Goal: Task Accomplishment & Management: Manage account settings

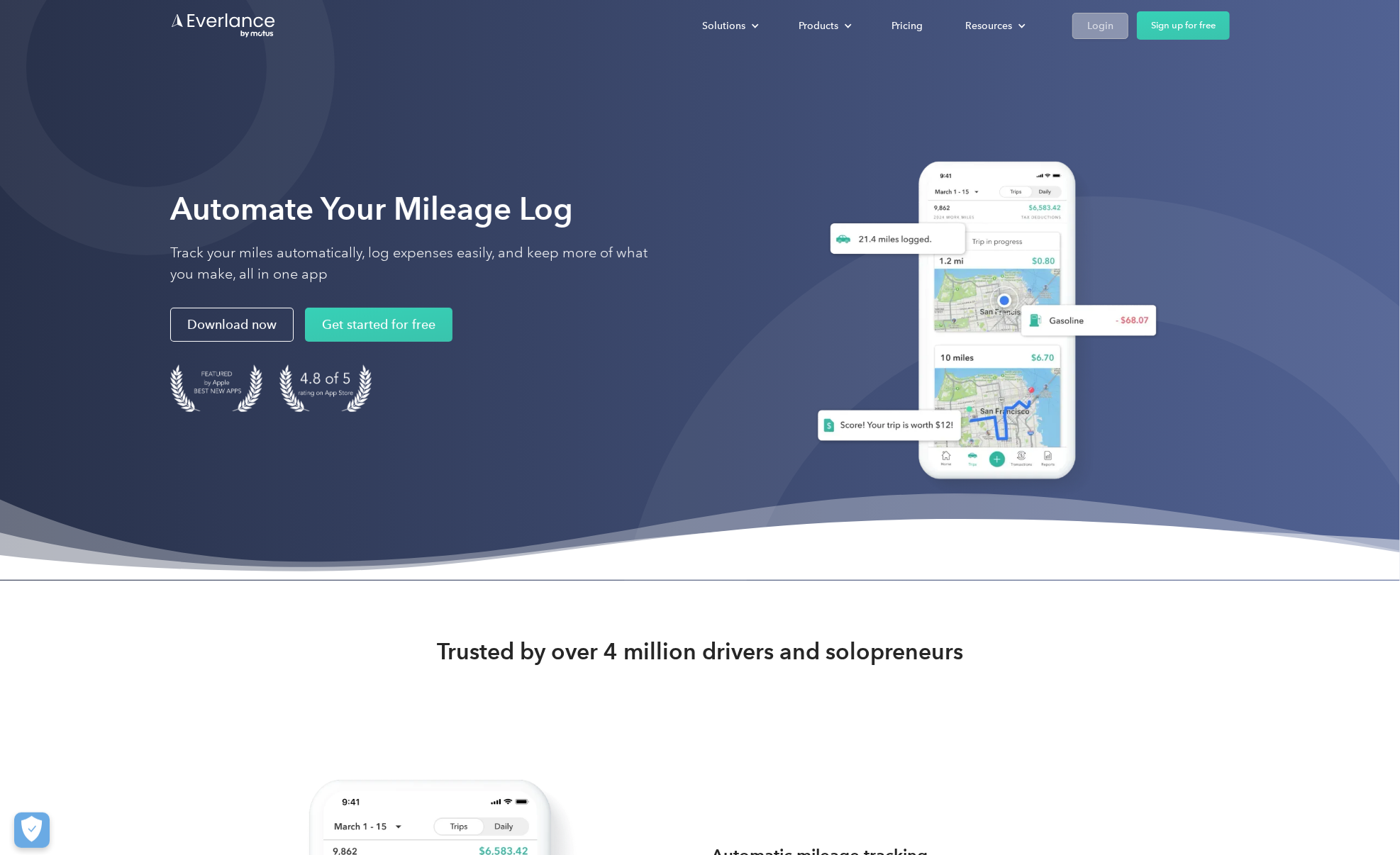
click at [1110, 22] on div "Login" at bounding box center [1100, 25] width 26 height 18
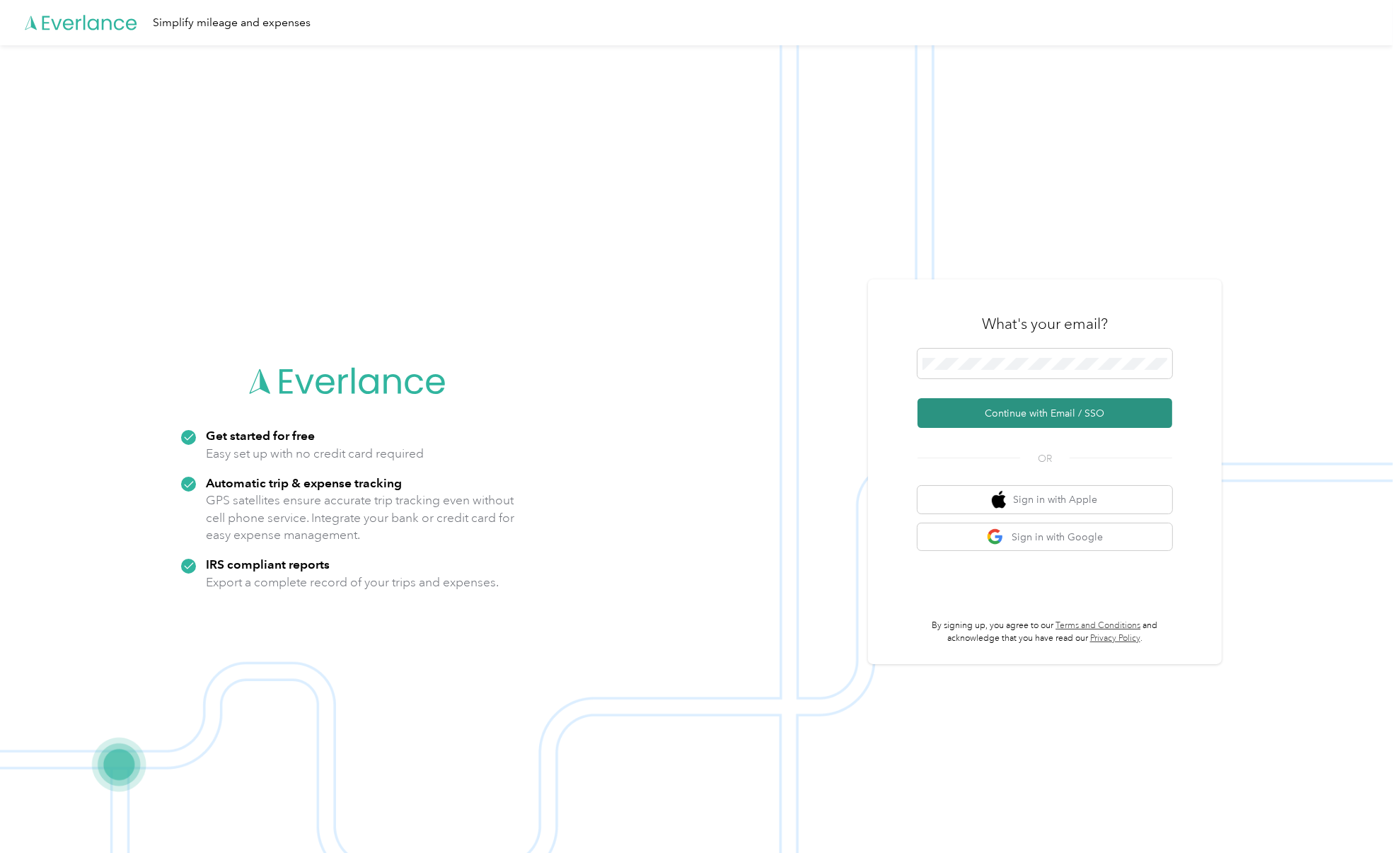
click at [1075, 421] on button "Continue with Email / SSO" at bounding box center [1045, 413] width 255 height 30
click at [918, 399] on button "Continue with Email / SSO" at bounding box center [1045, 413] width 255 height 30
click at [935, 406] on button "Continue with Email / SSO" at bounding box center [1045, 413] width 255 height 30
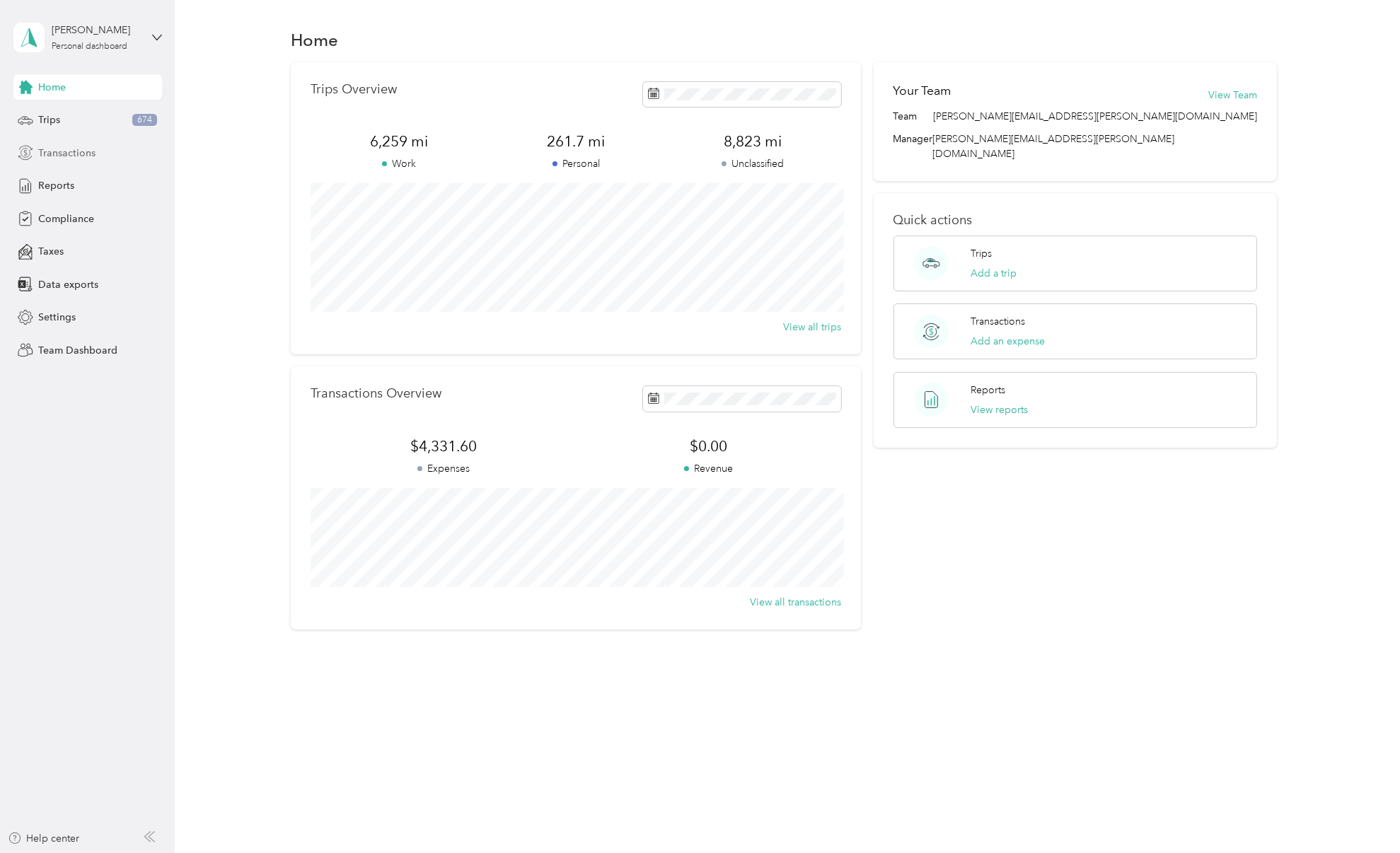
click at [78, 153] on span "Transactions" at bounding box center [67, 153] width 57 height 15
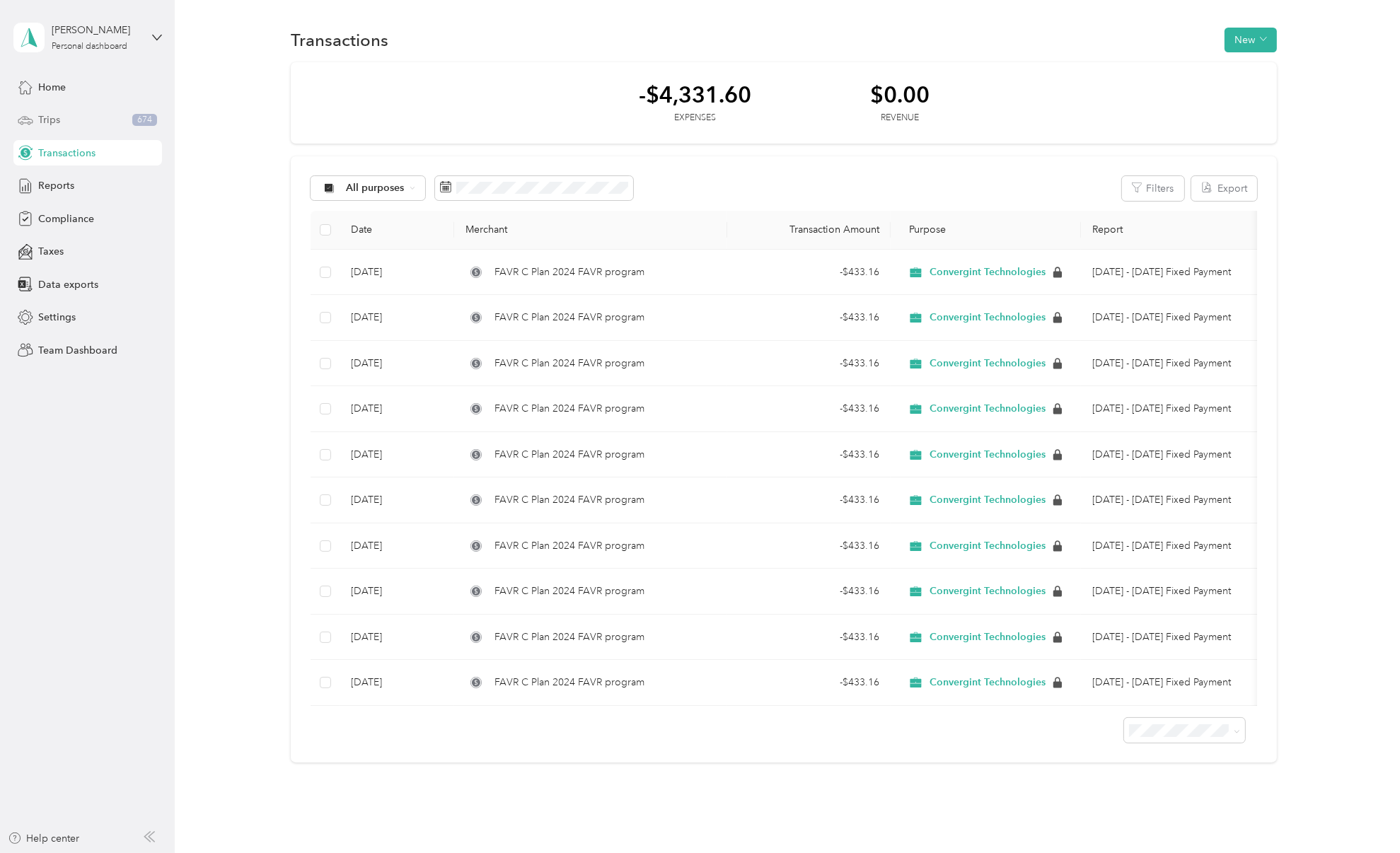
click at [79, 121] on div "Trips 674" at bounding box center [88, 121] width 148 height 25
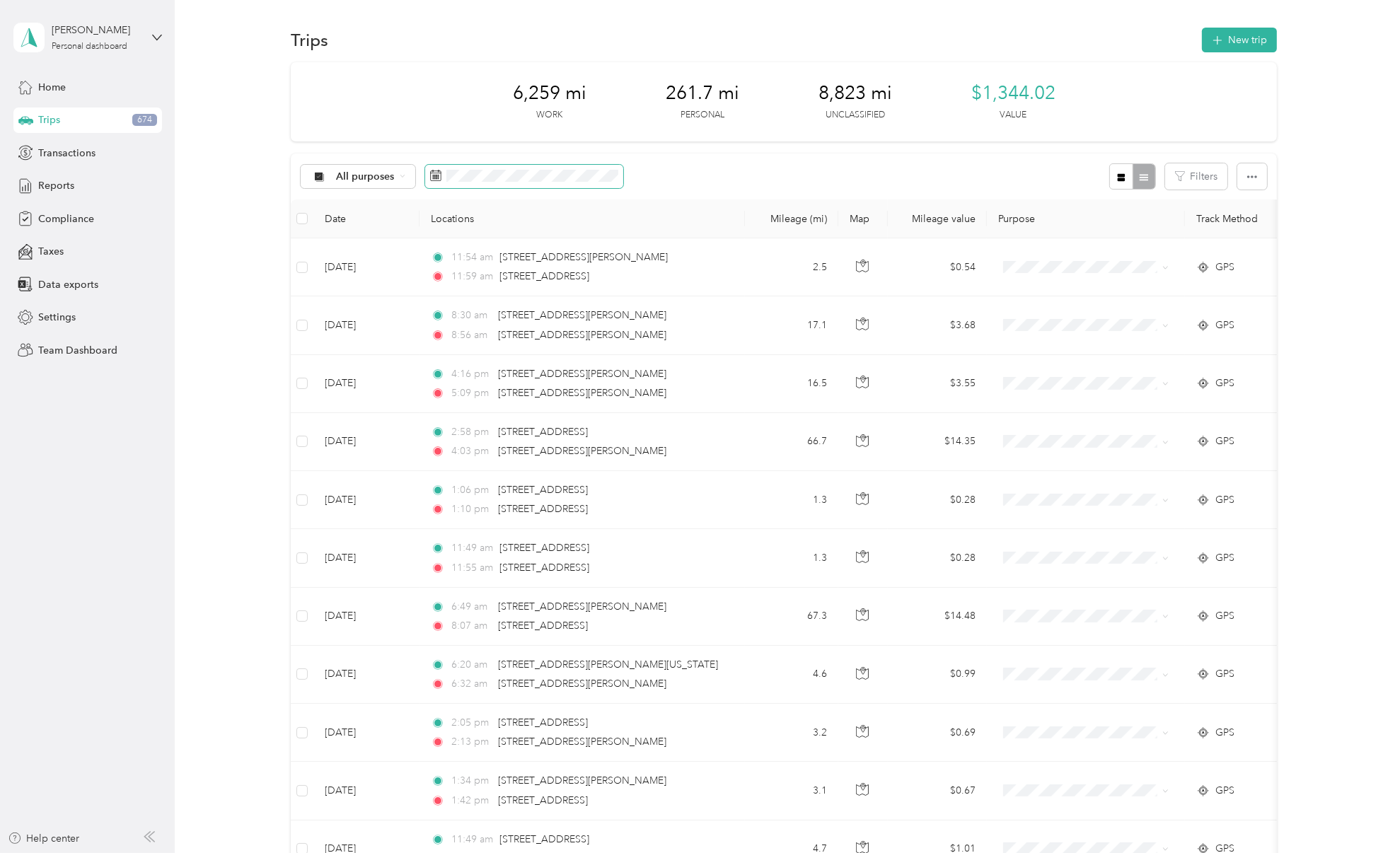
click at [428, 172] on span at bounding box center [523, 177] width 198 height 24
click at [531, 166] on span at bounding box center [523, 177] width 198 height 24
click at [72, 185] on span "Reports" at bounding box center [56, 186] width 36 height 15
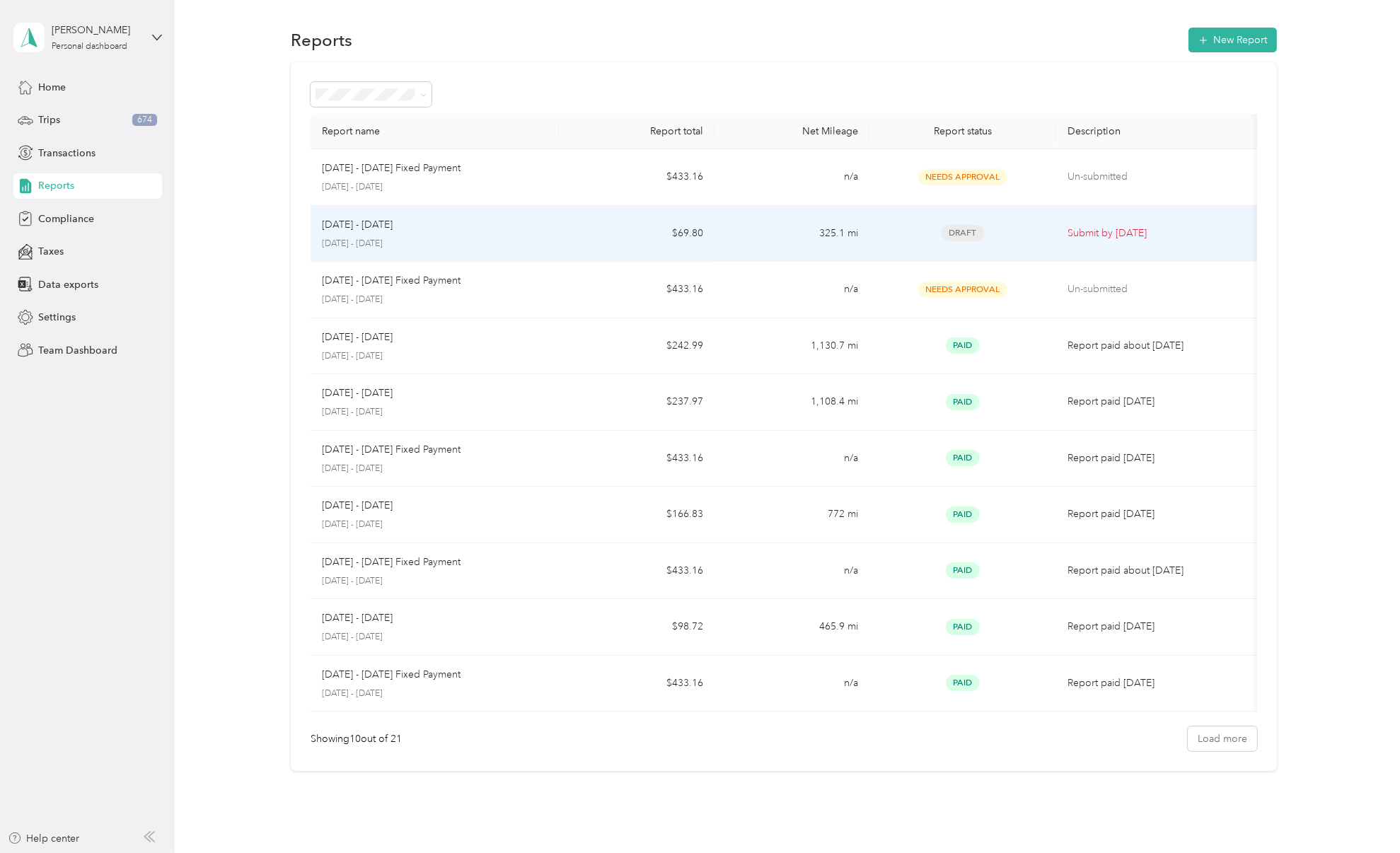
click at [474, 248] on p "[DATE] - [DATE]" at bounding box center [435, 244] width 226 height 13
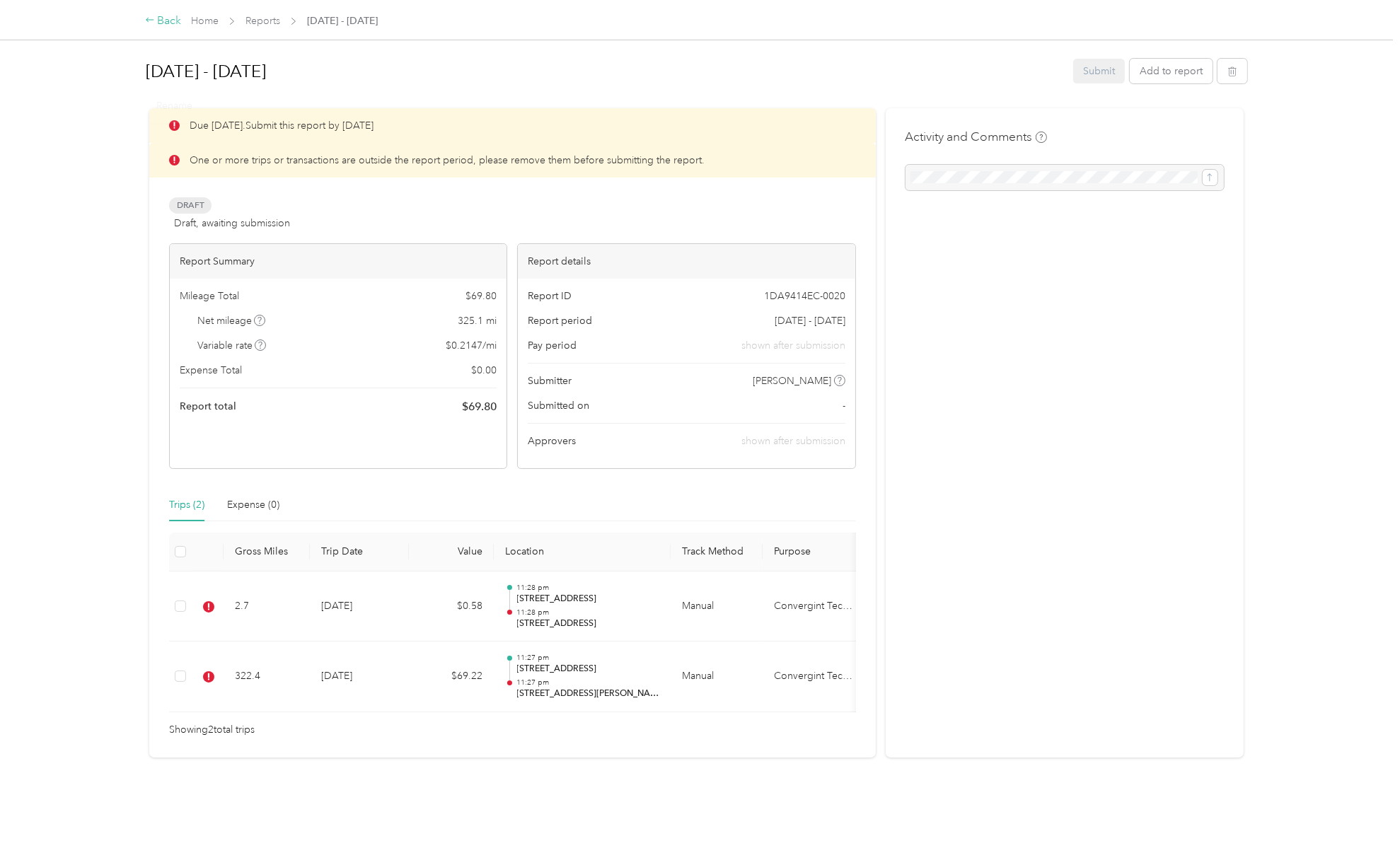
click at [152, 20] on icon at bounding box center [150, 20] width 10 height 10
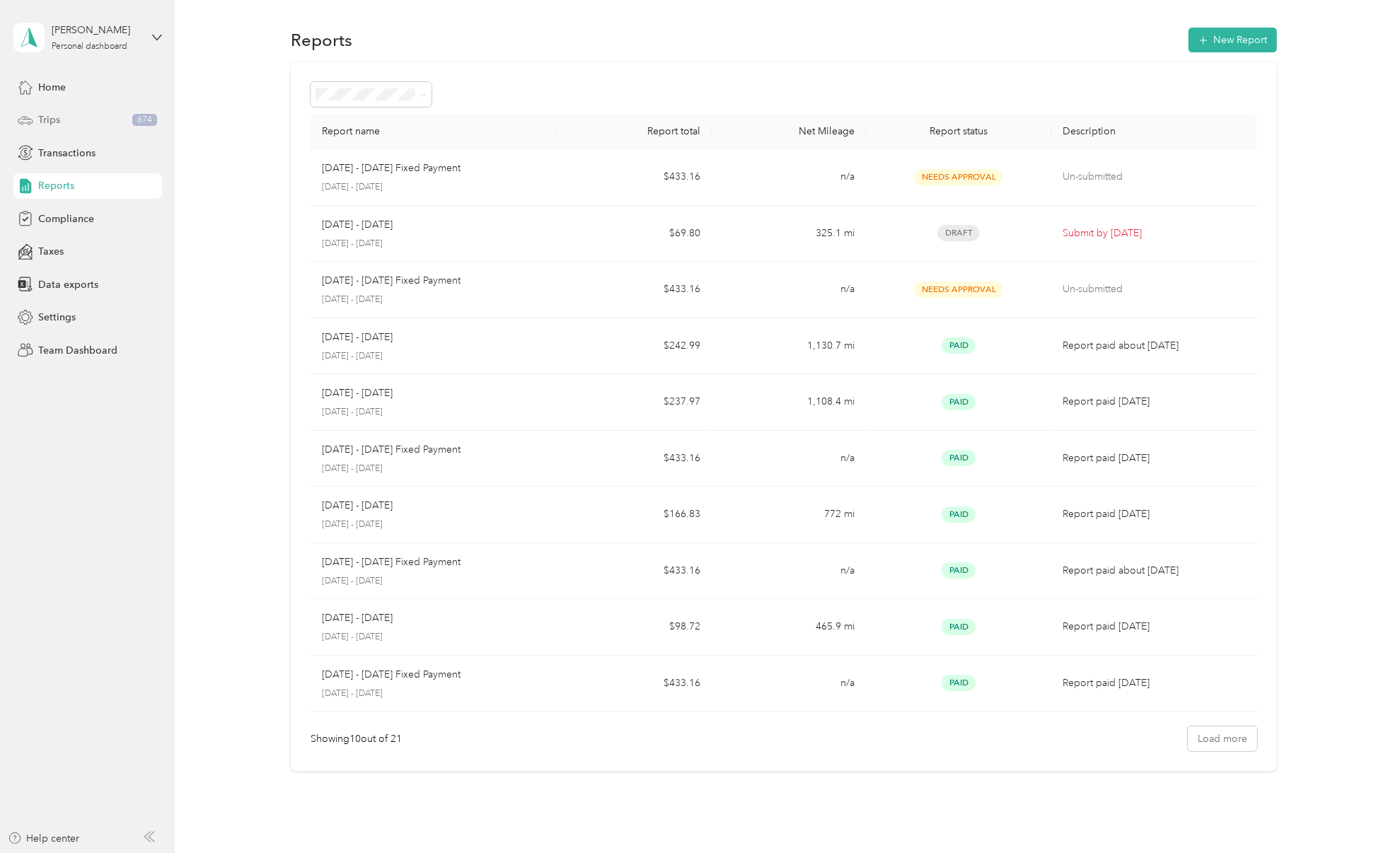
click at [63, 128] on div "Trips 674" at bounding box center [88, 121] width 148 height 25
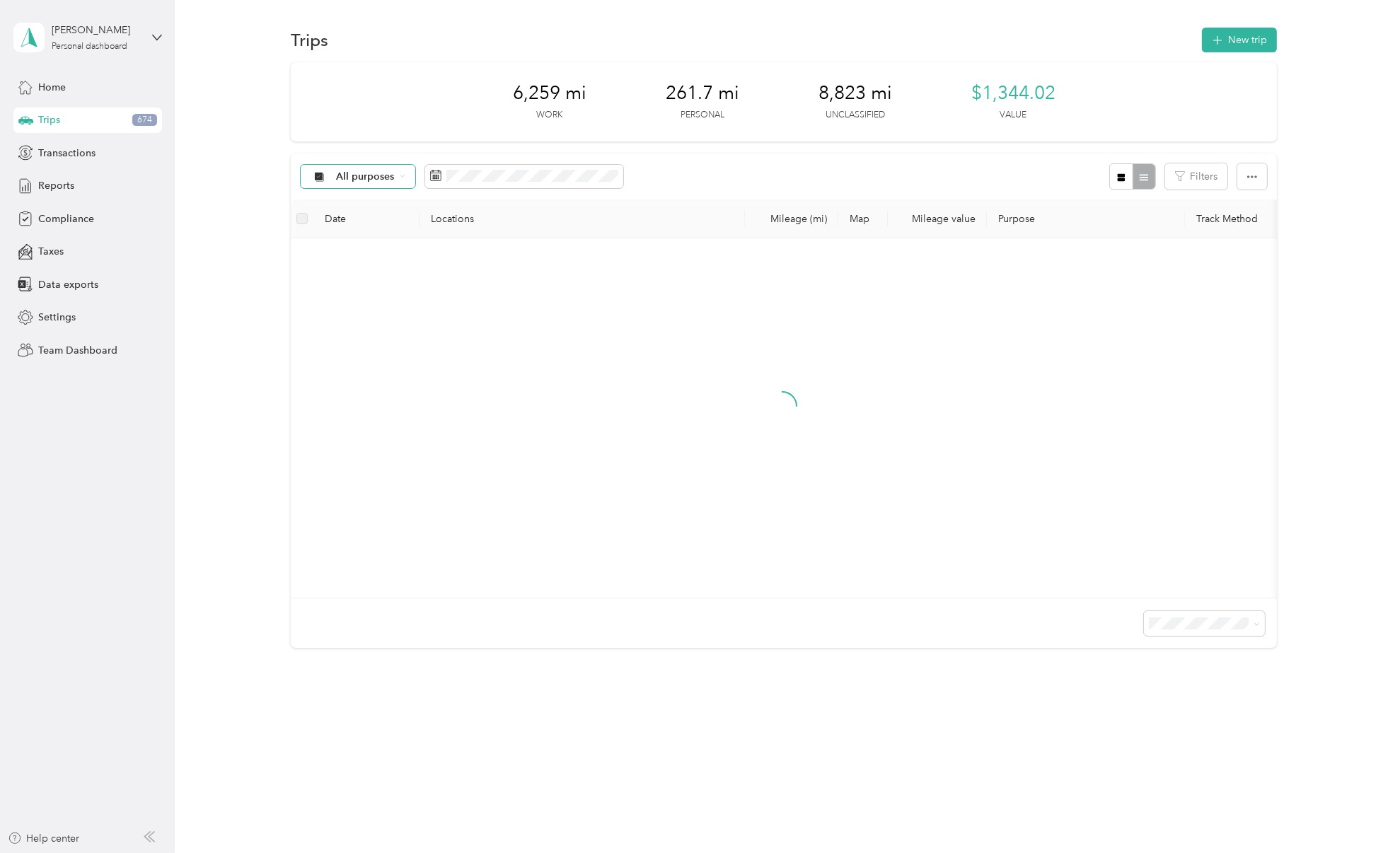
click at [361, 174] on span "All purposes" at bounding box center [366, 177] width 59 height 10
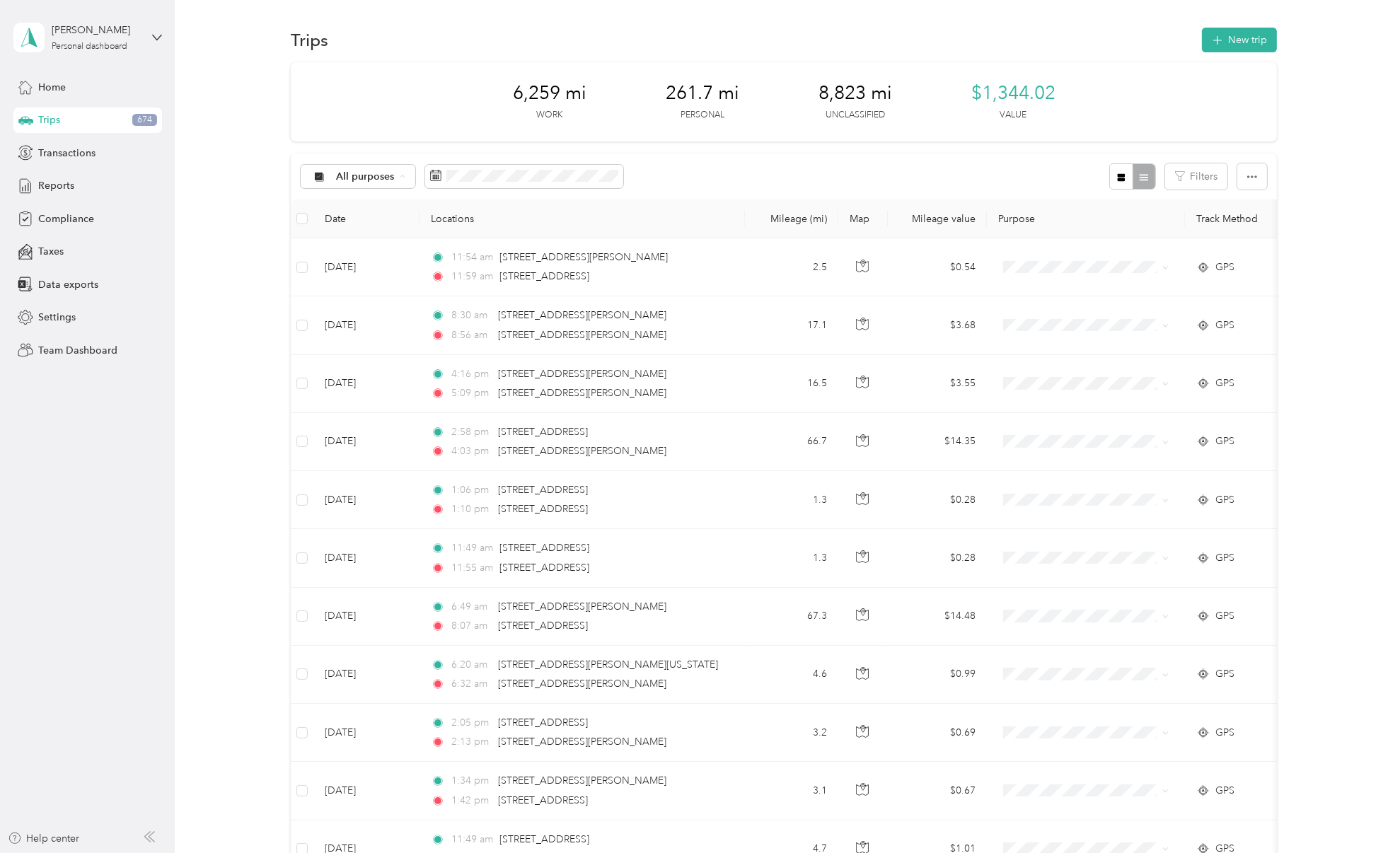
click at [701, 172] on div "All purposes Filters" at bounding box center [784, 176] width 986 height 46
click at [579, 158] on div "All purposes Filters" at bounding box center [784, 176] width 986 height 46
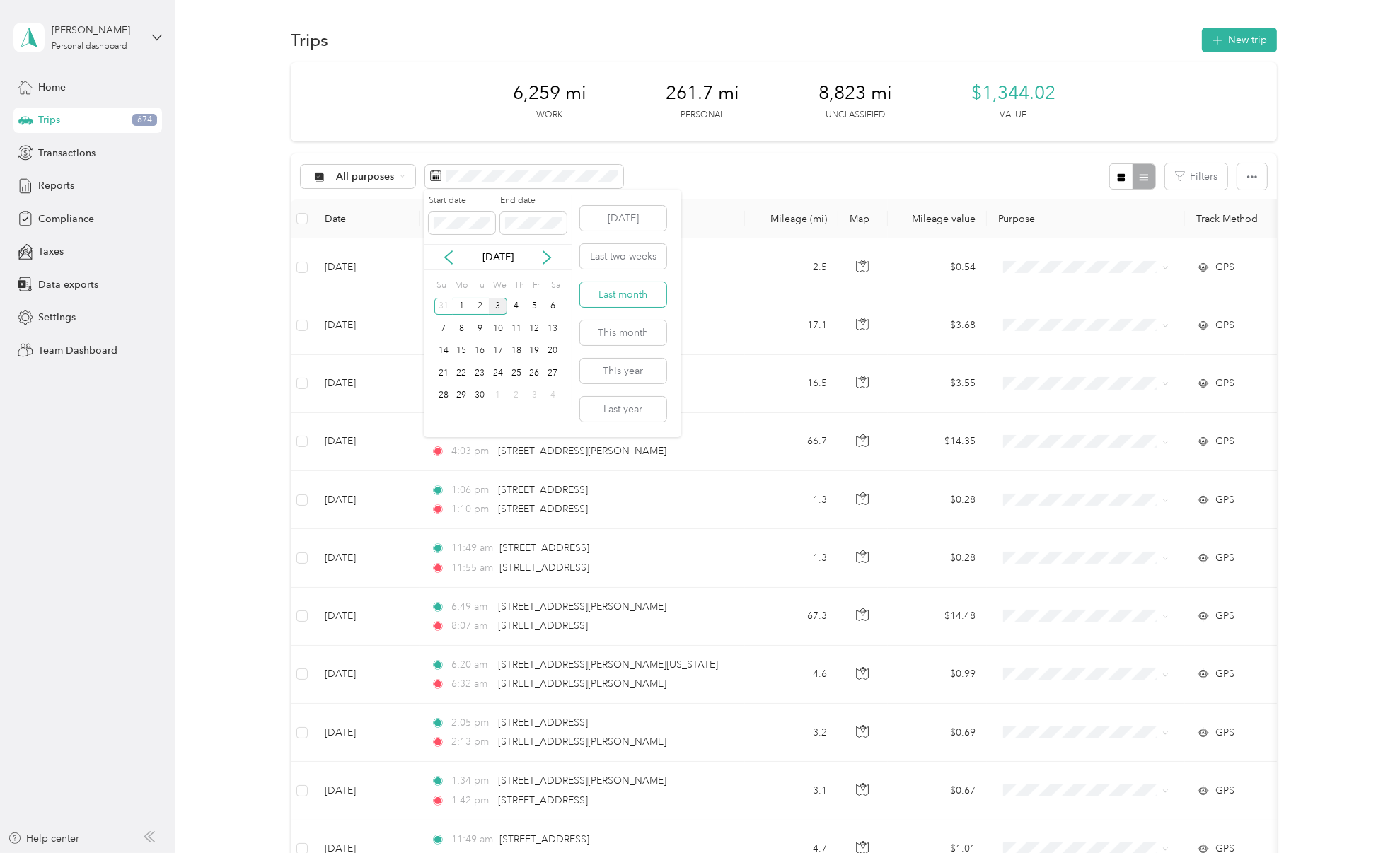
click at [636, 298] on button "Last month" at bounding box center [623, 294] width 86 height 24
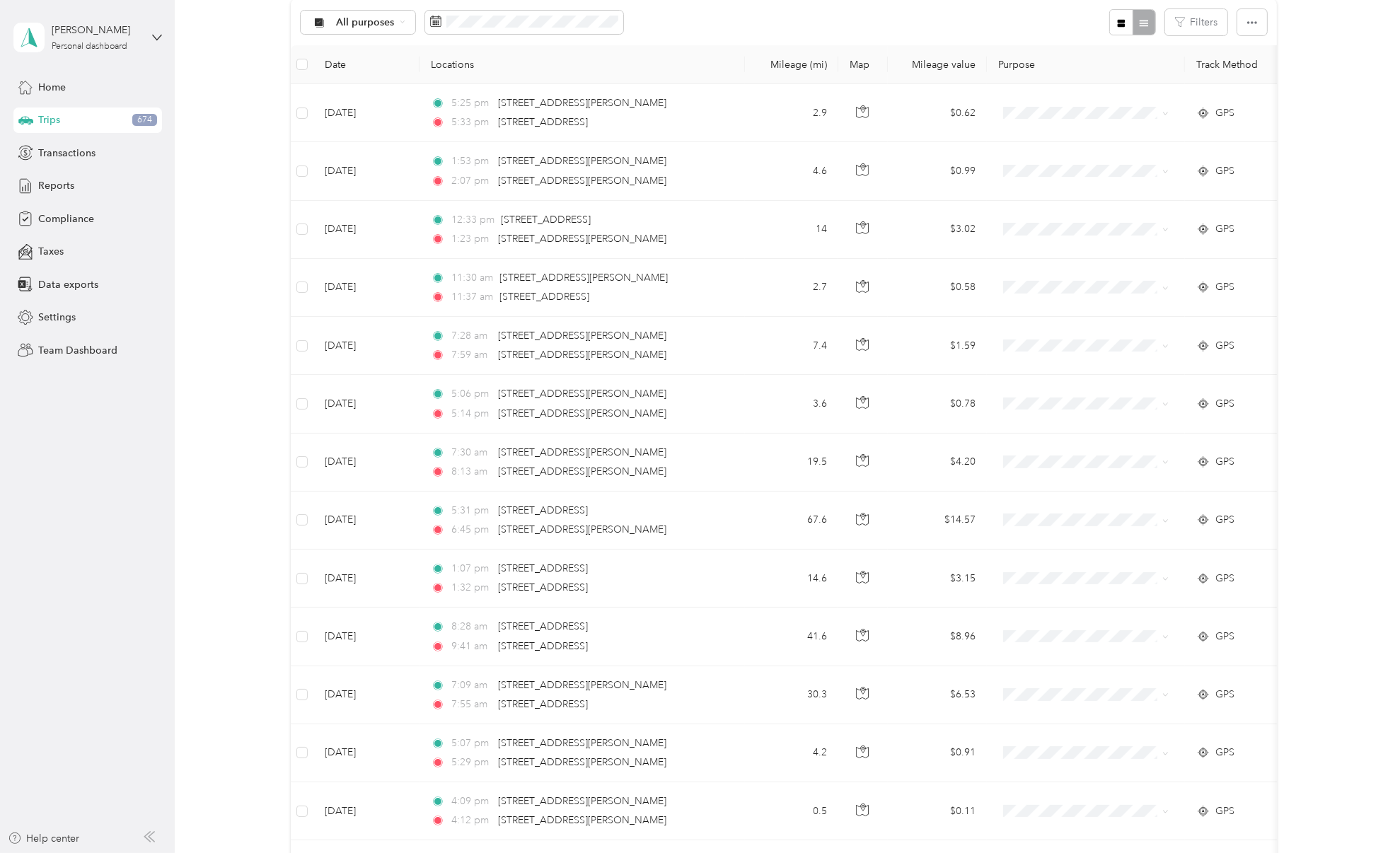
scroll to position [161, 0]
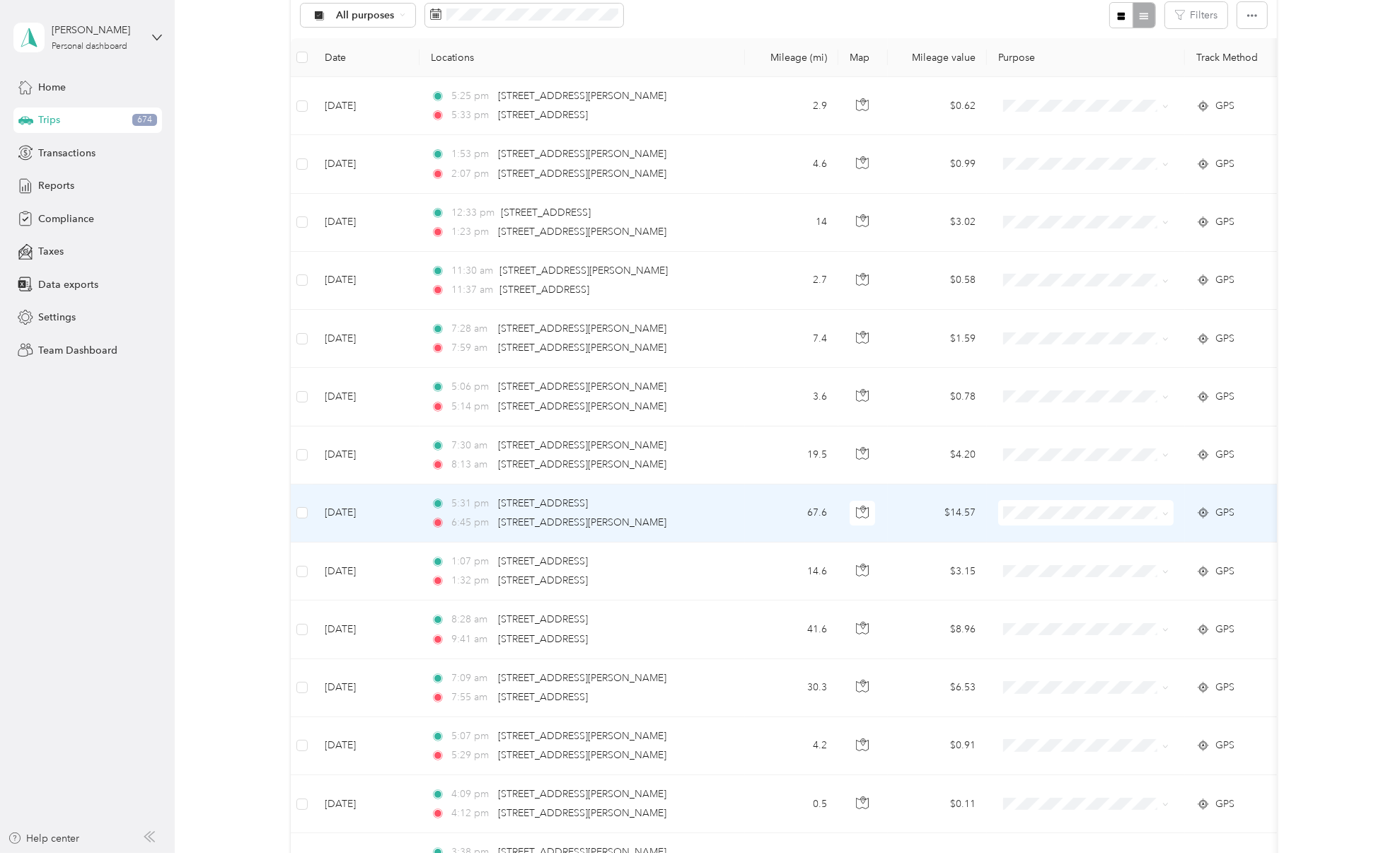
click at [1062, 543] on span "Convergint Technologies" at bounding box center [1098, 539] width 131 height 15
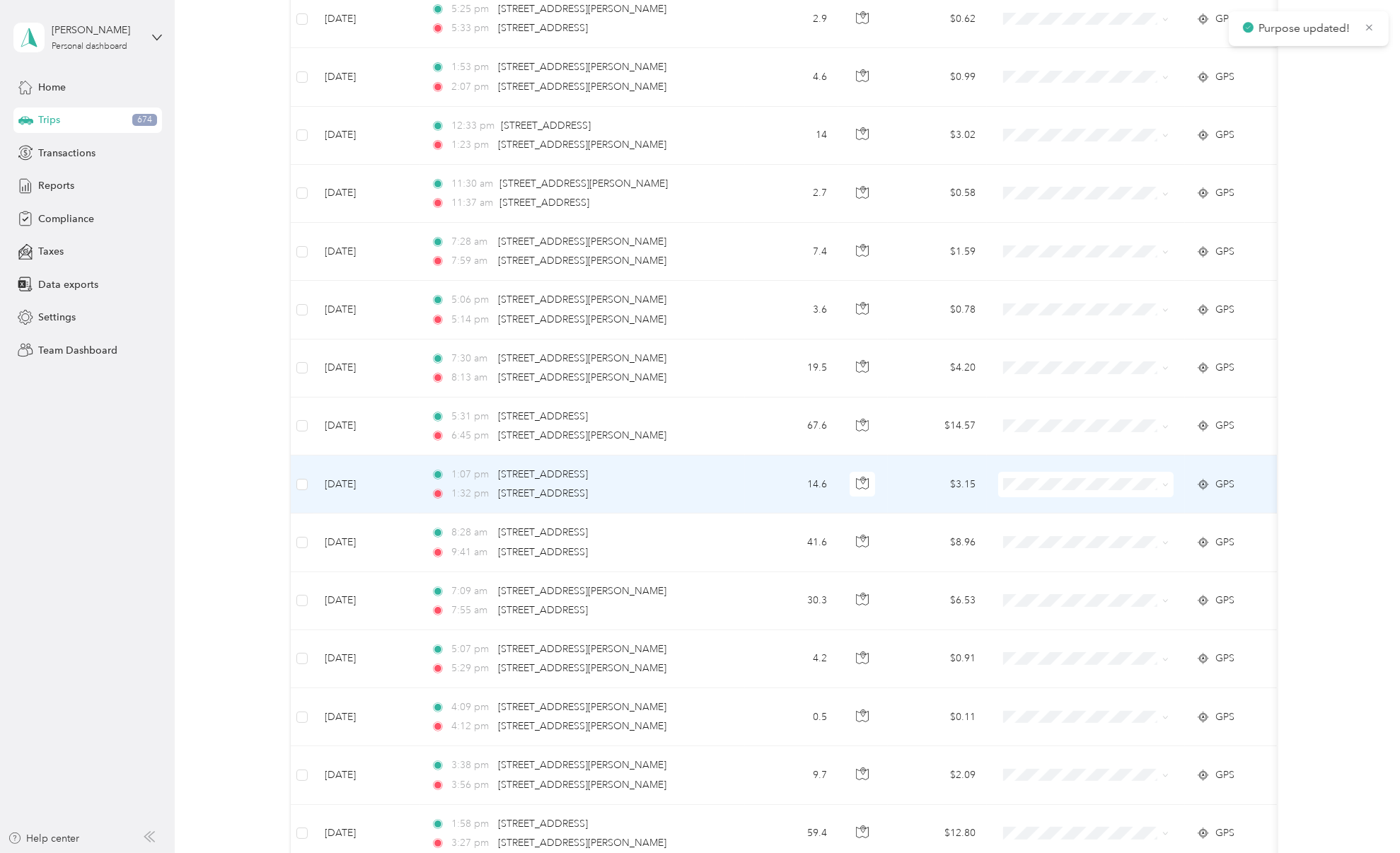
scroll to position [249, 0]
click at [1086, 509] on span "Convergint Technologies" at bounding box center [1098, 508] width 131 height 15
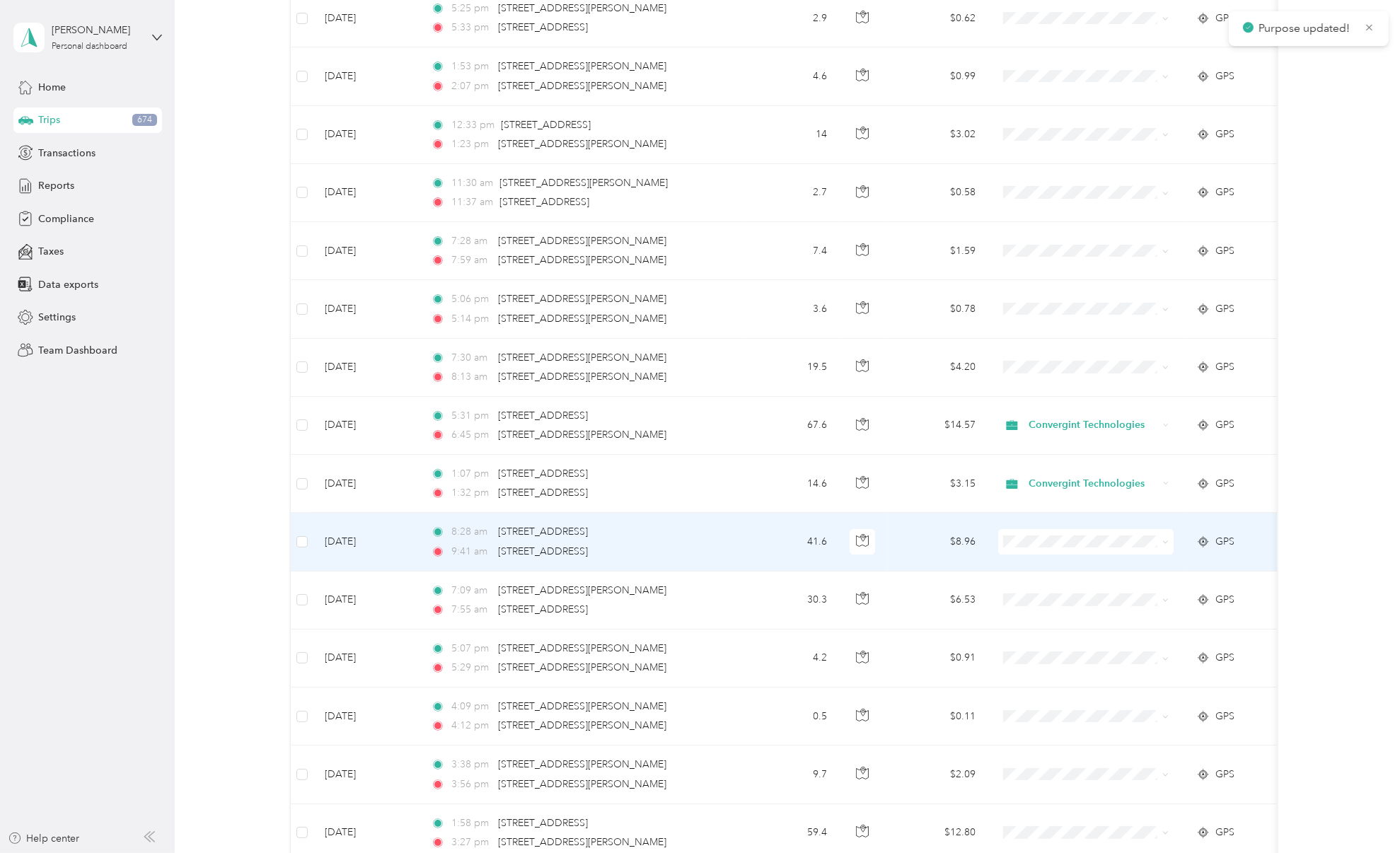
click at [1064, 573] on li "Convergint Technologies" at bounding box center [1086, 566] width 175 height 24
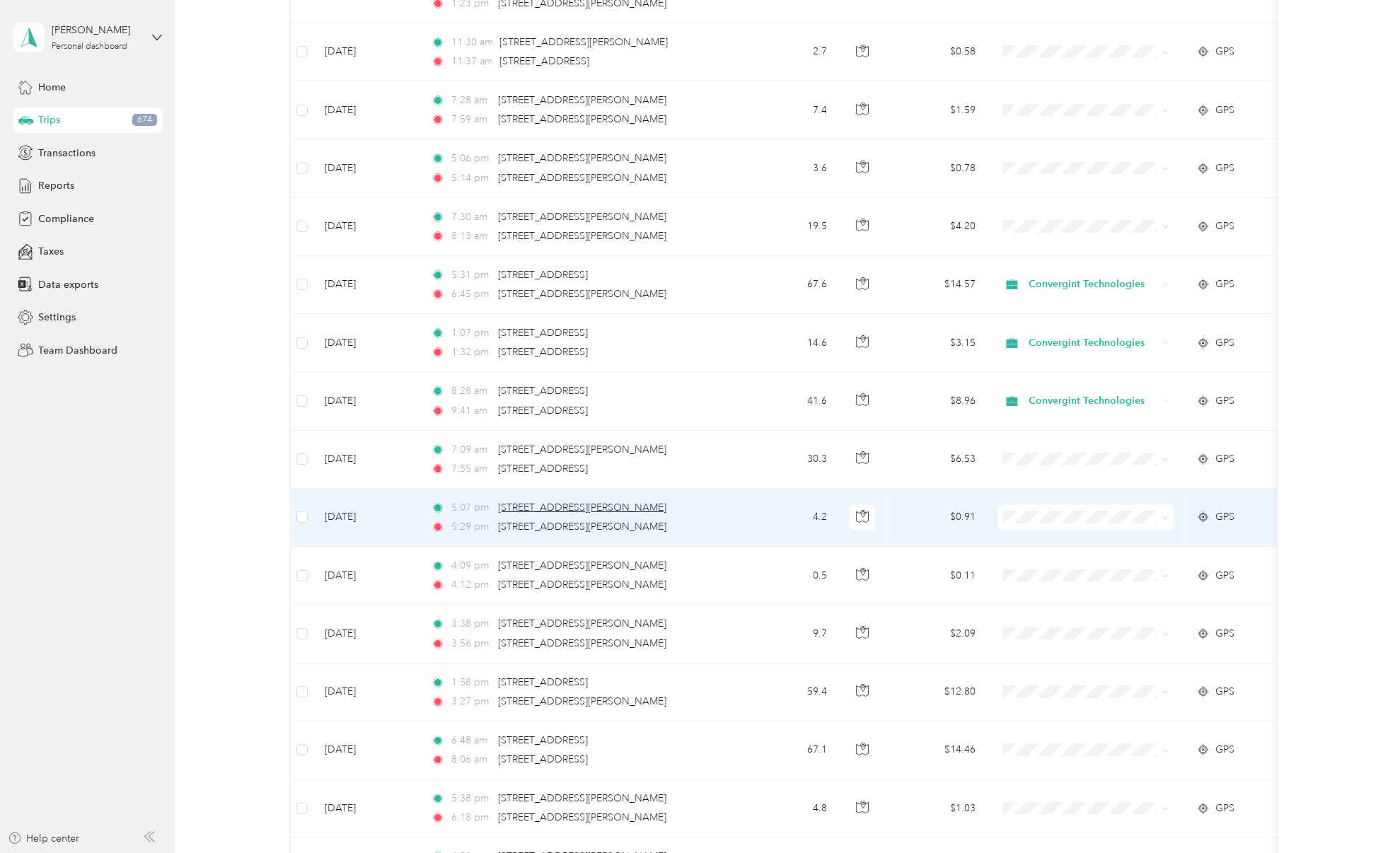
scroll to position [390, 0]
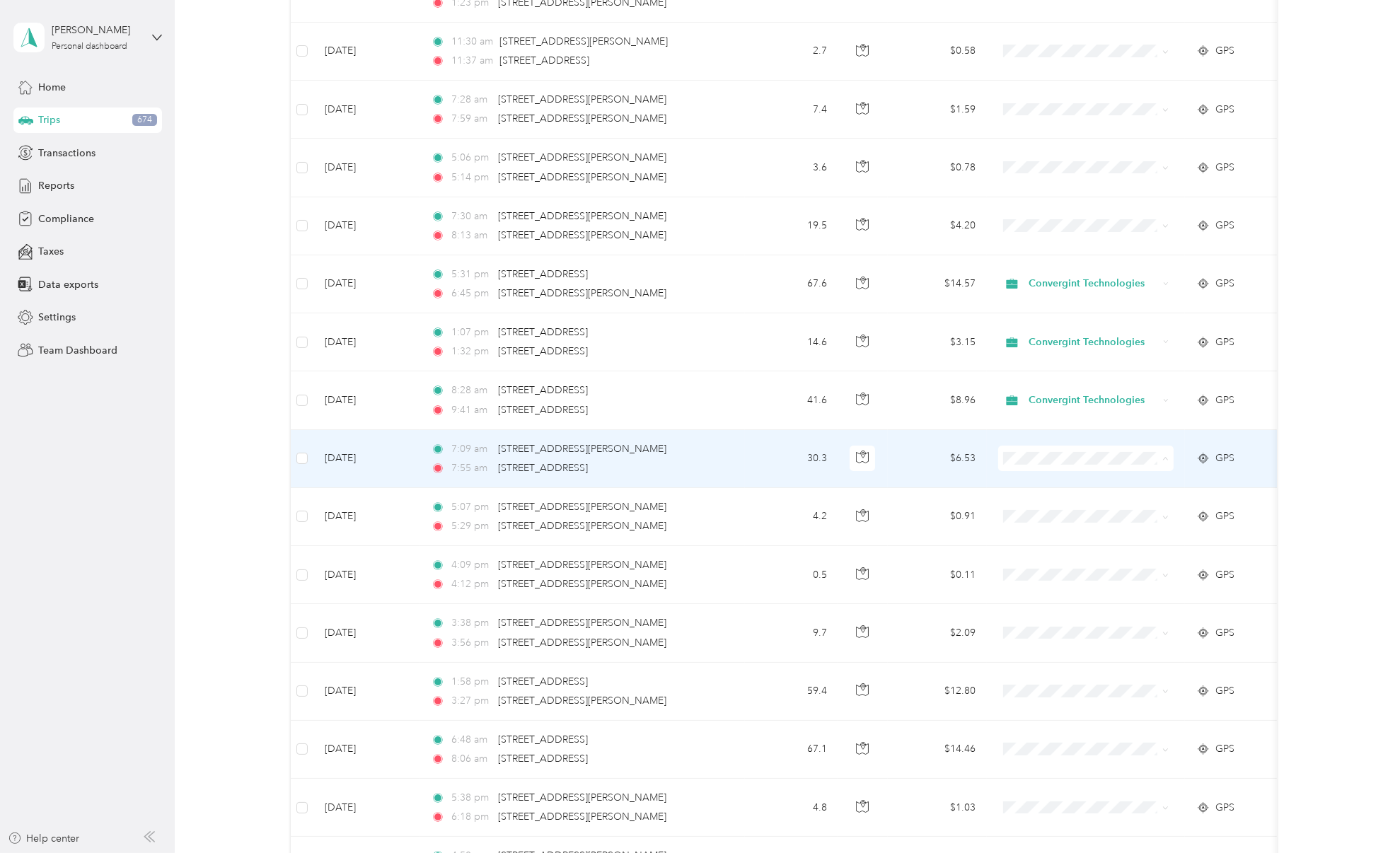
click at [1059, 487] on li "Convergint Technologies" at bounding box center [1086, 483] width 175 height 24
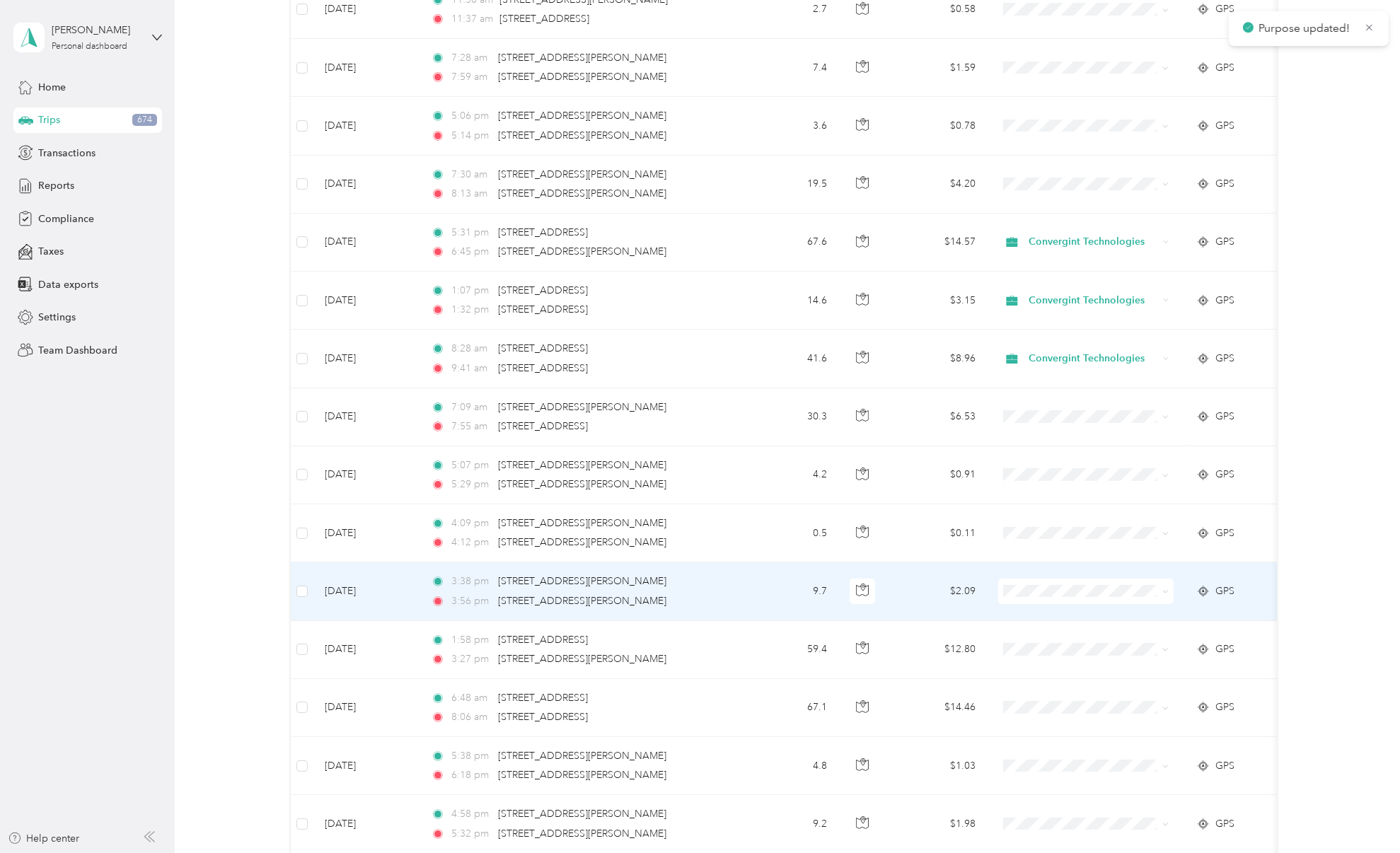
scroll to position [433, 0]
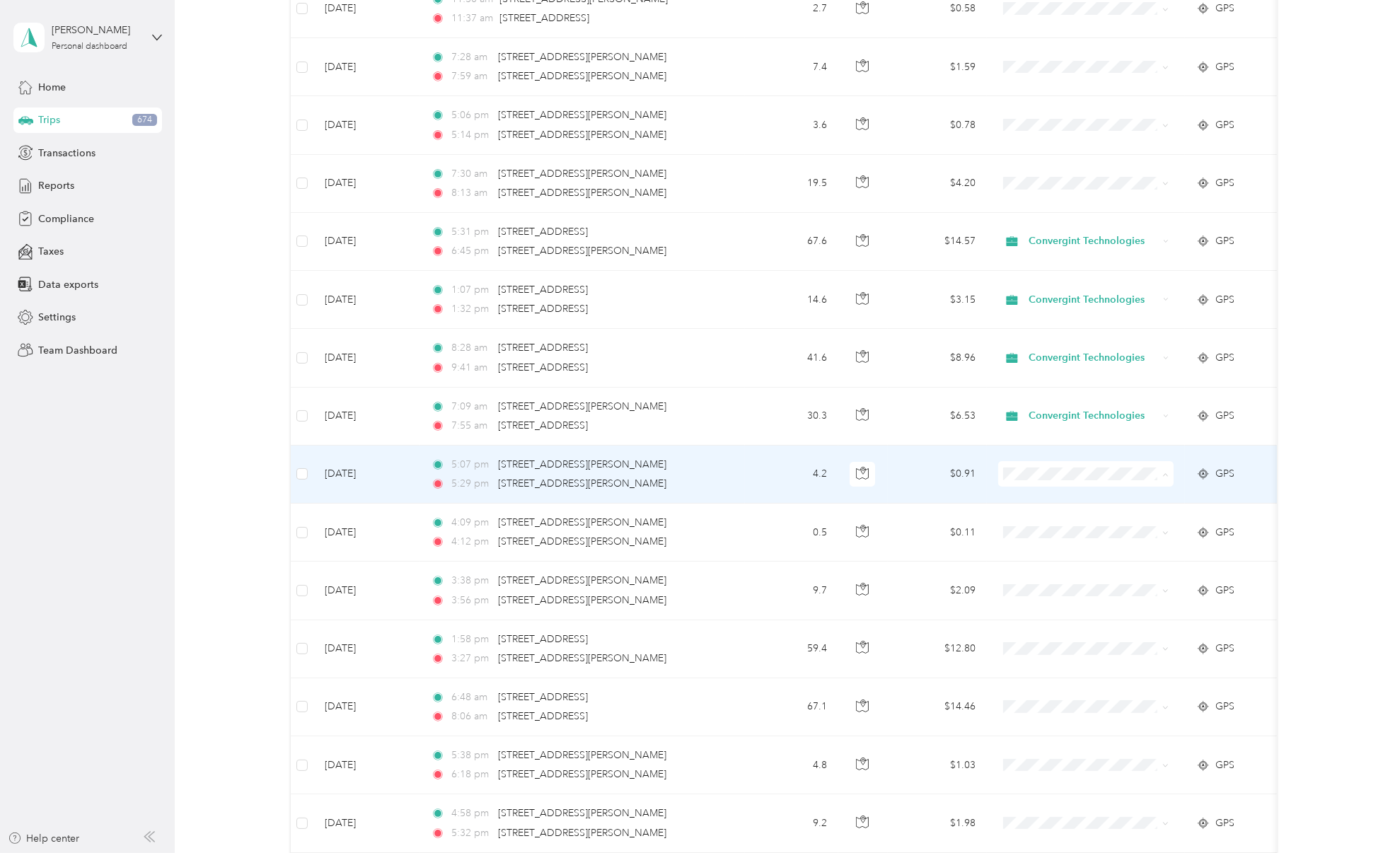
click at [1086, 501] on span "Convergint Technologies" at bounding box center [1098, 499] width 131 height 15
click at [1055, 469] on span "Convergint Technologies" at bounding box center [1093, 474] width 130 height 15
click at [1073, 526] on span "Personal" at bounding box center [1100, 524] width 134 height 15
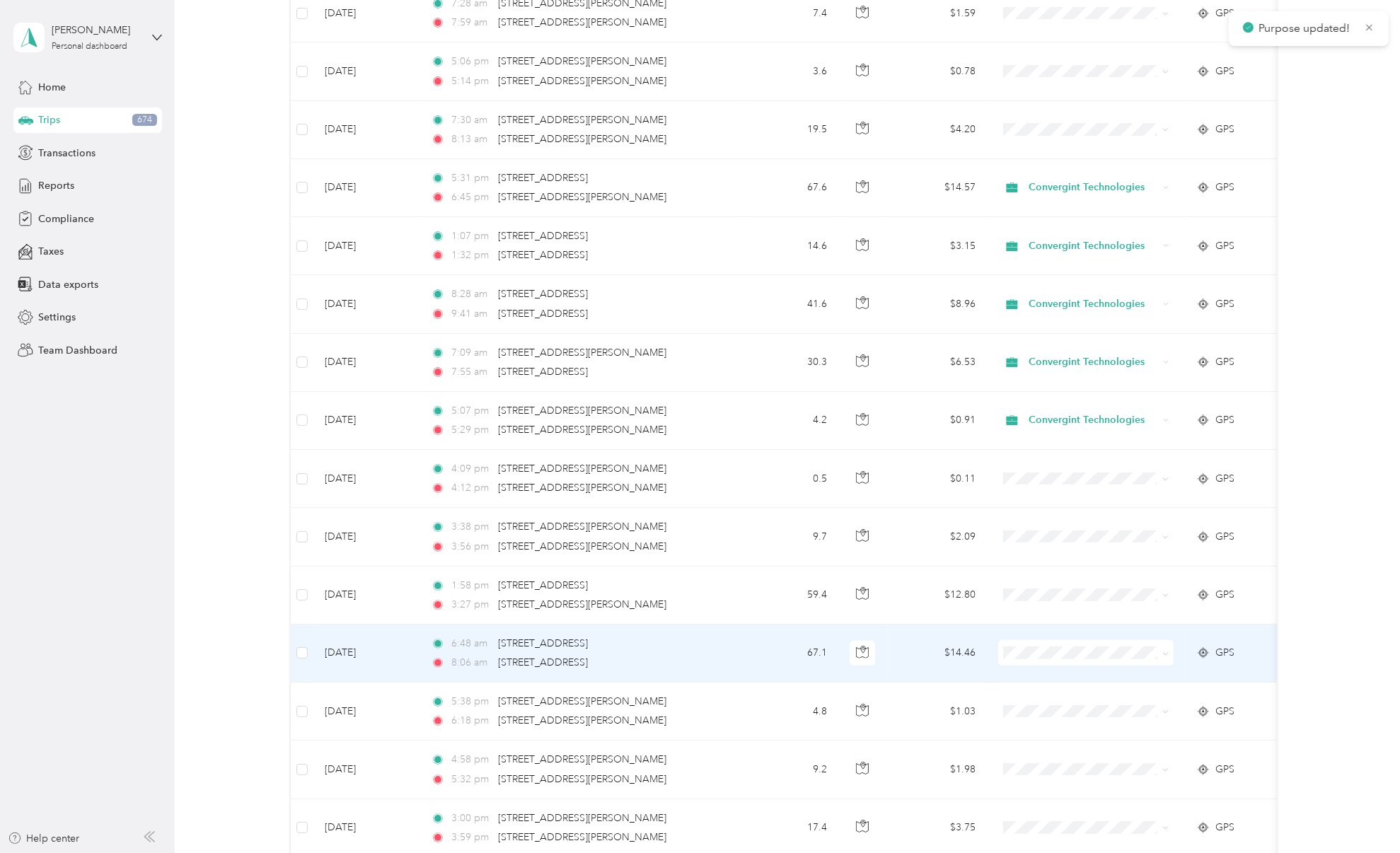
scroll to position [504, 0]
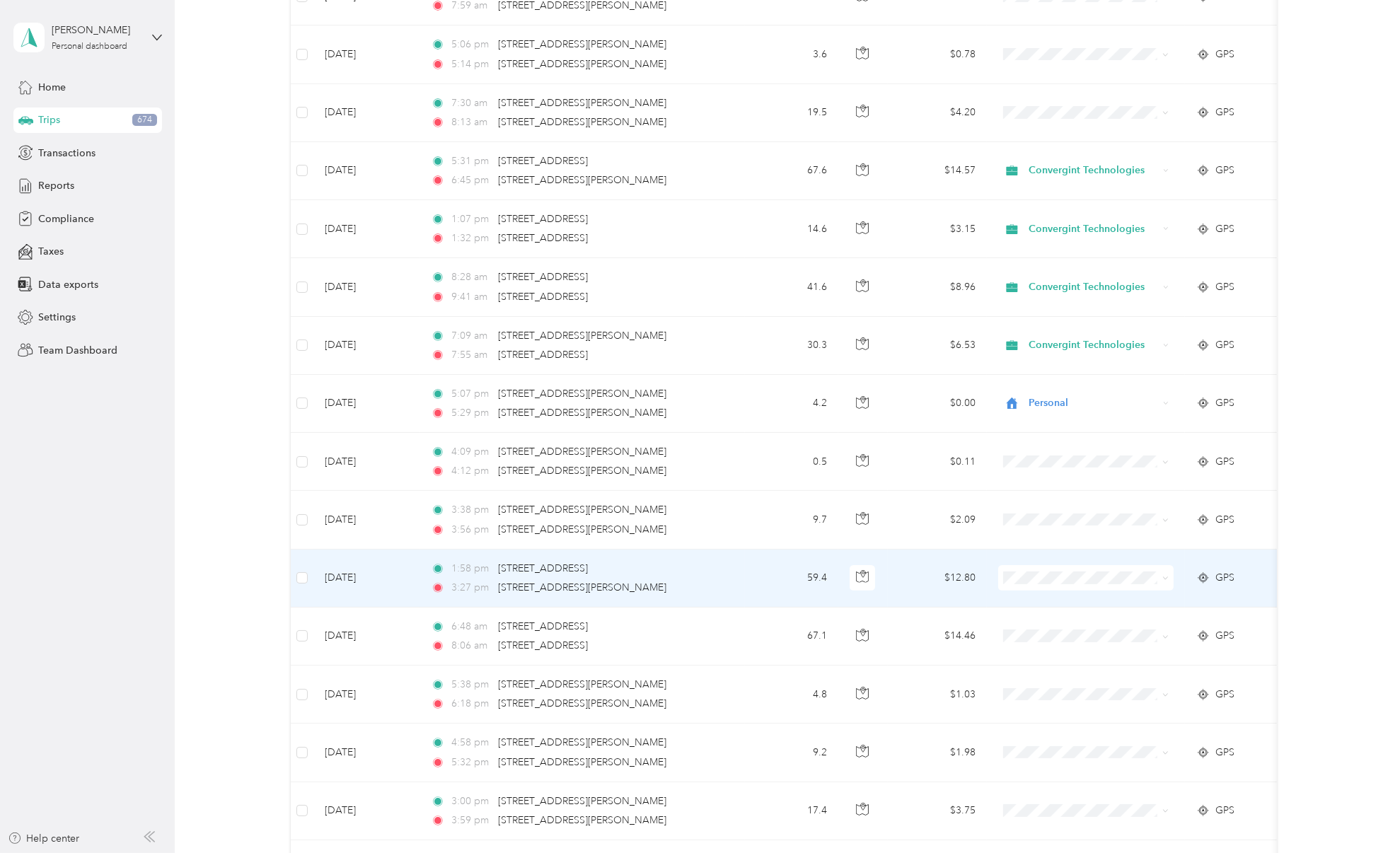
click at [1061, 604] on span "Convergint Technologies" at bounding box center [1098, 600] width 131 height 15
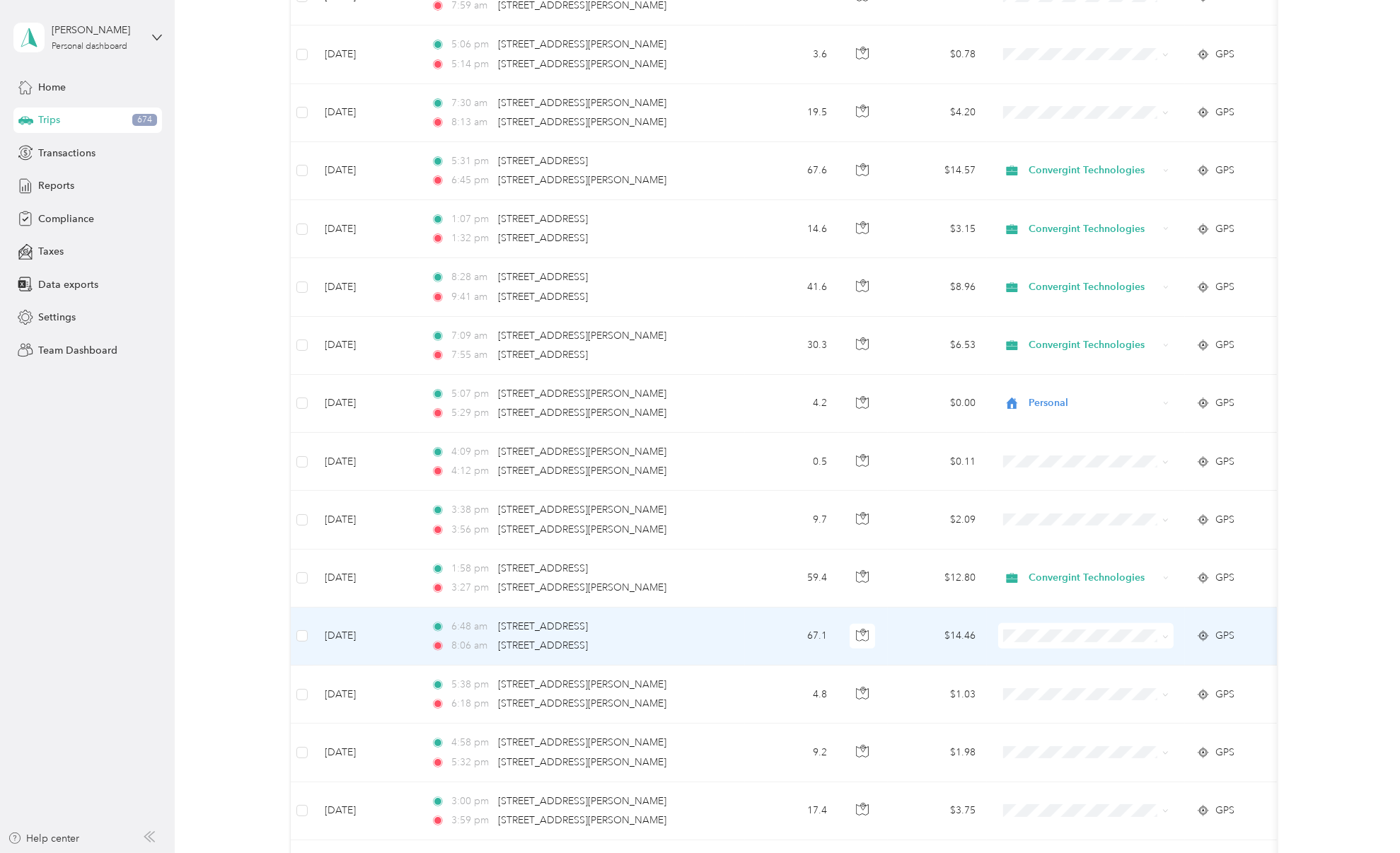
click at [1073, 666] on li "Convergint Technologies" at bounding box center [1086, 659] width 175 height 24
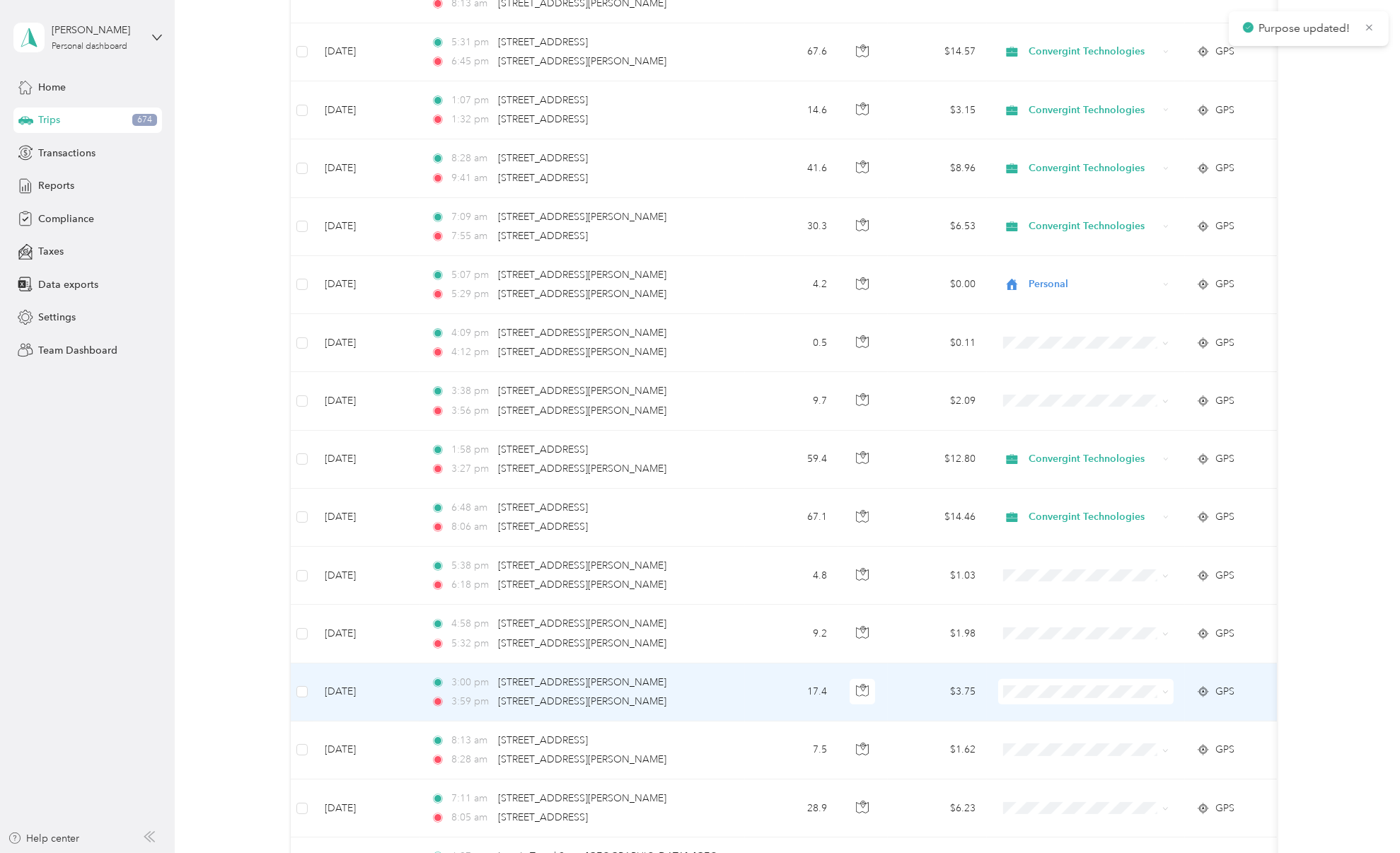
scroll to position [628, 0]
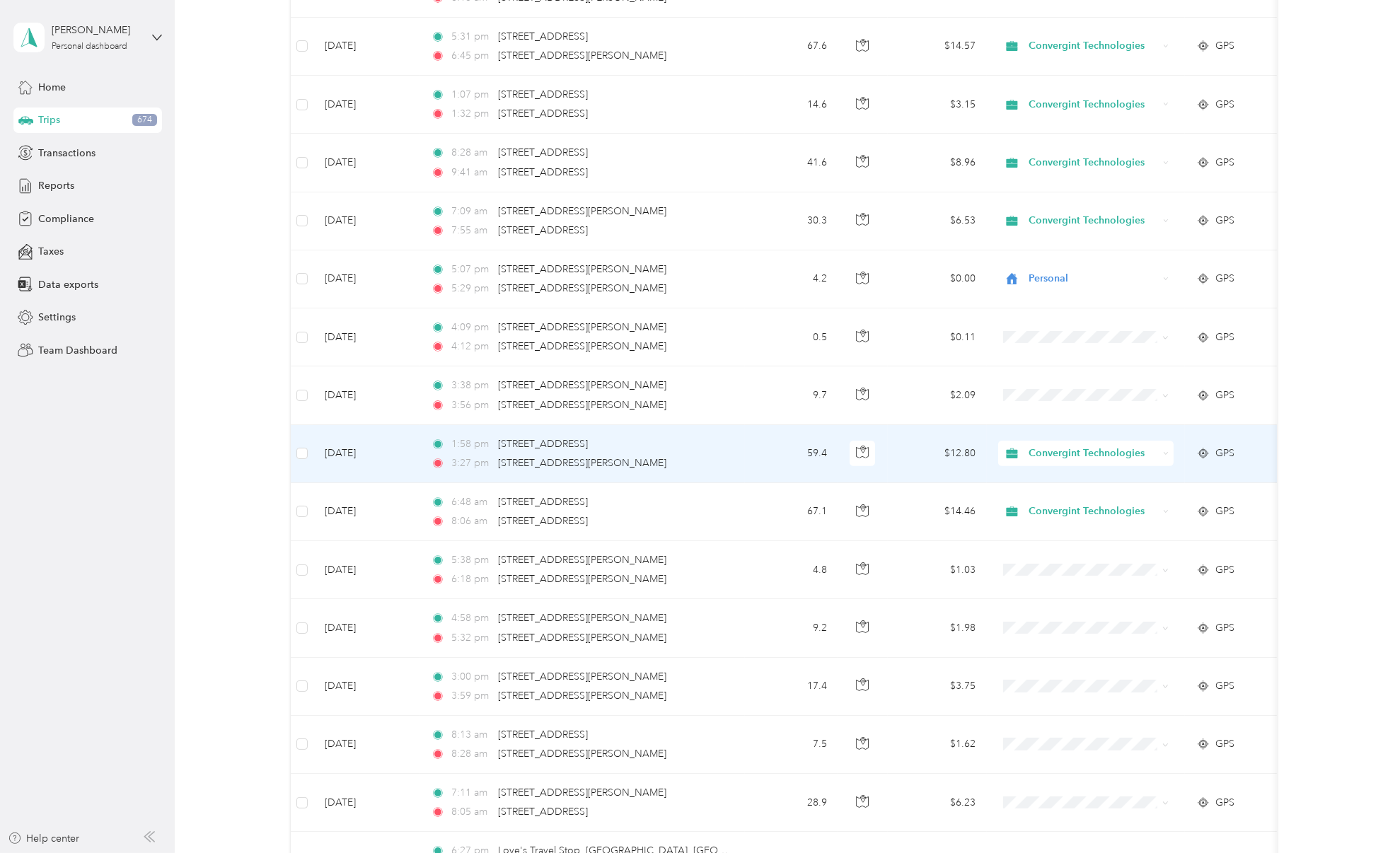
click at [1113, 450] on span "Convergint Technologies" at bounding box center [1093, 453] width 130 height 15
click at [1106, 496] on span "Personal" at bounding box center [1100, 503] width 134 height 15
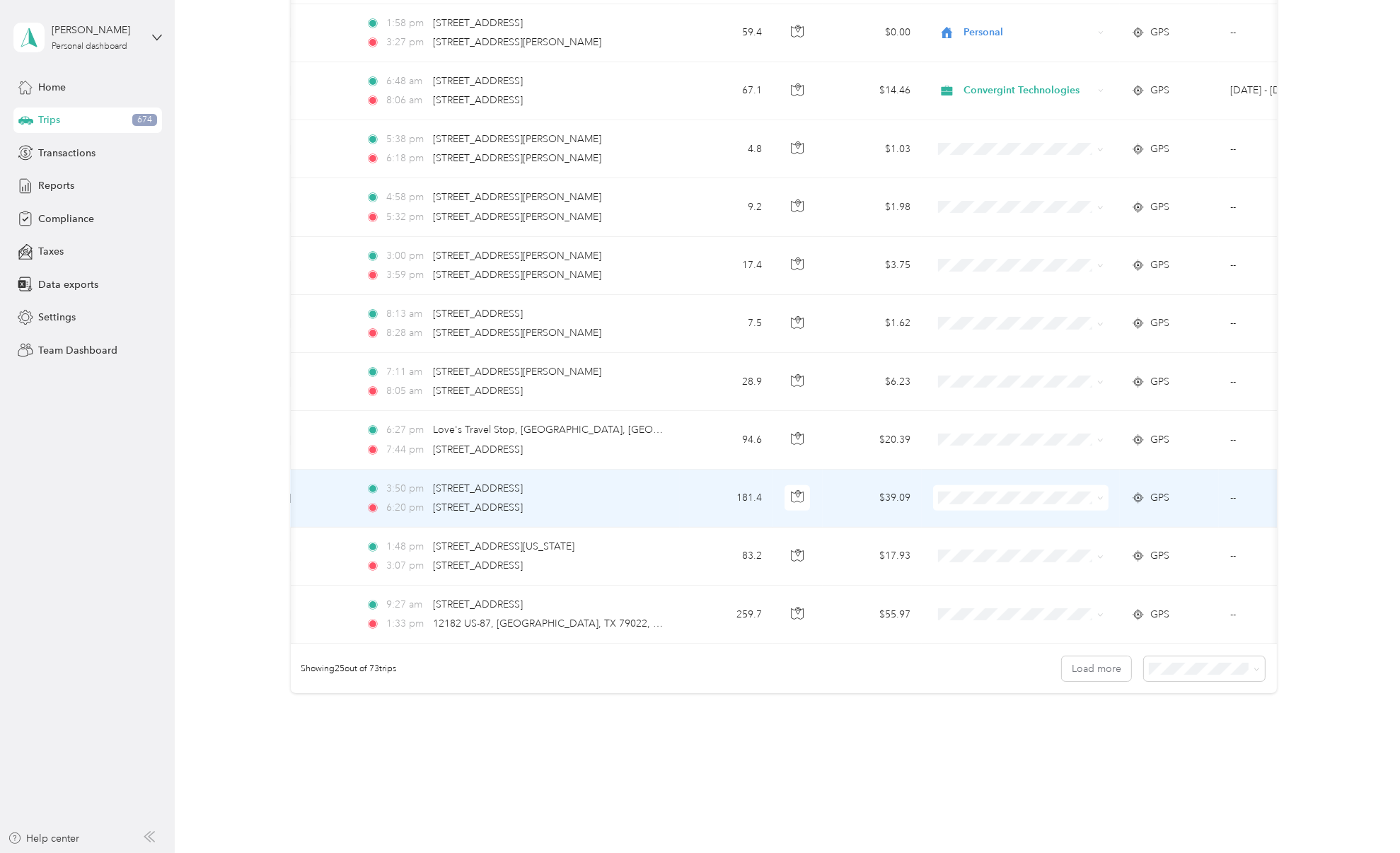
scroll to position [1042, 0]
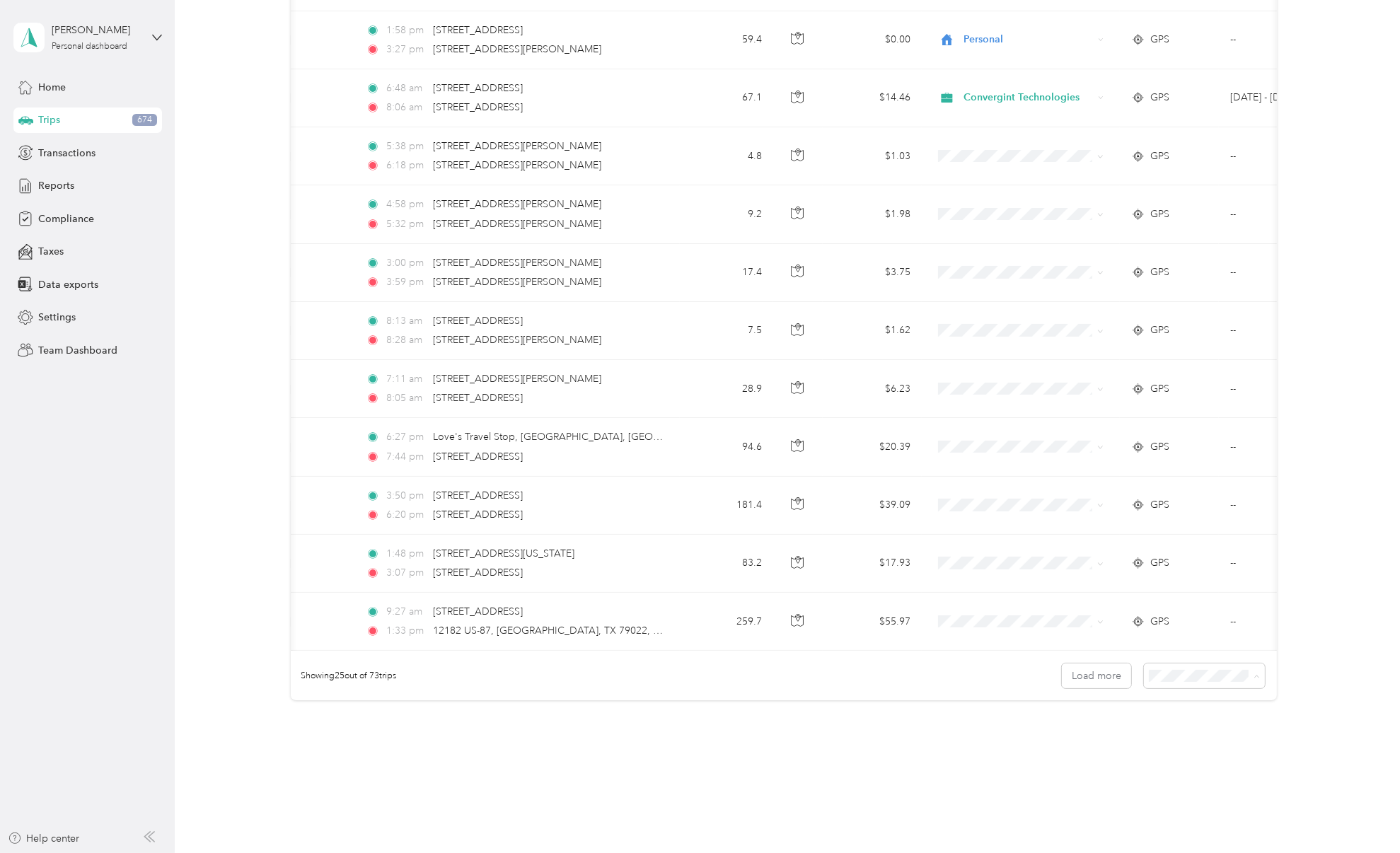
click at [1188, 757] on span "100 per load" at bounding box center [1179, 758] width 58 height 12
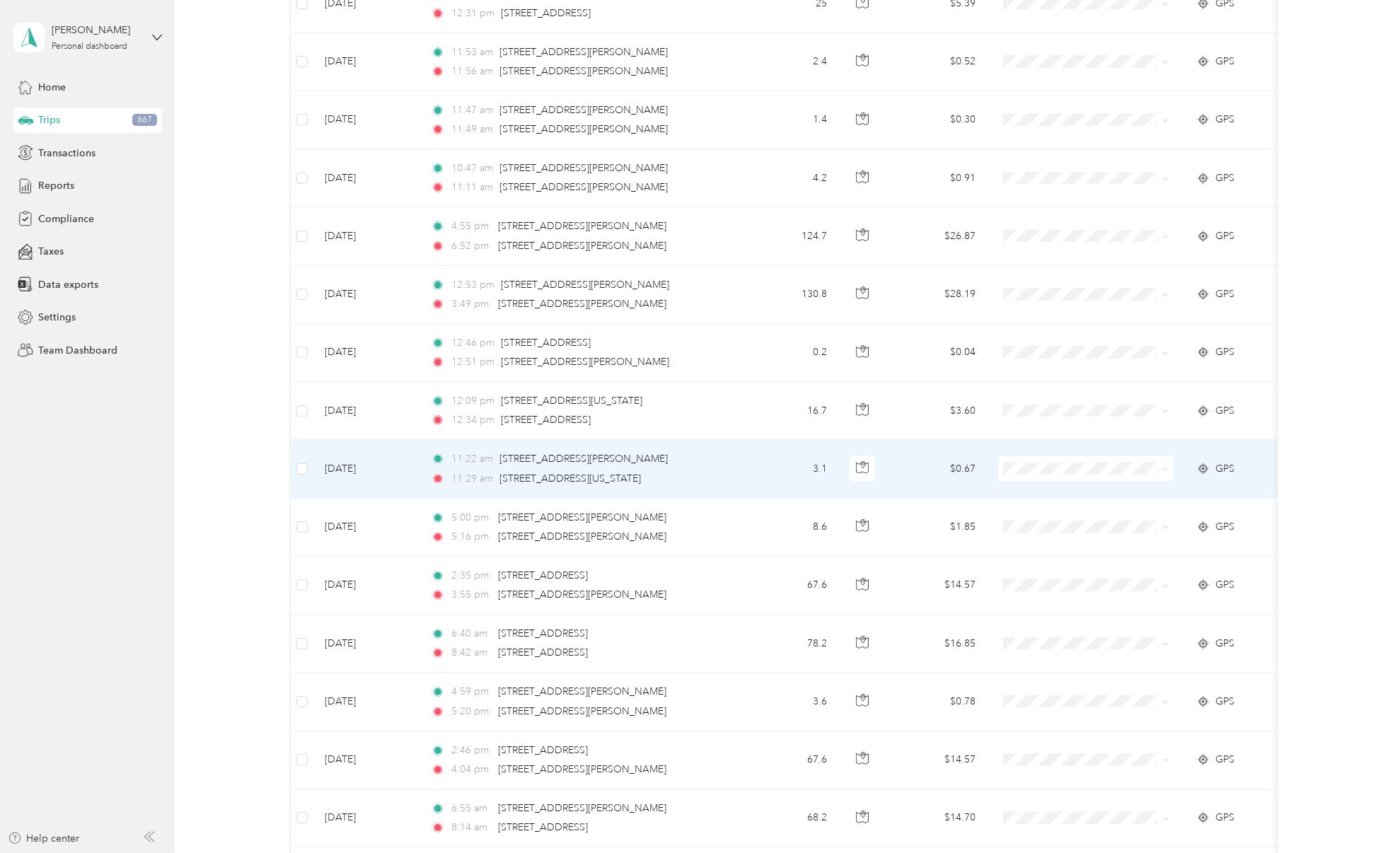
scroll to position [2664, 0]
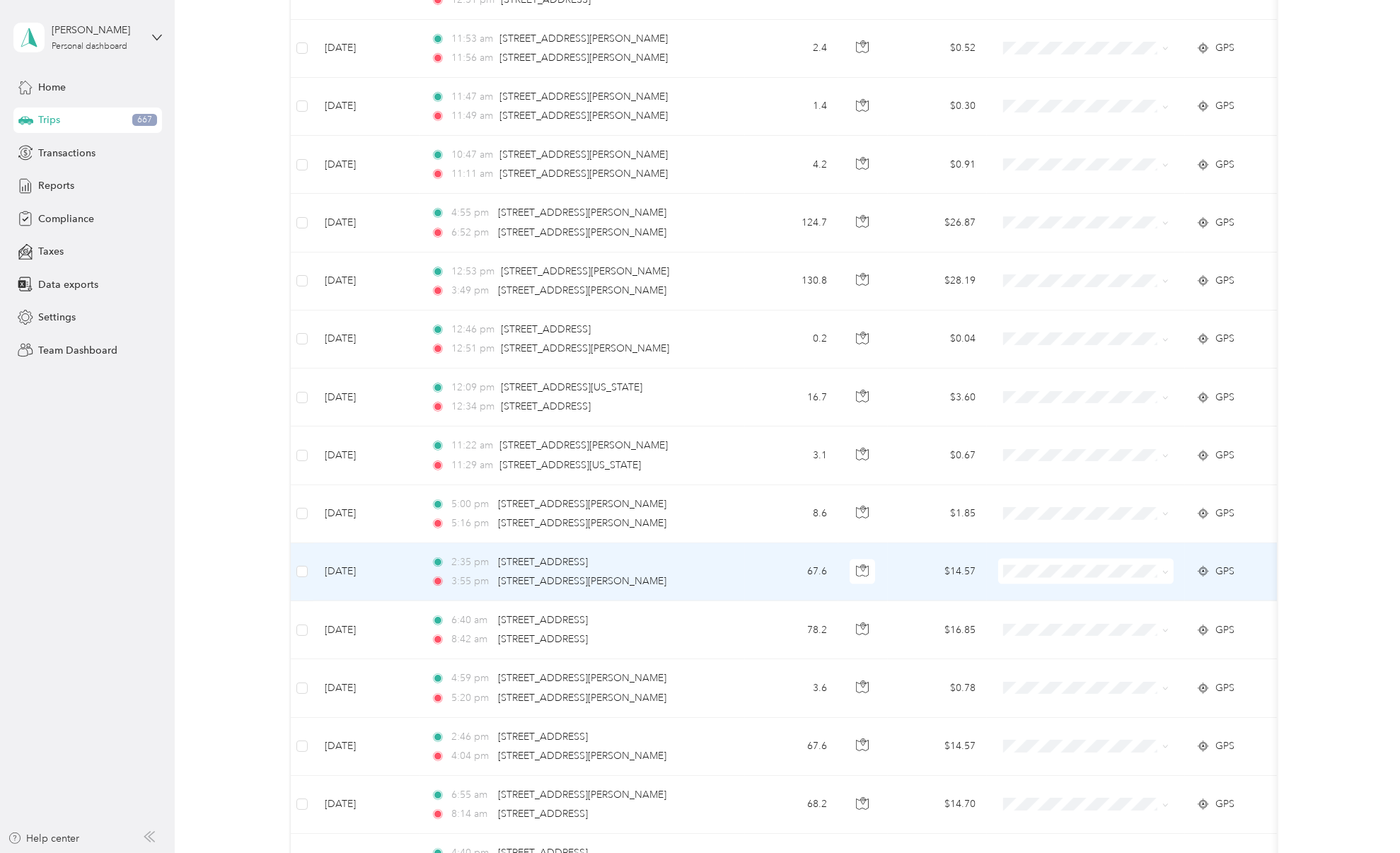
click at [1042, 571] on span at bounding box center [1086, 571] width 175 height 25
click at [1108, 588] on span "Convergint Technologies" at bounding box center [1098, 592] width 131 height 15
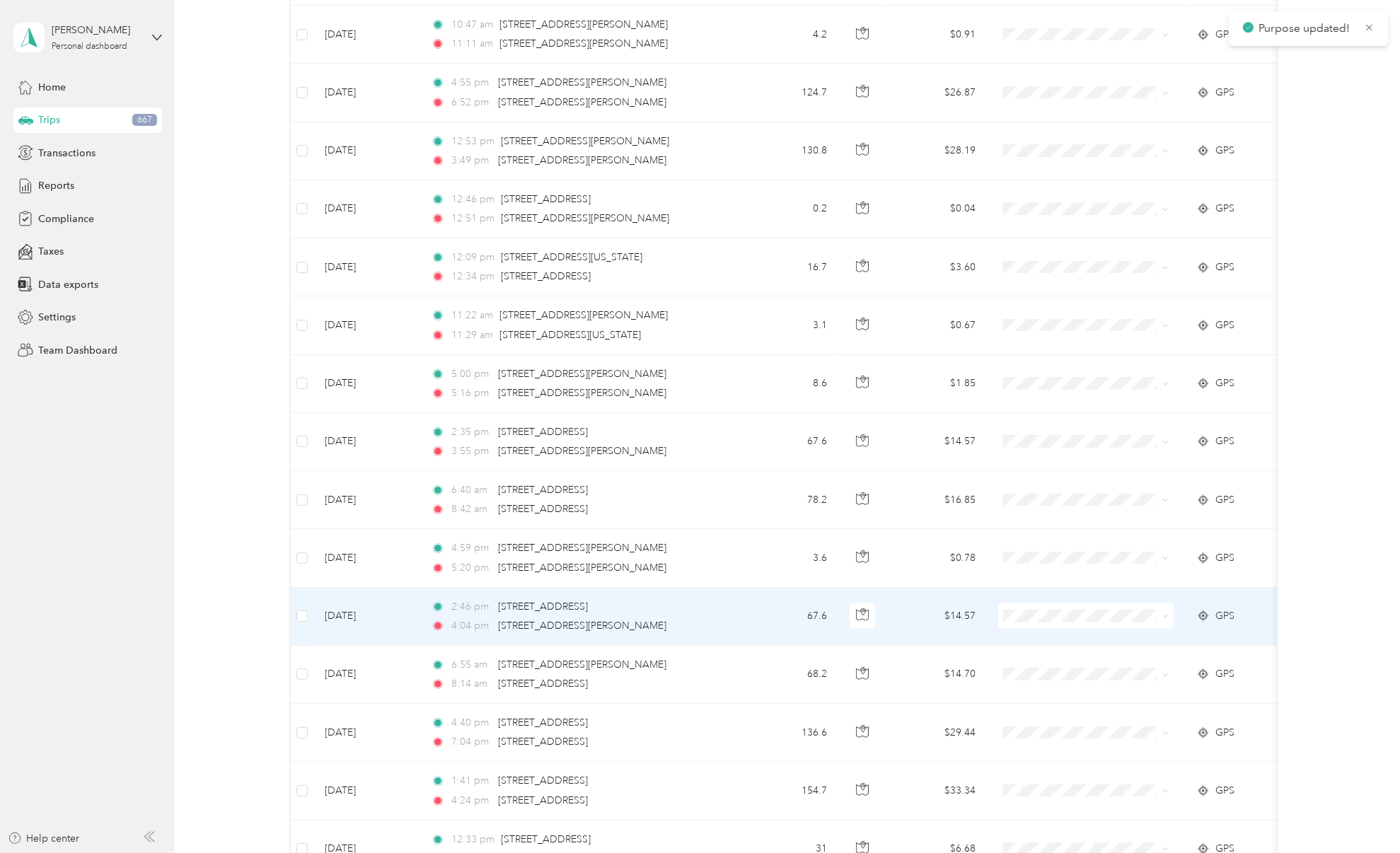
scroll to position [2796, 0]
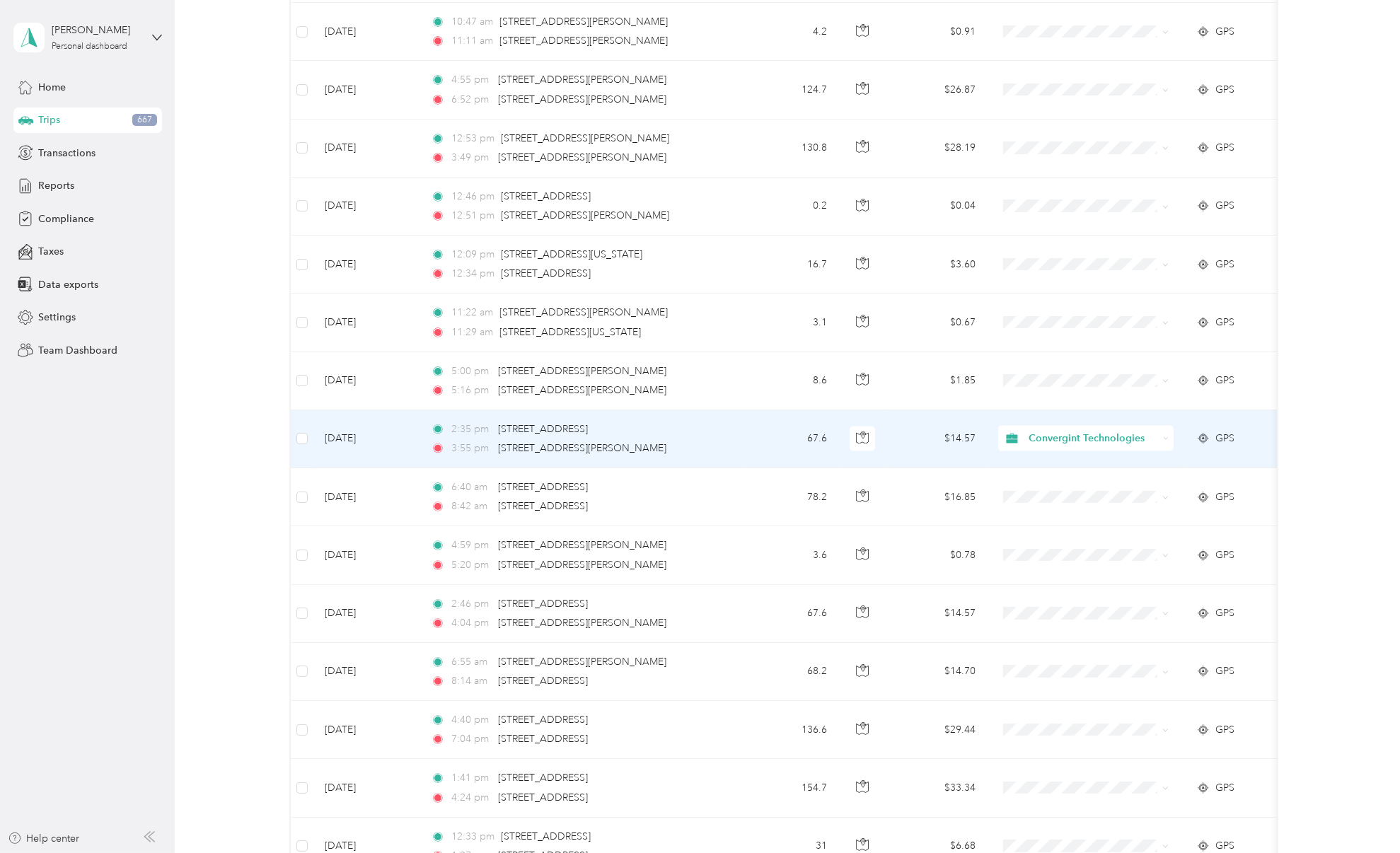
click at [1091, 434] on span "Convergint Technologies" at bounding box center [1093, 438] width 130 height 15
click at [1070, 477] on span "Personal" at bounding box center [1100, 483] width 134 height 15
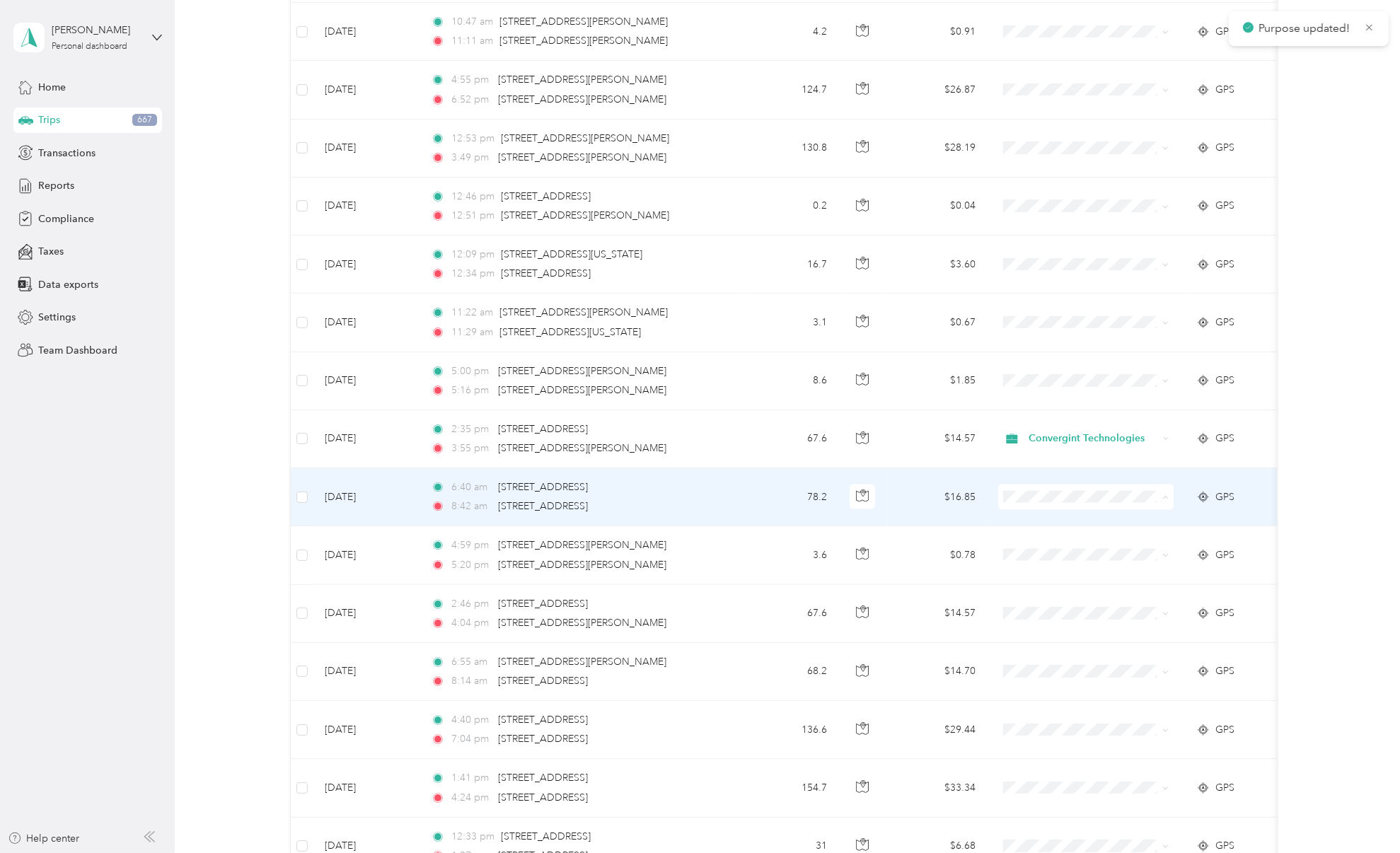
click at [1071, 519] on span "Convergint Technologies" at bounding box center [1098, 517] width 131 height 15
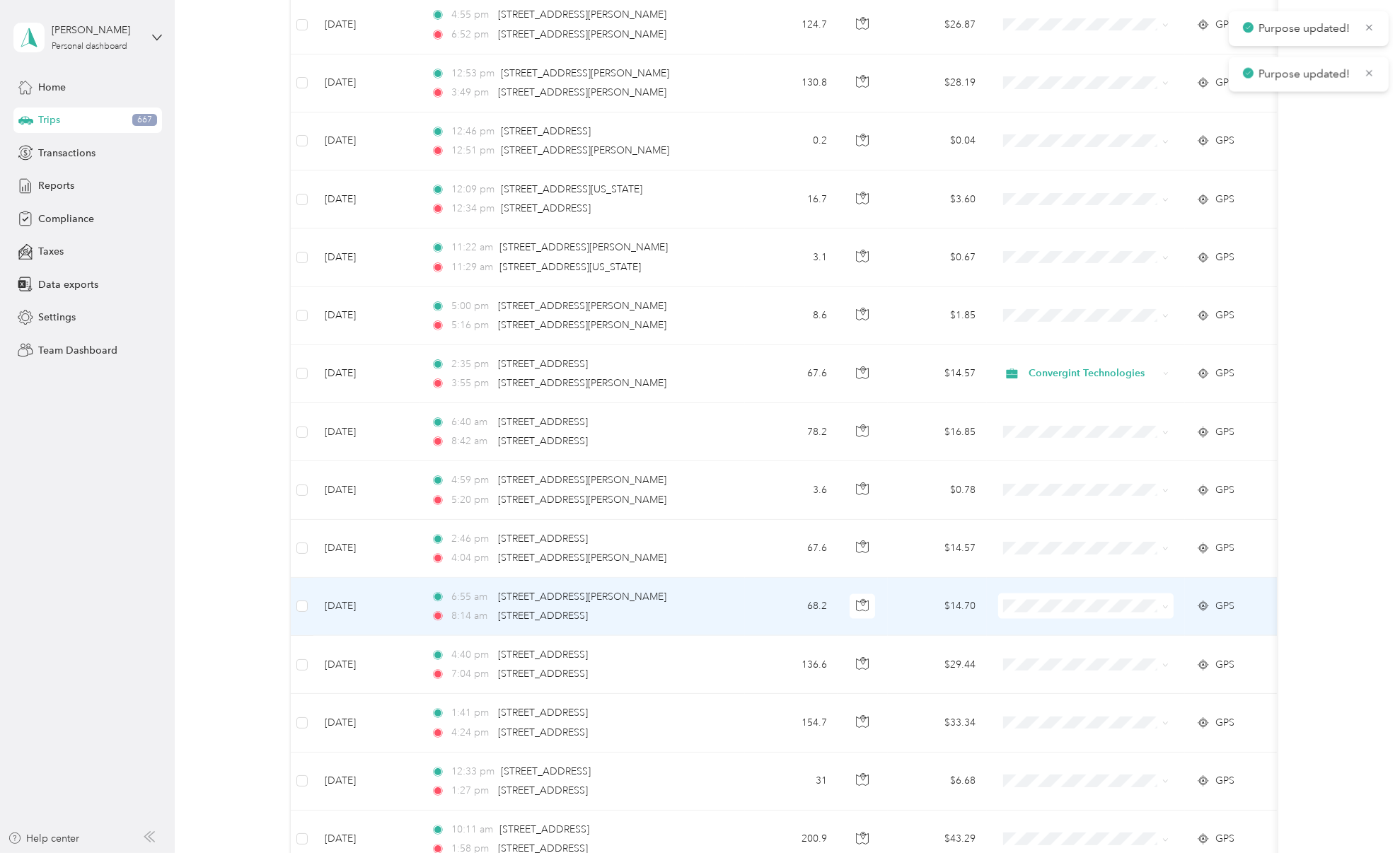
scroll to position [2862, 0]
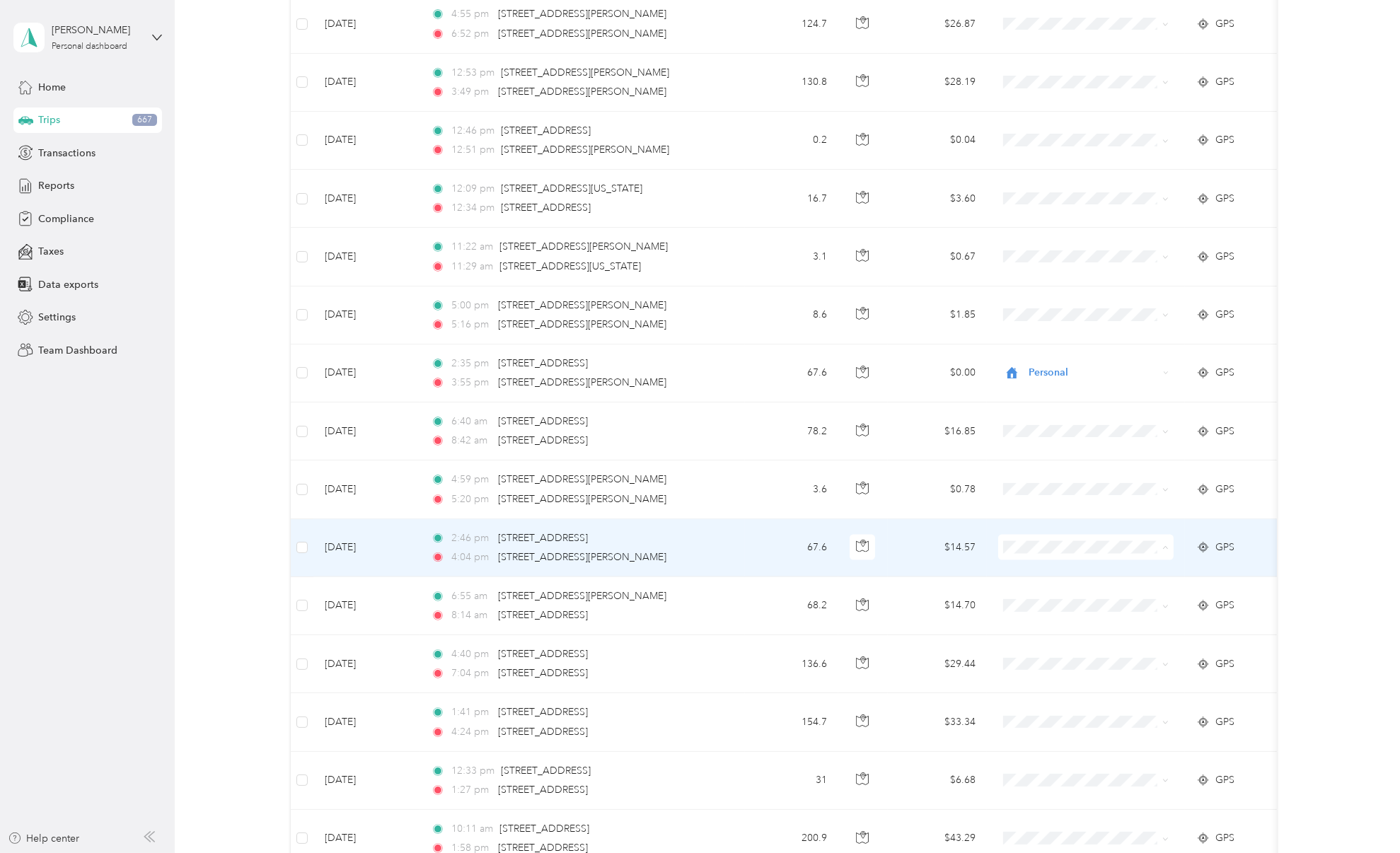
click at [1115, 569] on span "Convergint Technologies" at bounding box center [1098, 566] width 131 height 15
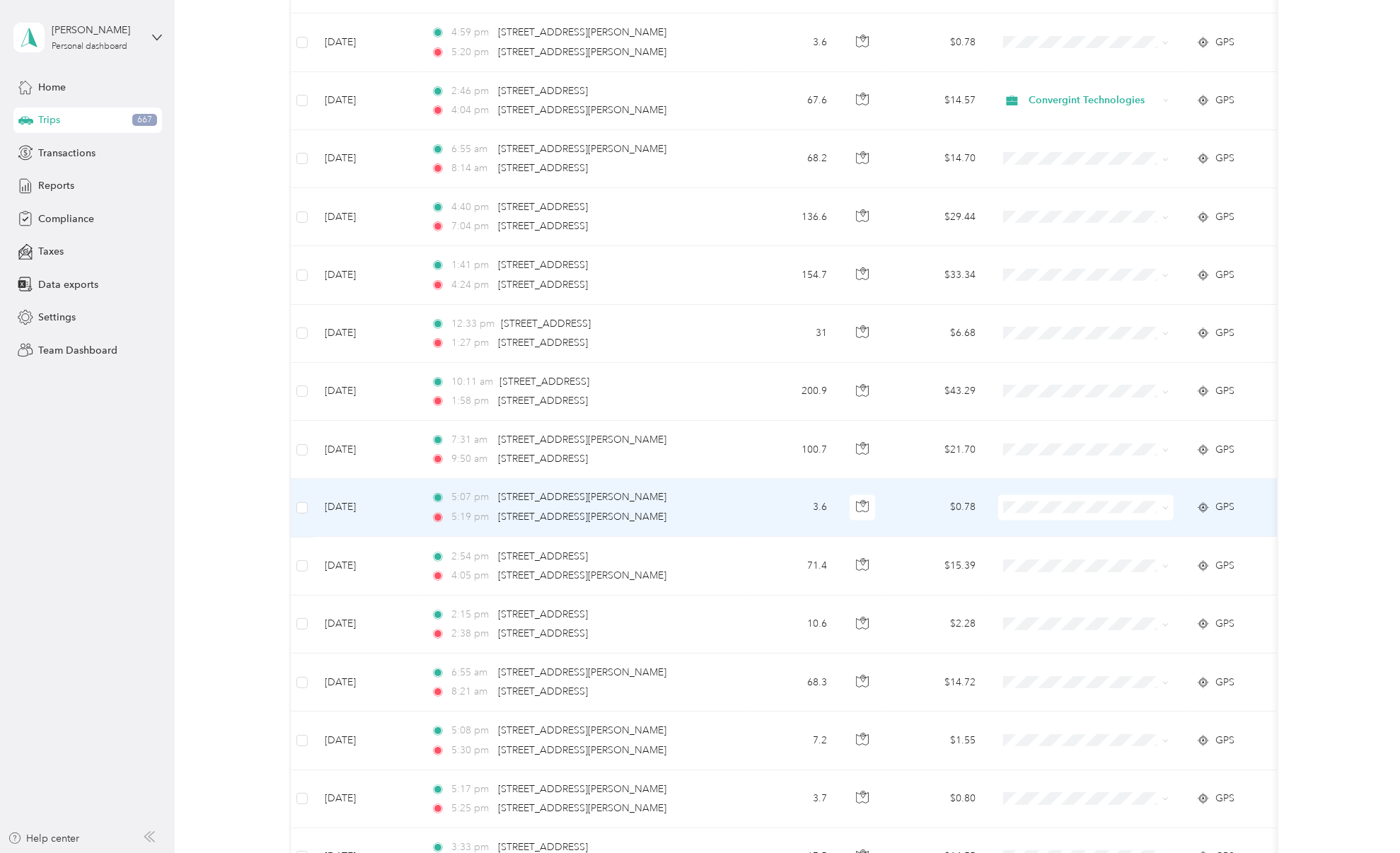
scroll to position [3326, 0]
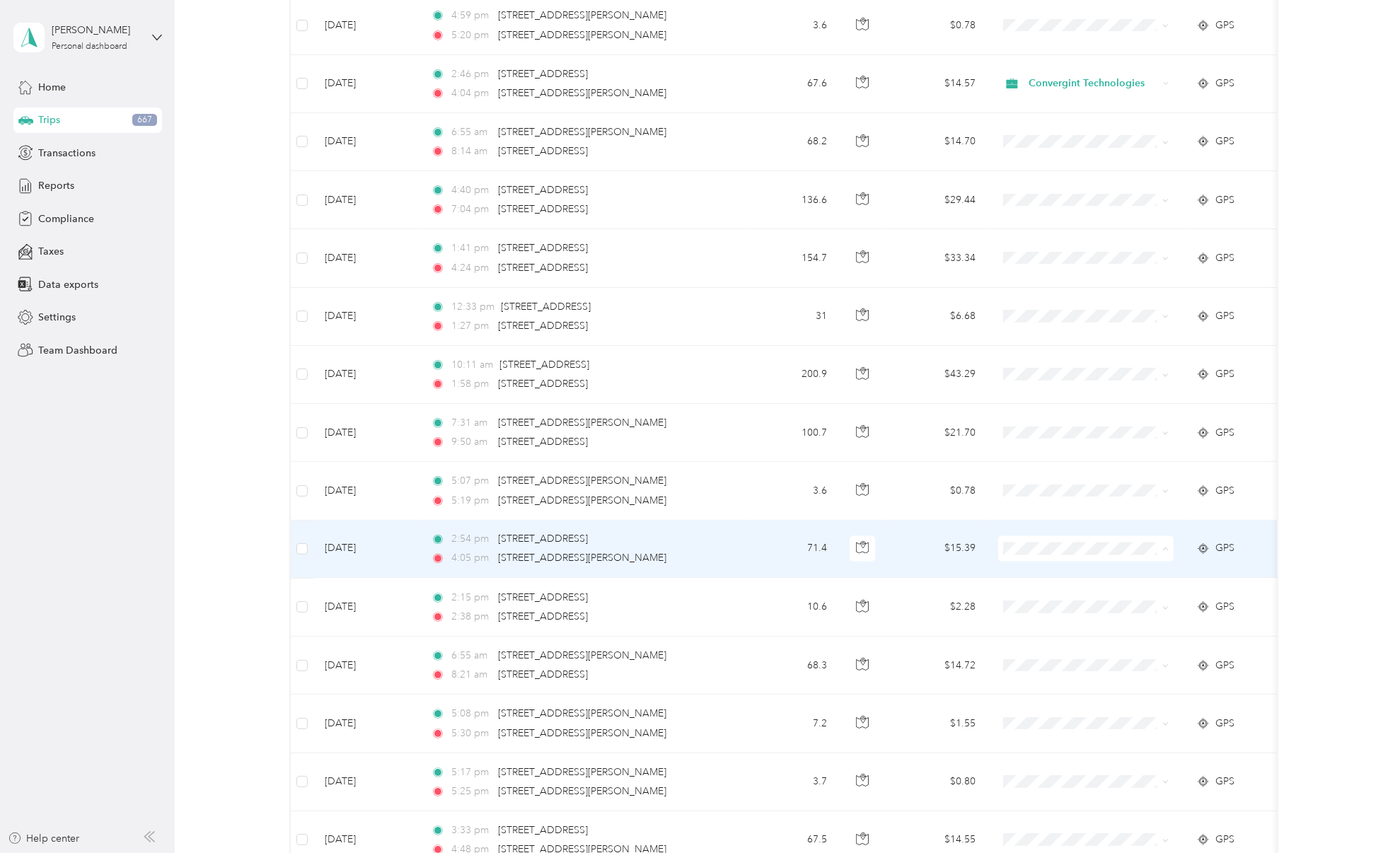
click at [1062, 567] on span "Convergint Technologies" at bounding box center [1098, 566] width 131 height 15
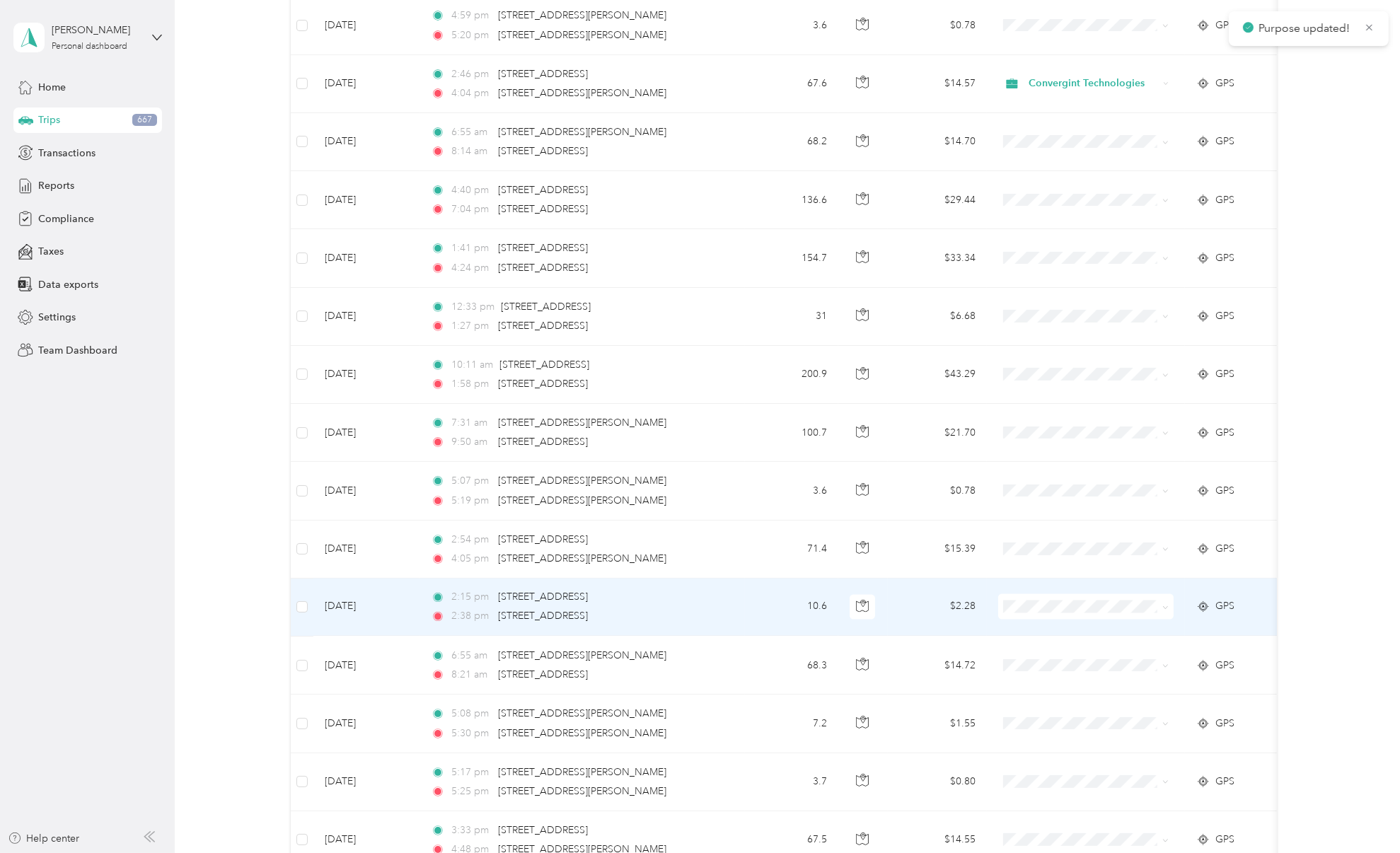
click at [1042, 609] on span at bounding box center [1086, 607] width 175 height 25
click at [1057, 619] on span "Convergint Technologies" at bounding box center [1098, 625] width 131 height 15
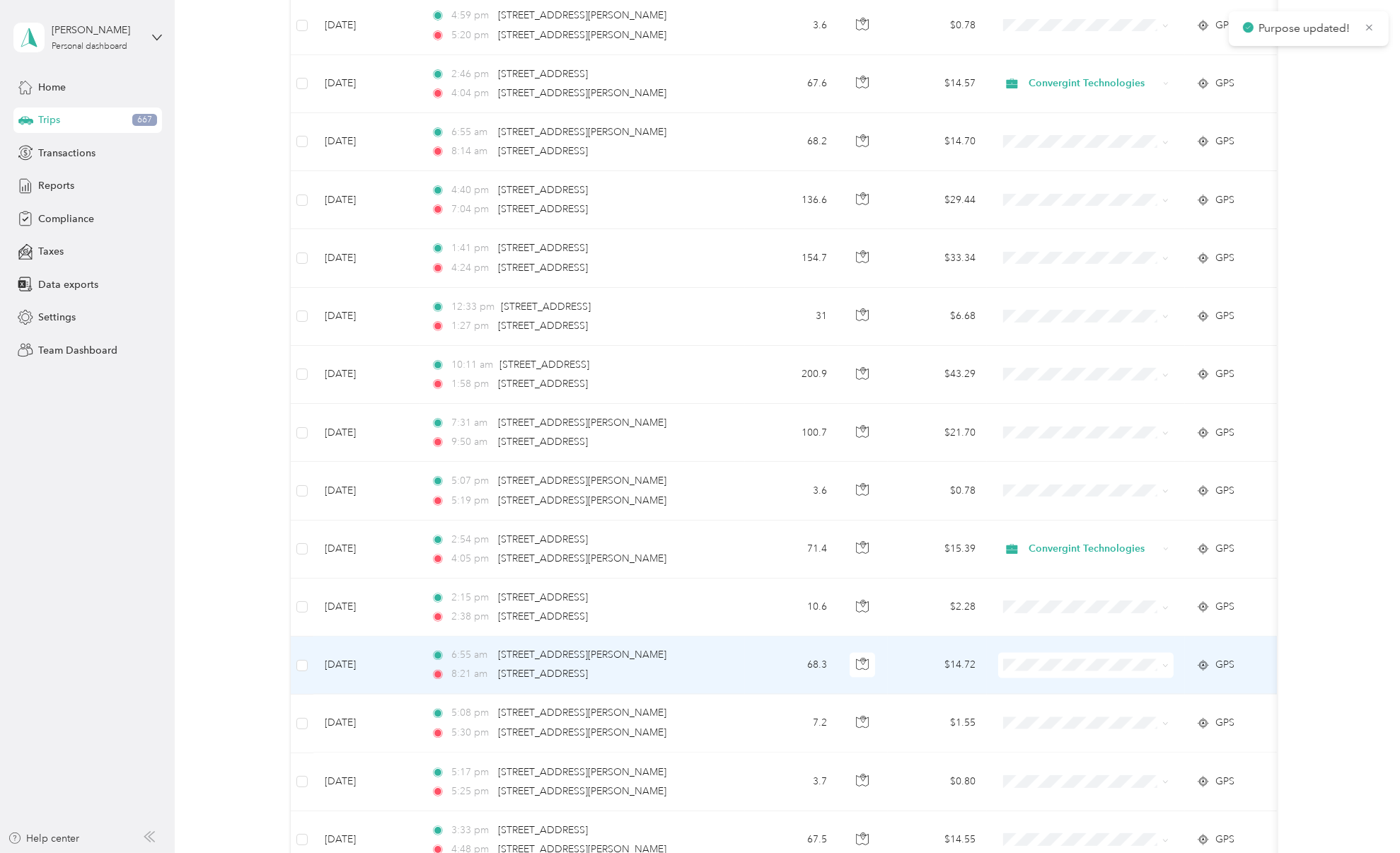
click at [1058, 679] on span "Convergint Technologies" at bounding box center [1098, 682] width 131 height 15
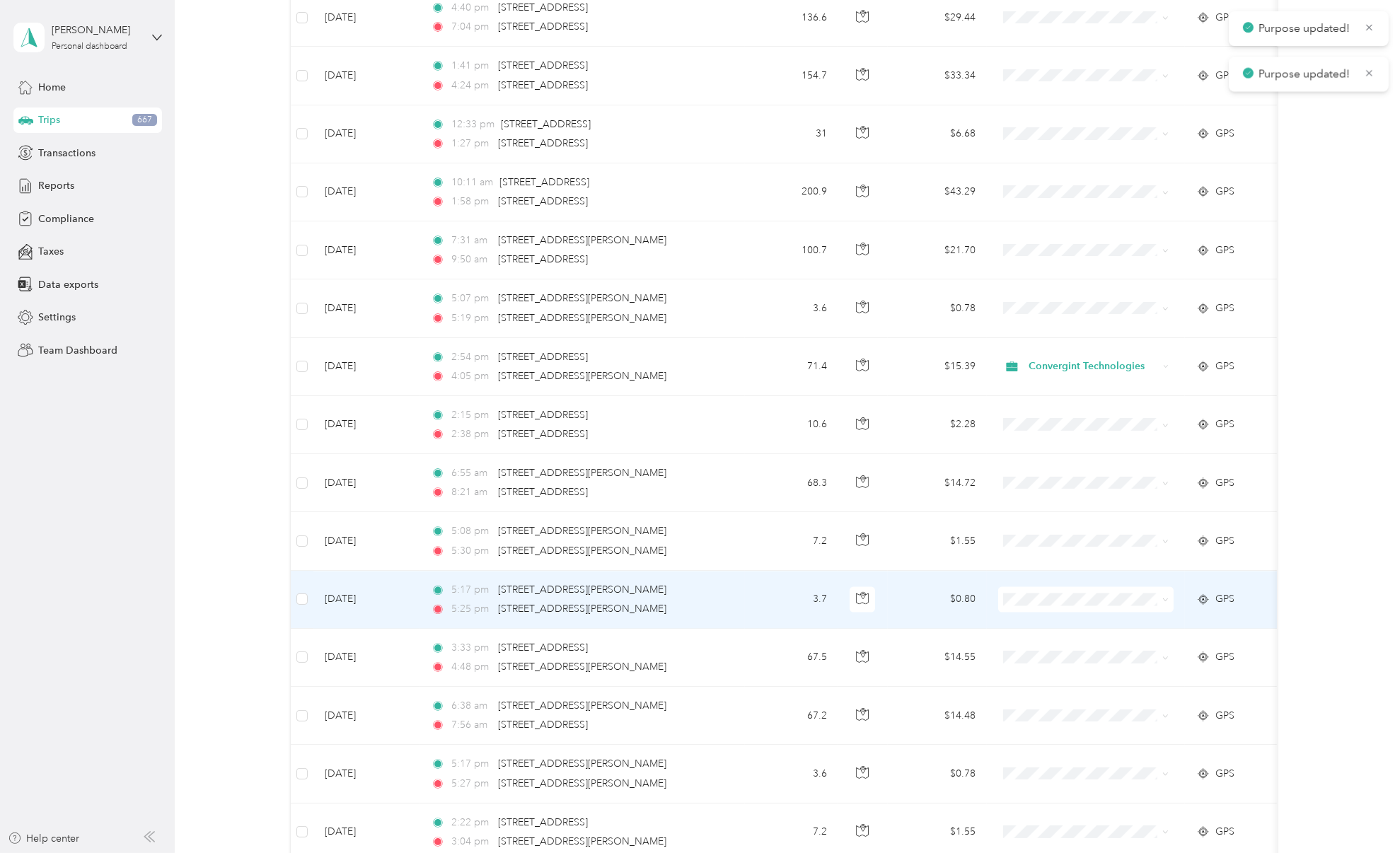
scroll to position [3517, 0]
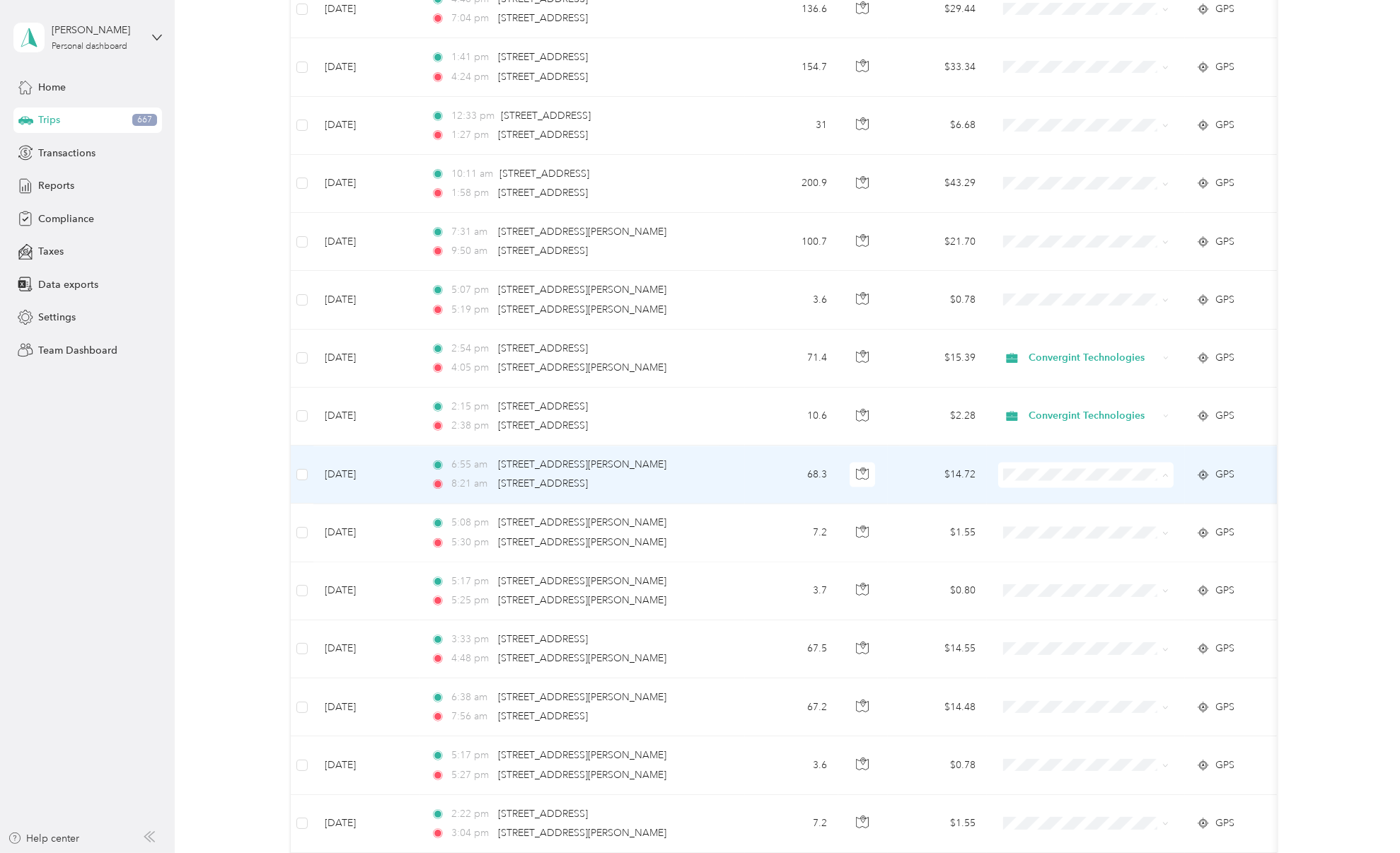
click at [1081, 492] on span "Convergint Technologies" at bounding box center [1098, 491] width 131 height 15
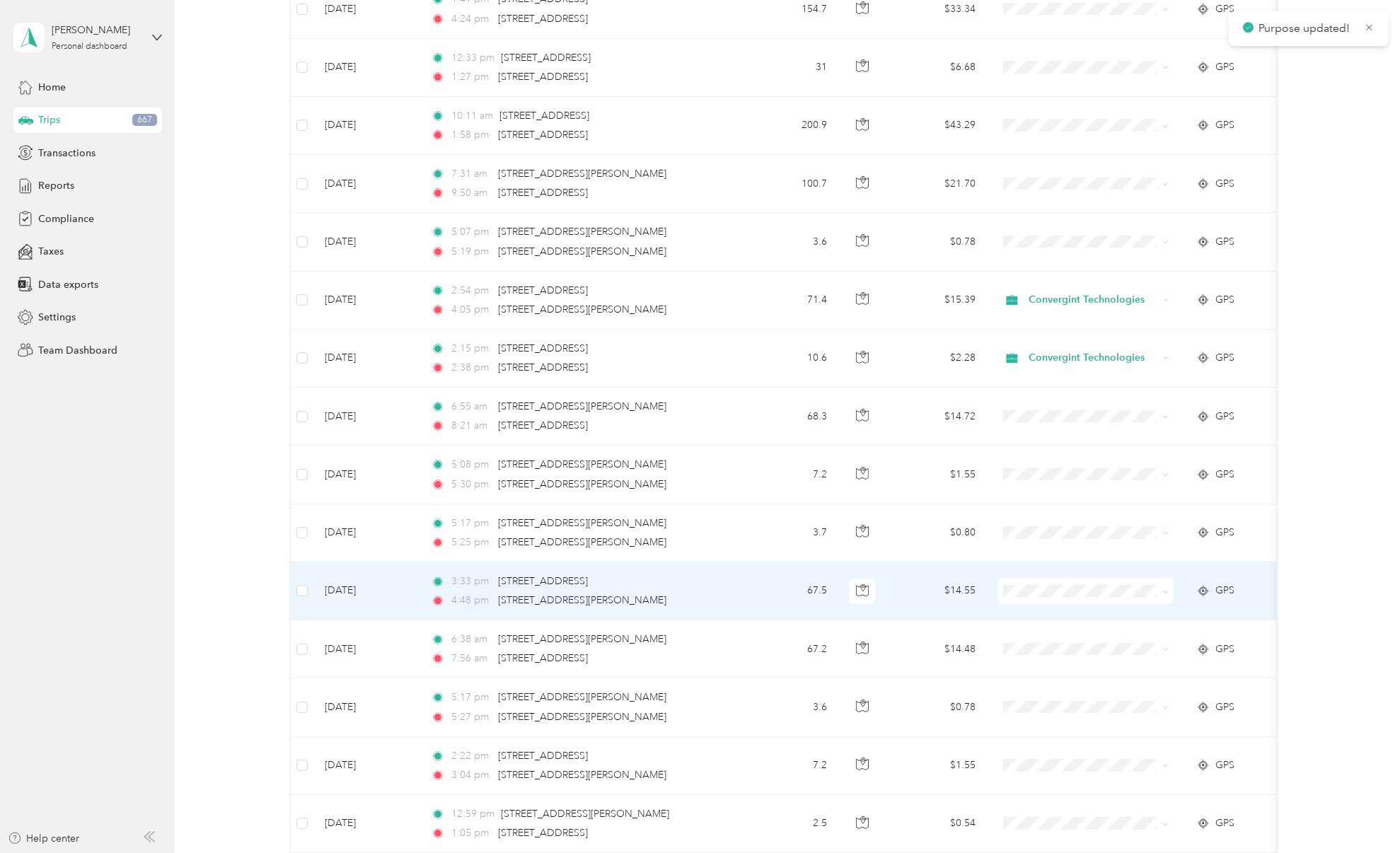
scroll to position [3586, 0]
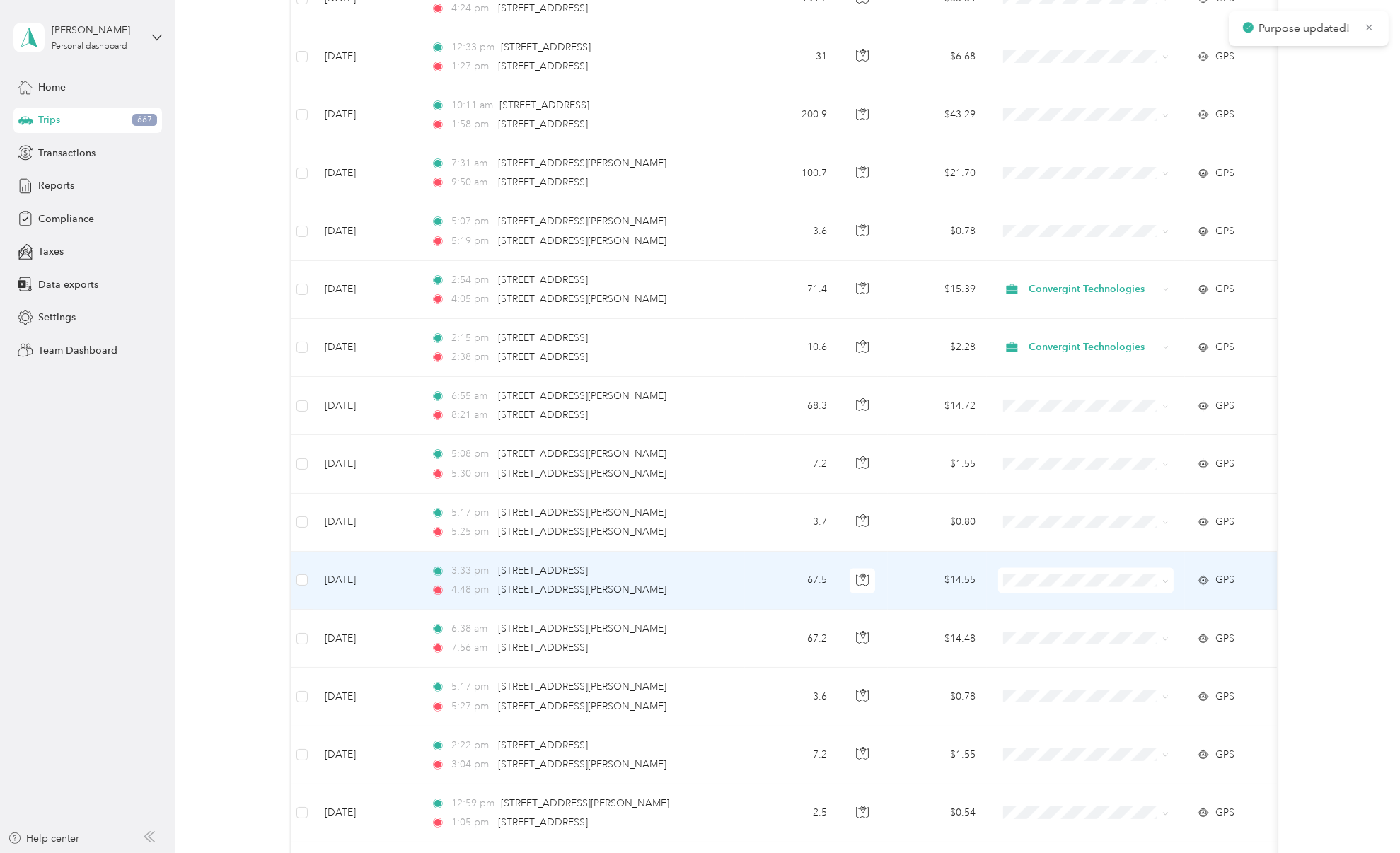
click at [1070, 591] on span "Convergint Technologies" at bounding box center [1098, 597] width 131 height 15
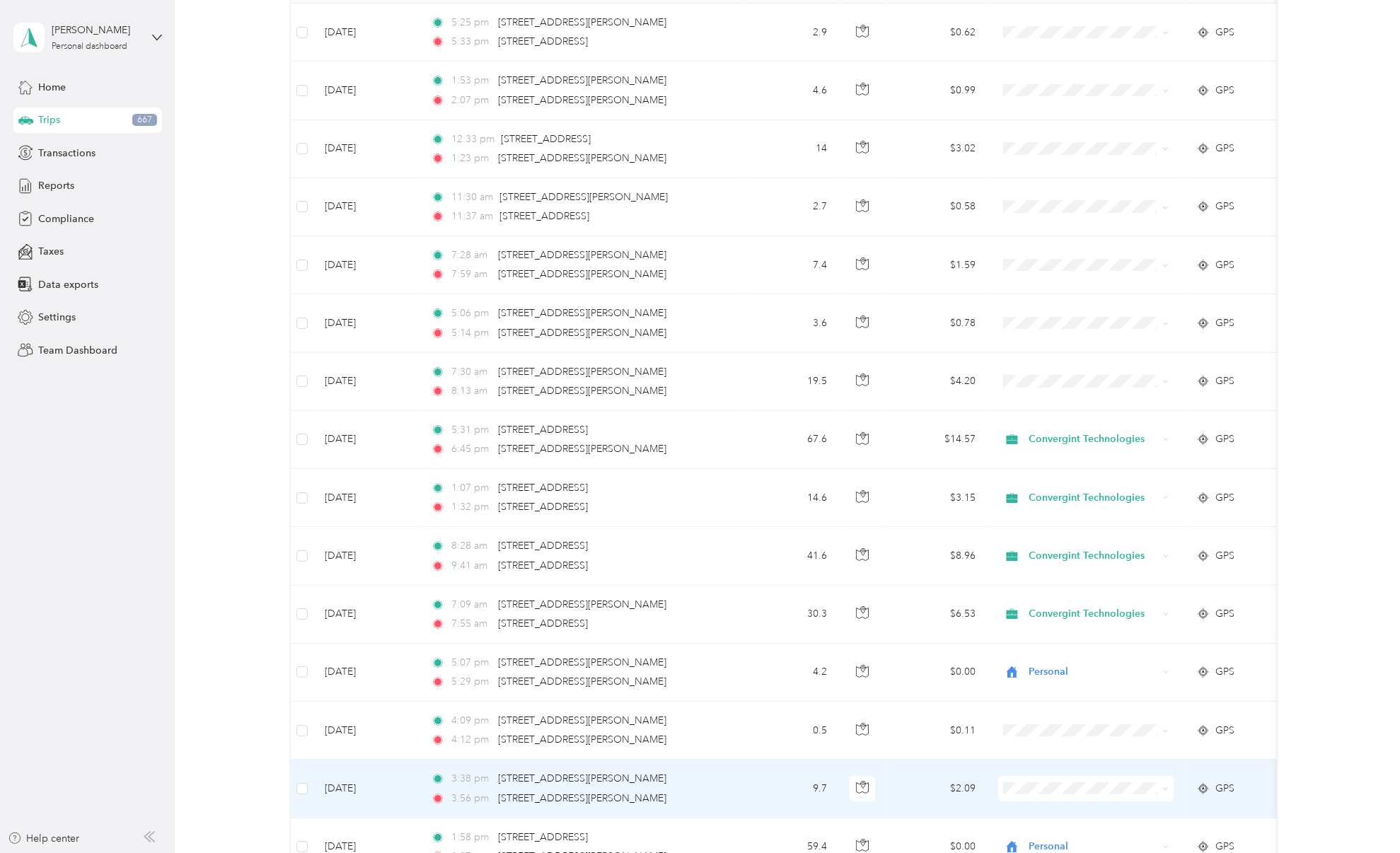
scroll to position [0, 0]
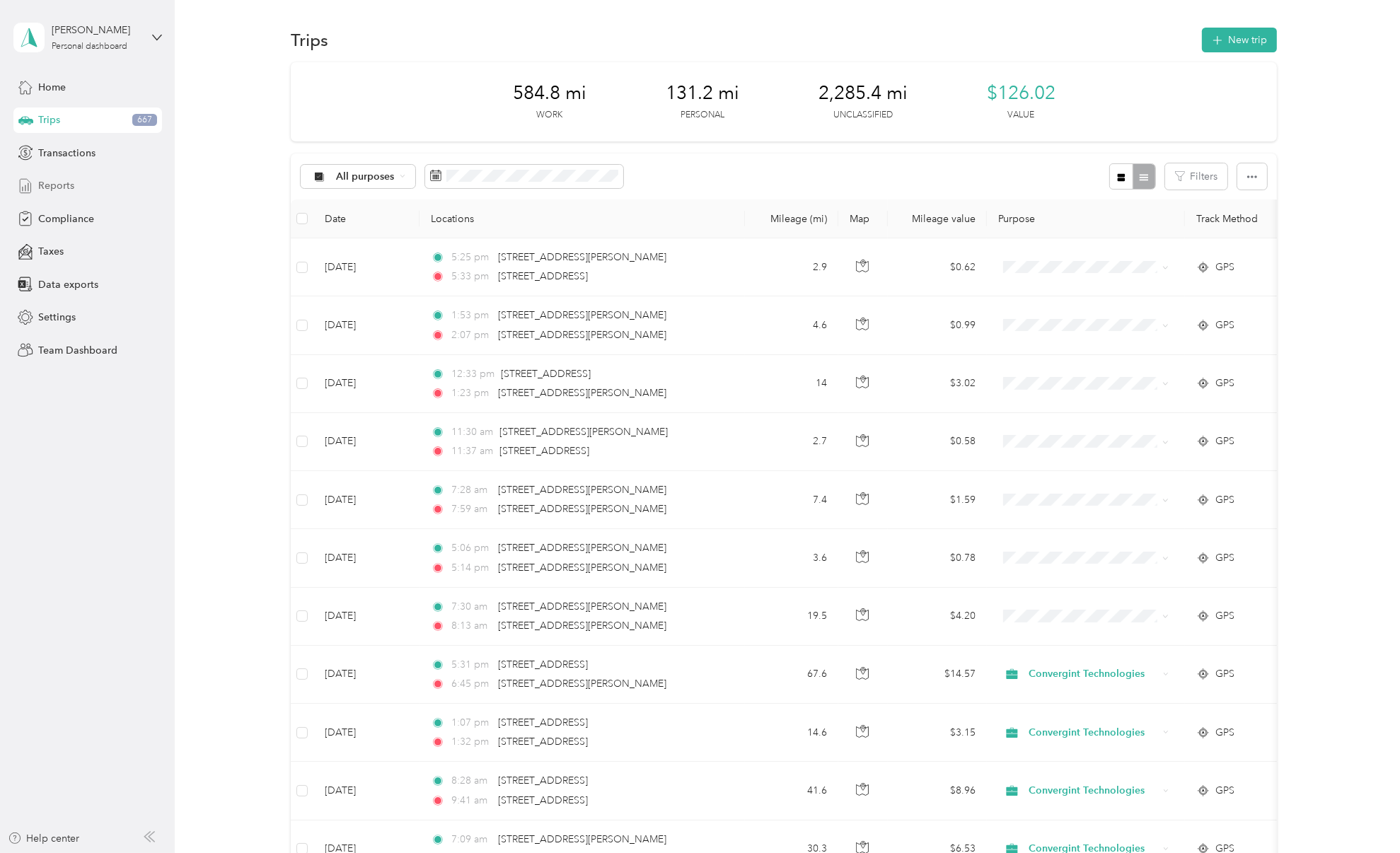
click at [73, 183] on div "Reports" at bounding box center [88, 186] width 148 height 25
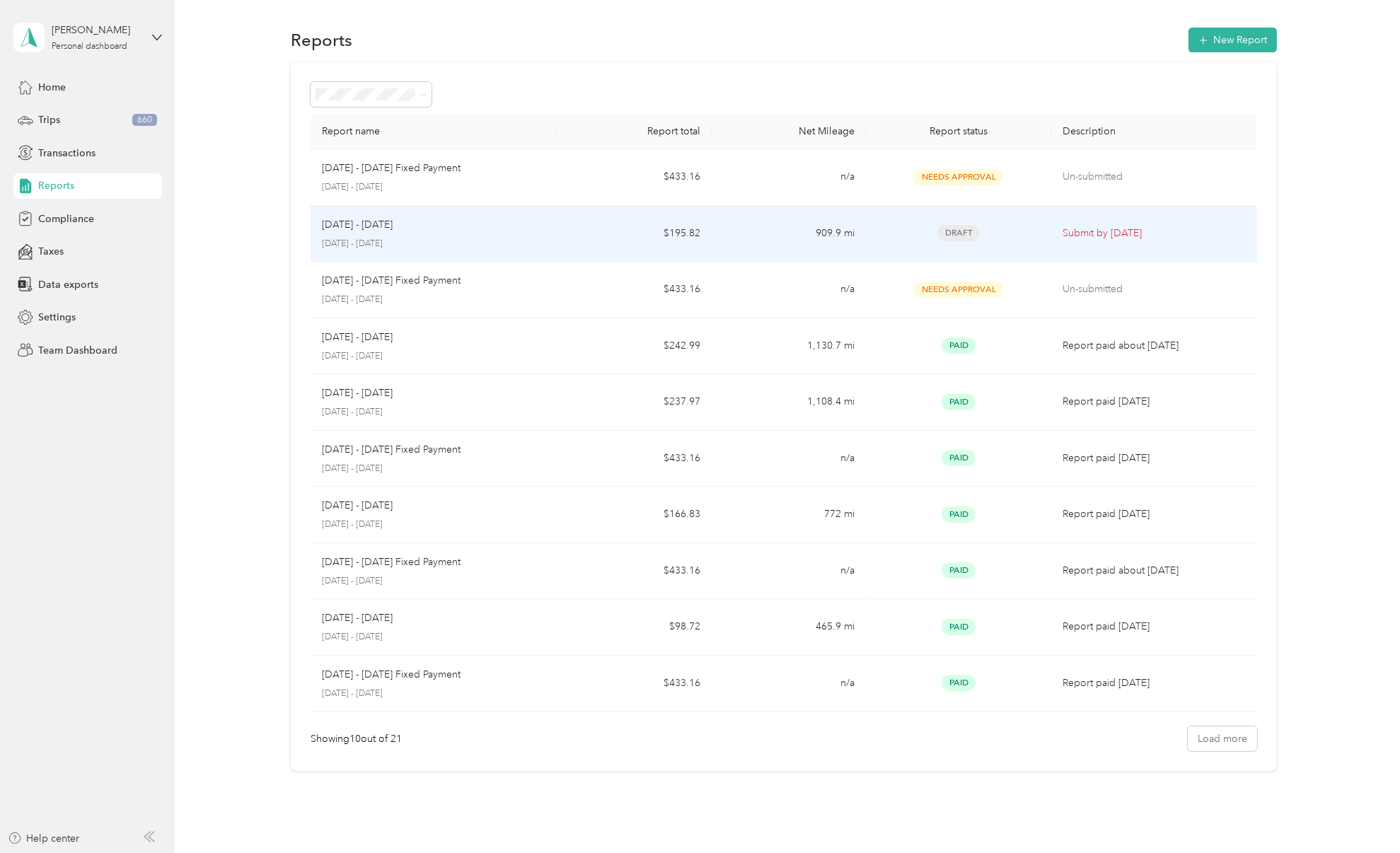
click at [651, 224] on td "$195.82" at bounding box center [634, 233] width 154 height 56
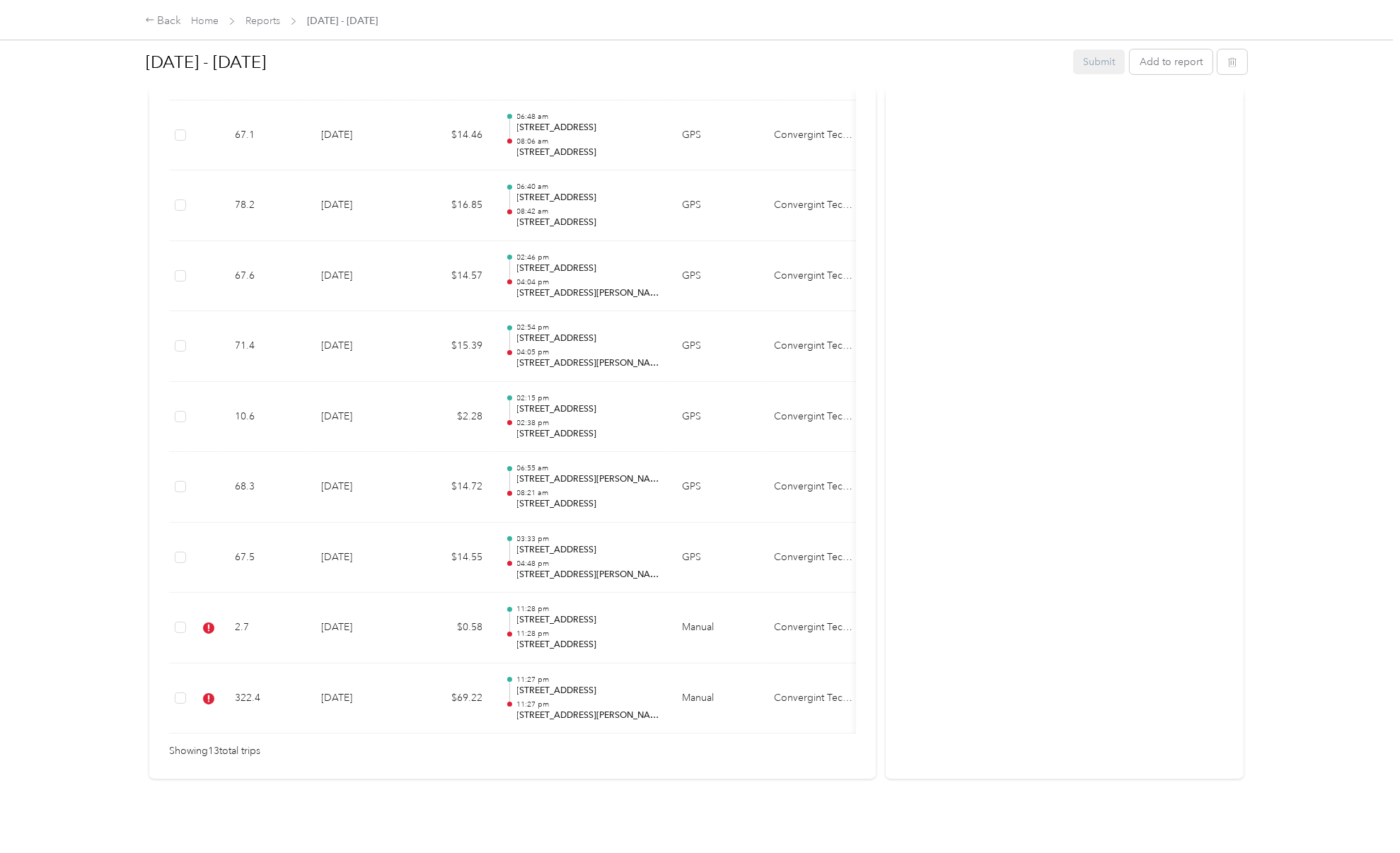
scroll to position [772, 0]
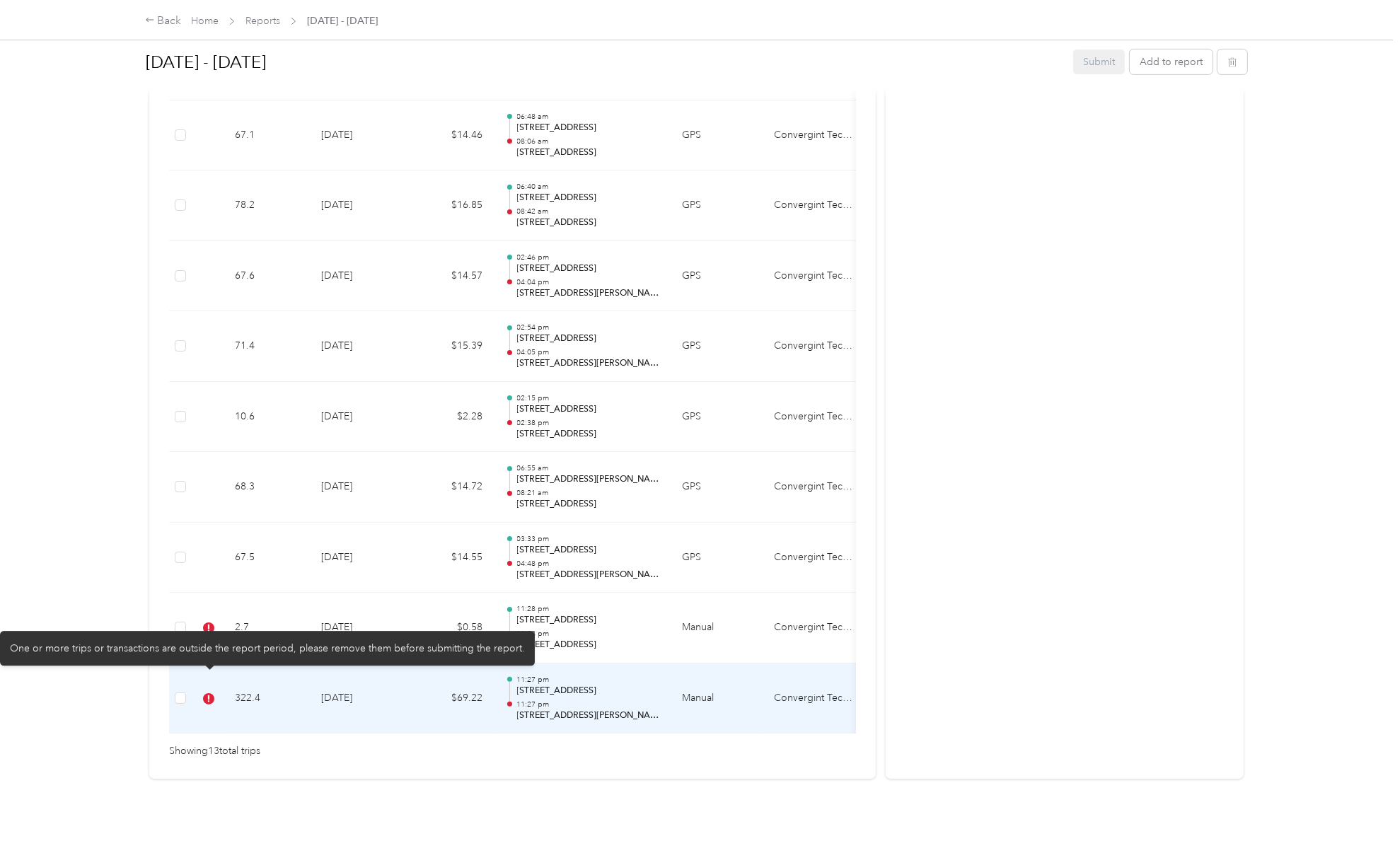
click at [209, 695] on icon at bounding box center [209, 698] width 2 height 7
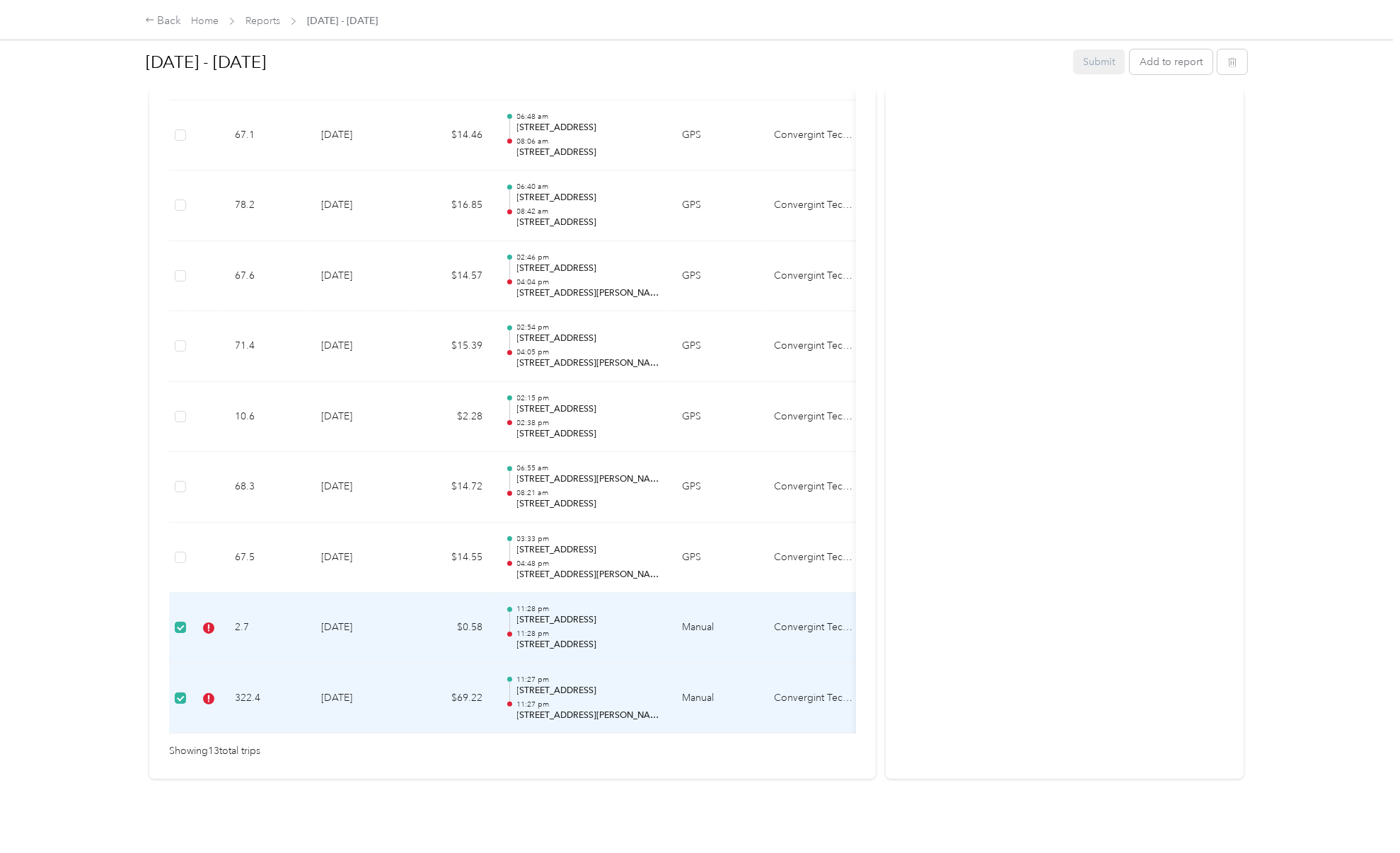
drag, startPoint x: 323, startPoint y: 620, endPoint x: 260, endPoint y: 617, distance: 63.1
click at [260, 617] on td "2.7" at bounding box center [266, 628] width 86 height 71
click at [270, 615] on td "2.7" at bounding box center [266, 628] width 86 height 71
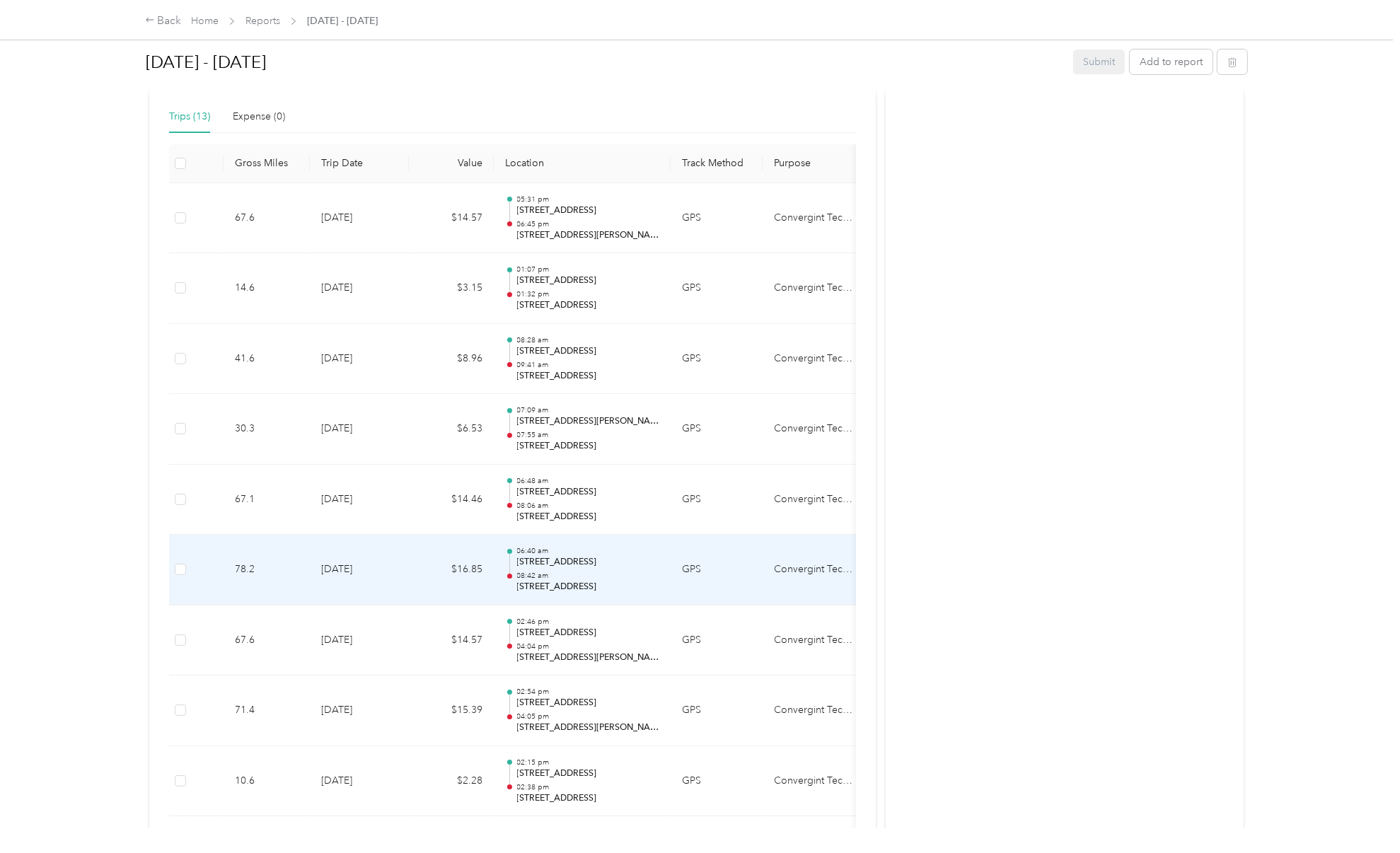
scroll to position [0, 0]
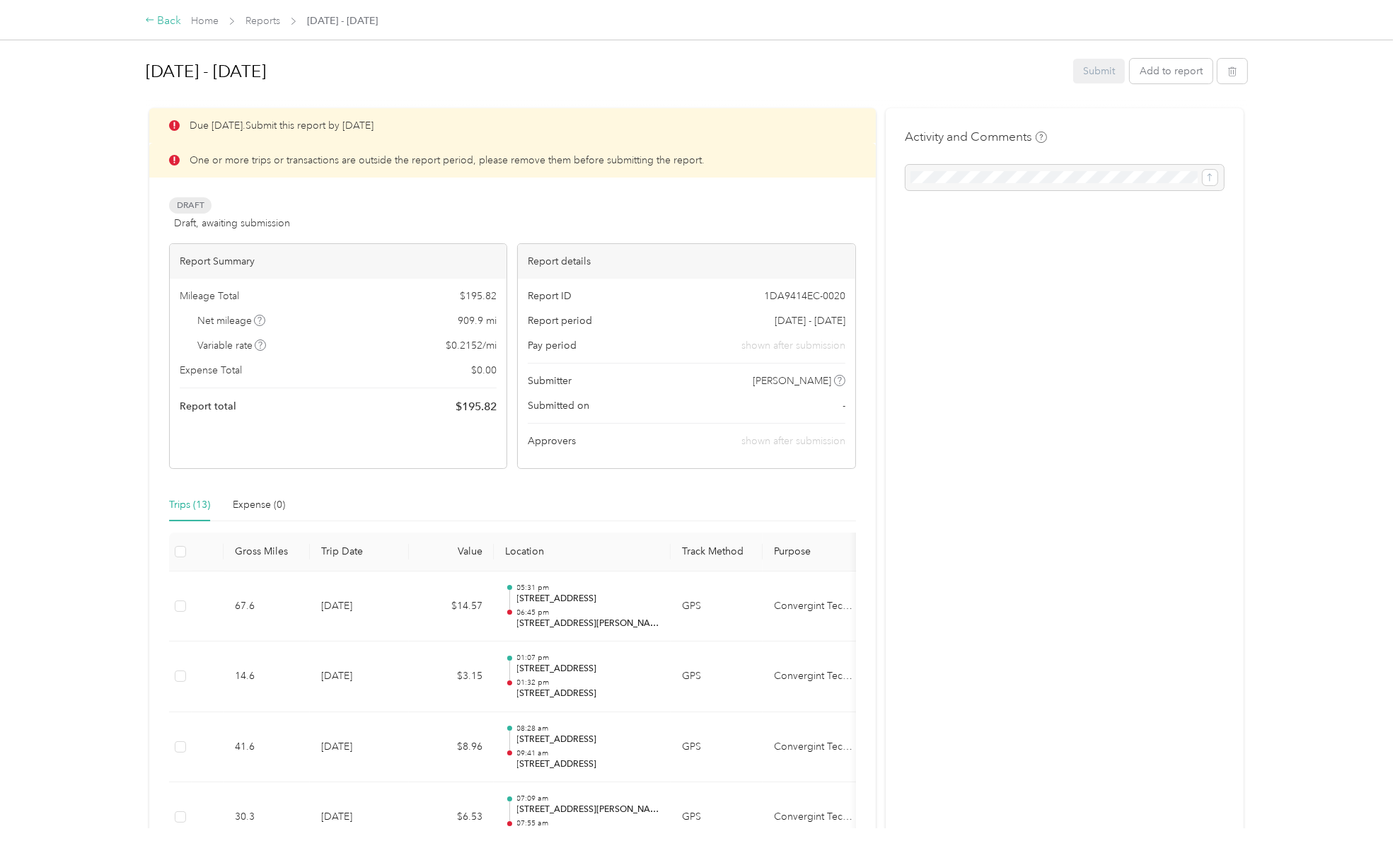
click at [164, 24] on div "Back" at bounding box center [164, 21] width 37 height 17
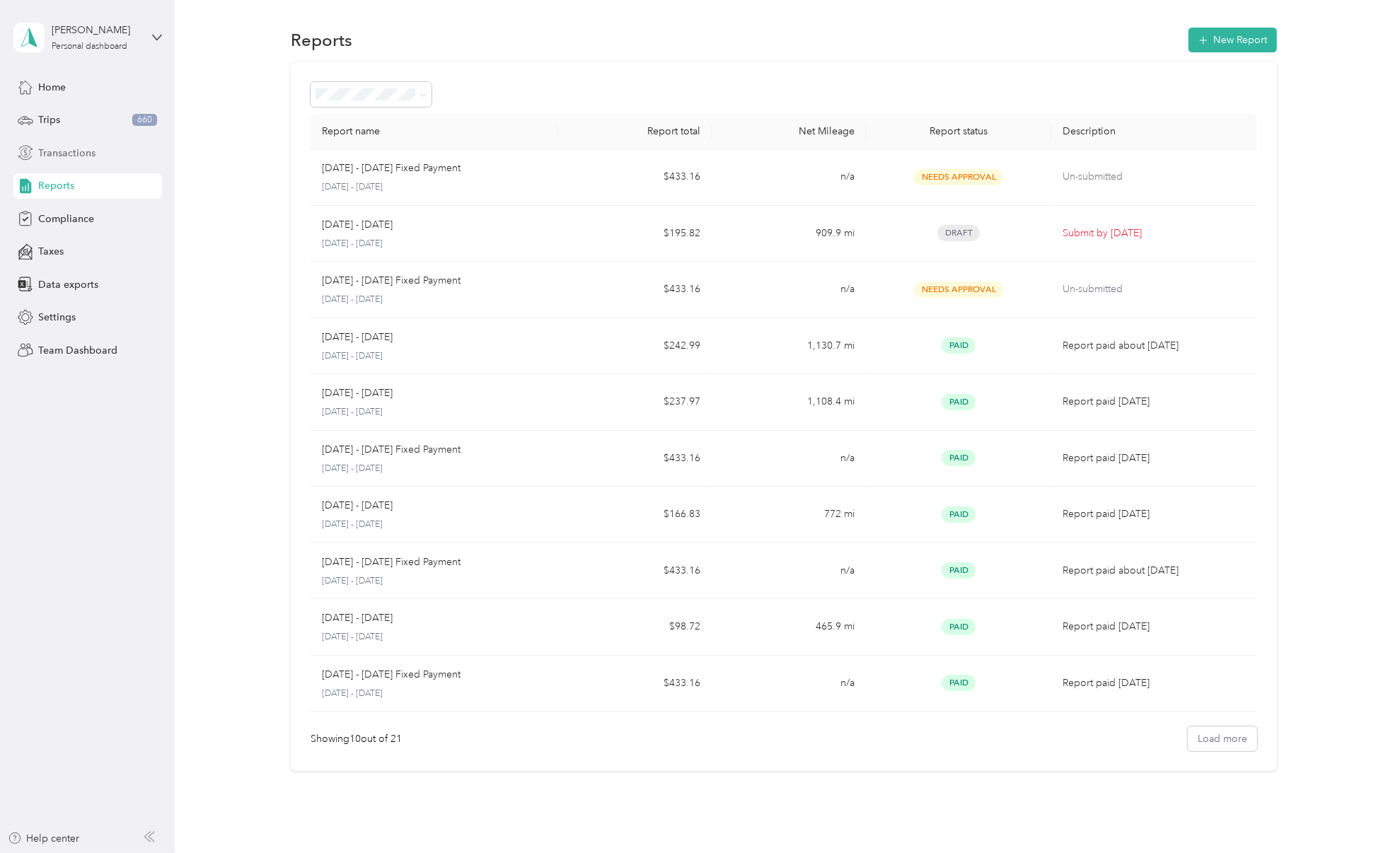
click at [61, 153] on span "Transactions" at bounding box center [67, 153] width 57 height 15
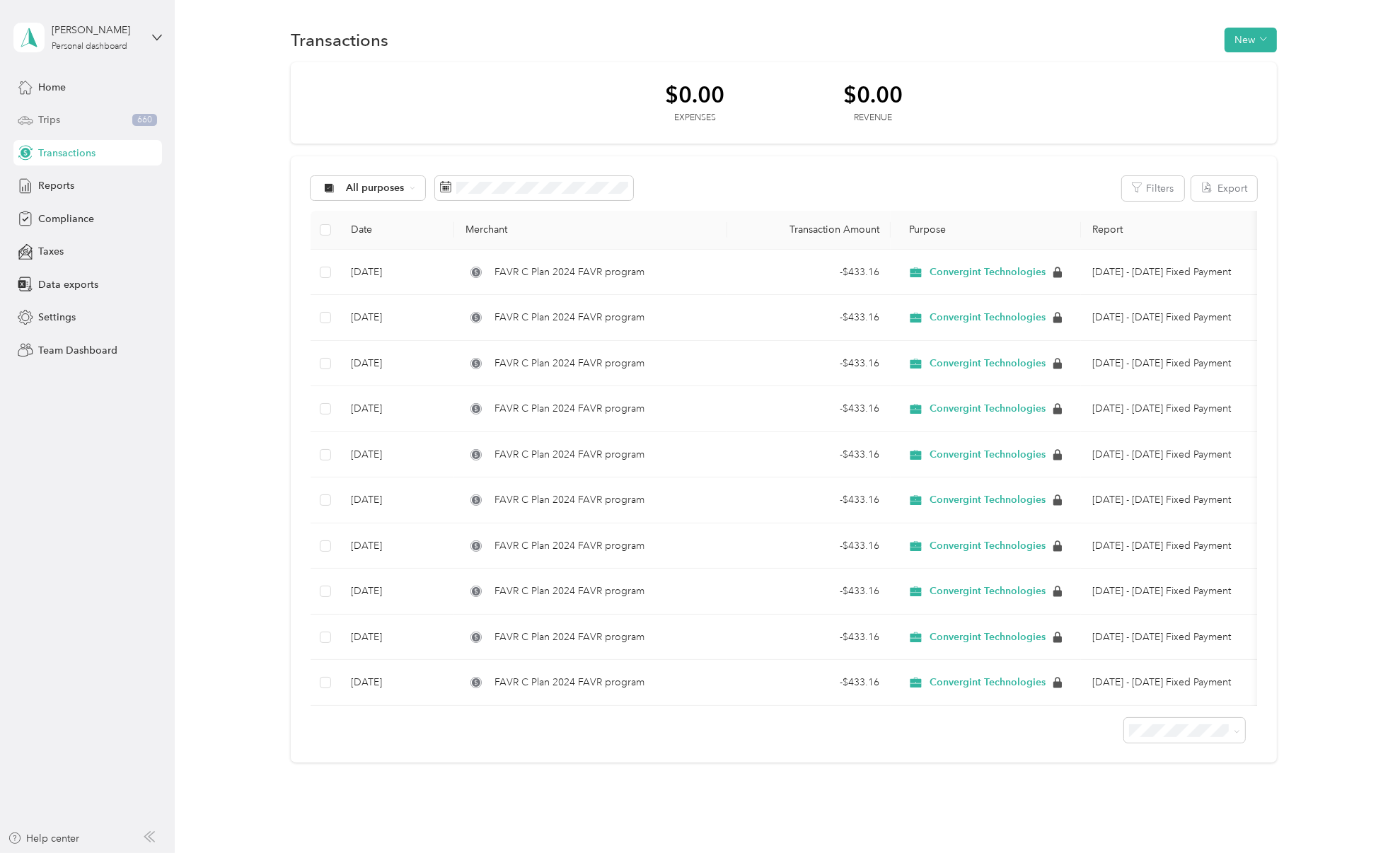
click at [59, 113] on span "Trips" at bounding box center [49, 120] width 22 height 15
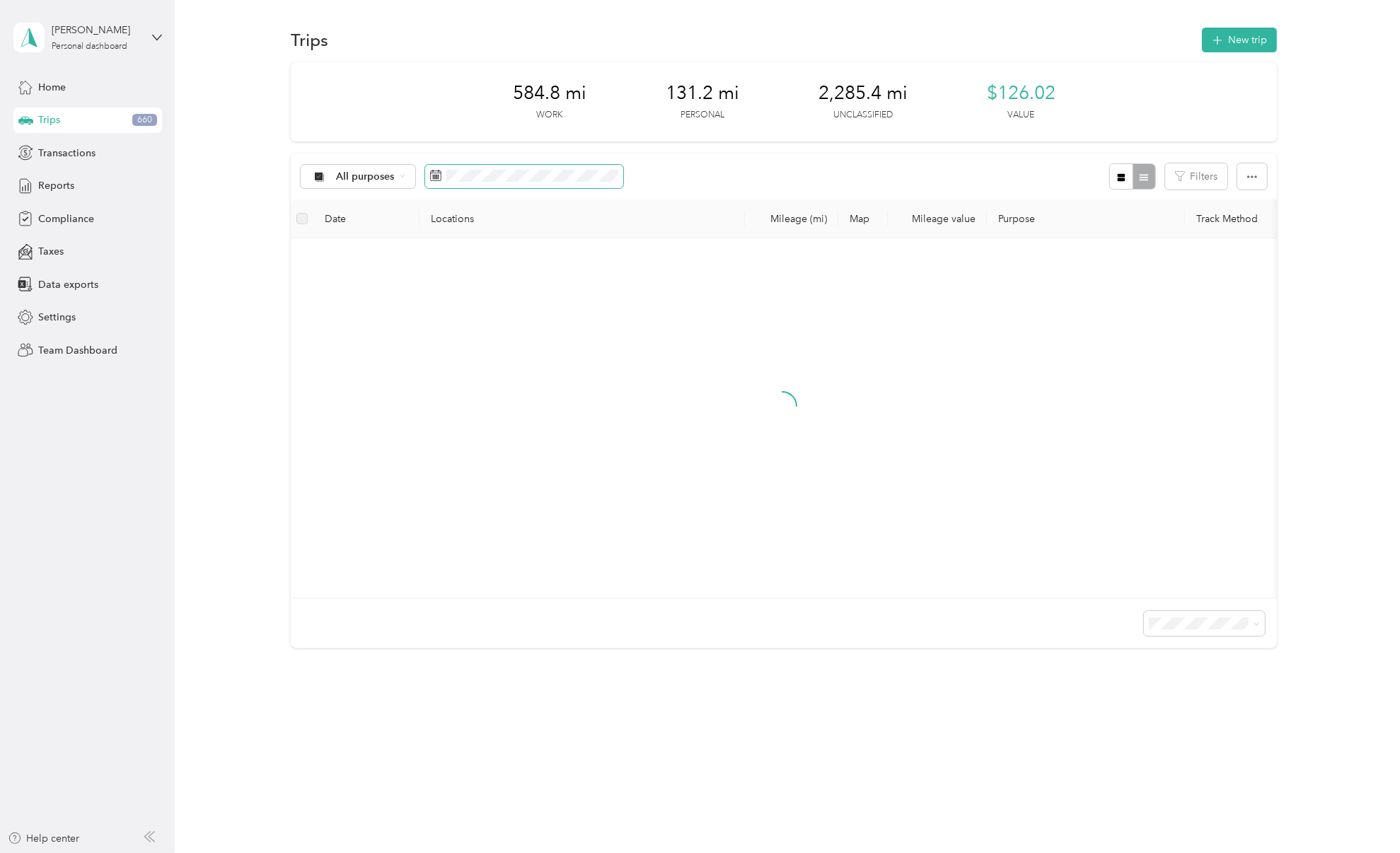
click at [452, 182] on span at bounding box center [523, 177] width 198 height 24
click at [433, 171] on icon at bounding box center [435, 174] width 11 height 11
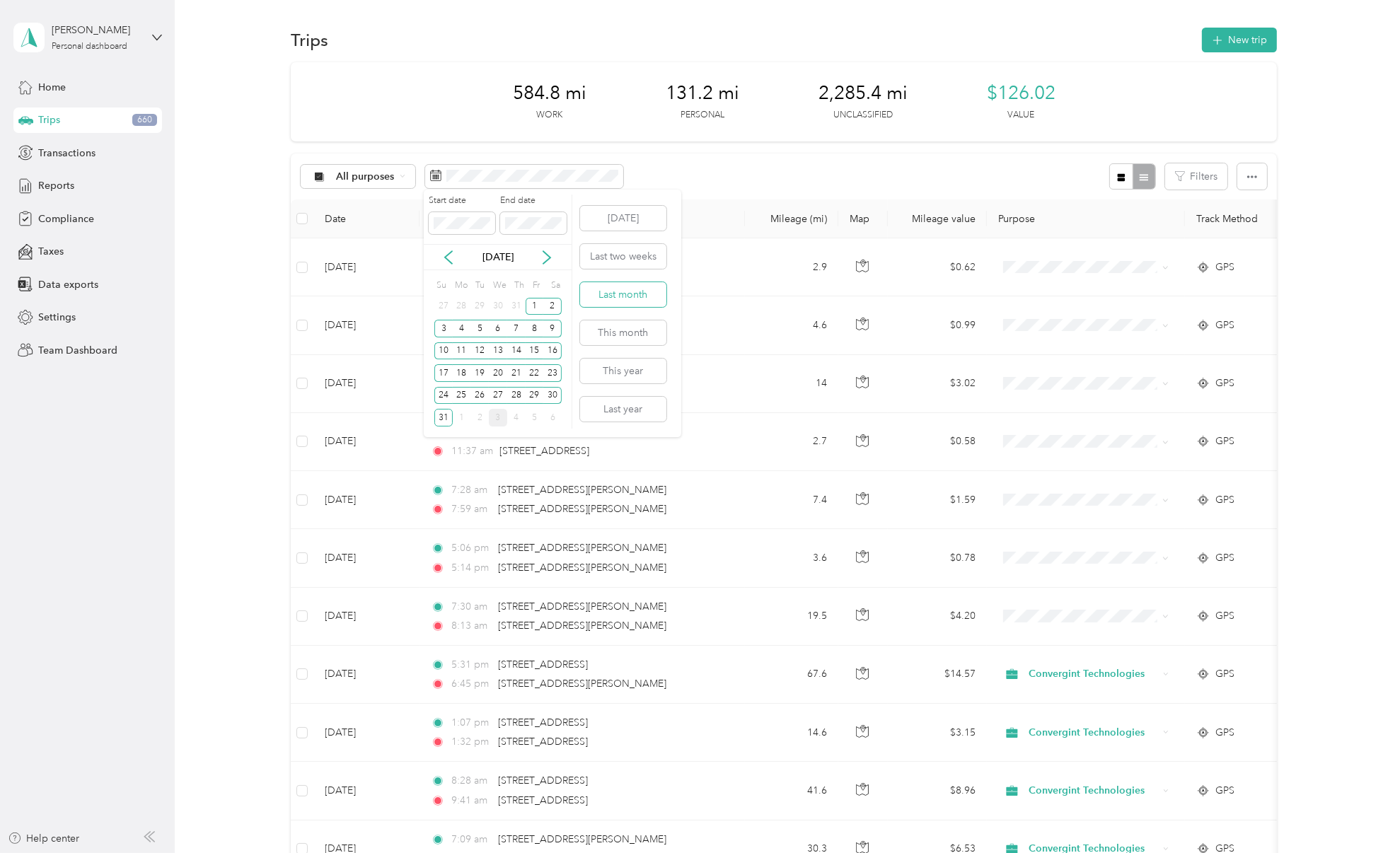
click at [635, 293] on button "Last month" at bounding box center [623, 294] width 86 height 24
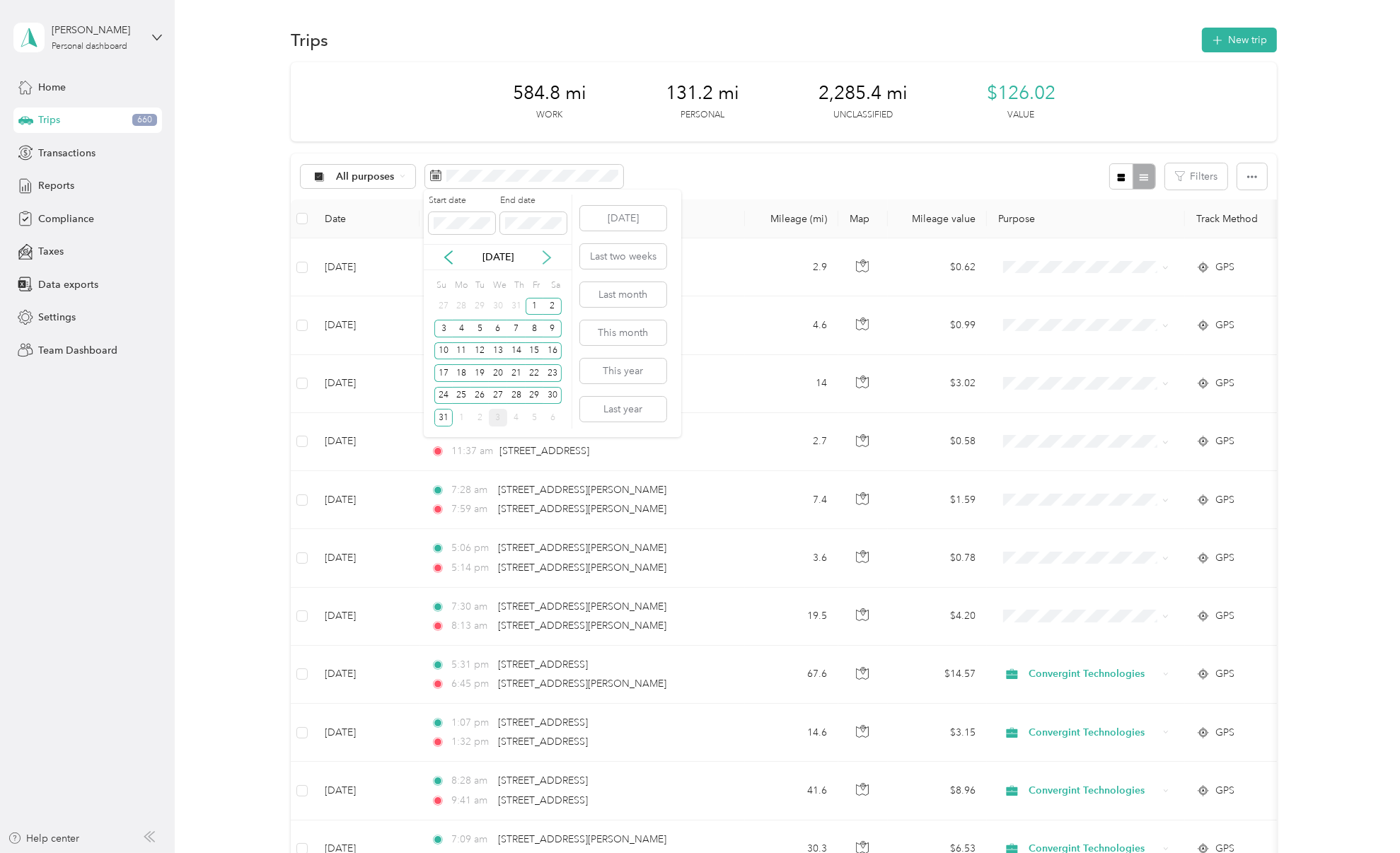
click at [546, 256] on icon at bounding box center [546, 257] width 14 height 14
click at [484, 392] on div "30" at bounding box center [480, 395] width 19 height 18
click at [484, 324] on div "9" at bounding box center [480, 328] width 19 height 18
click at [491, 299] on div "3" at bounding box center [498, 306] width 19 height 18
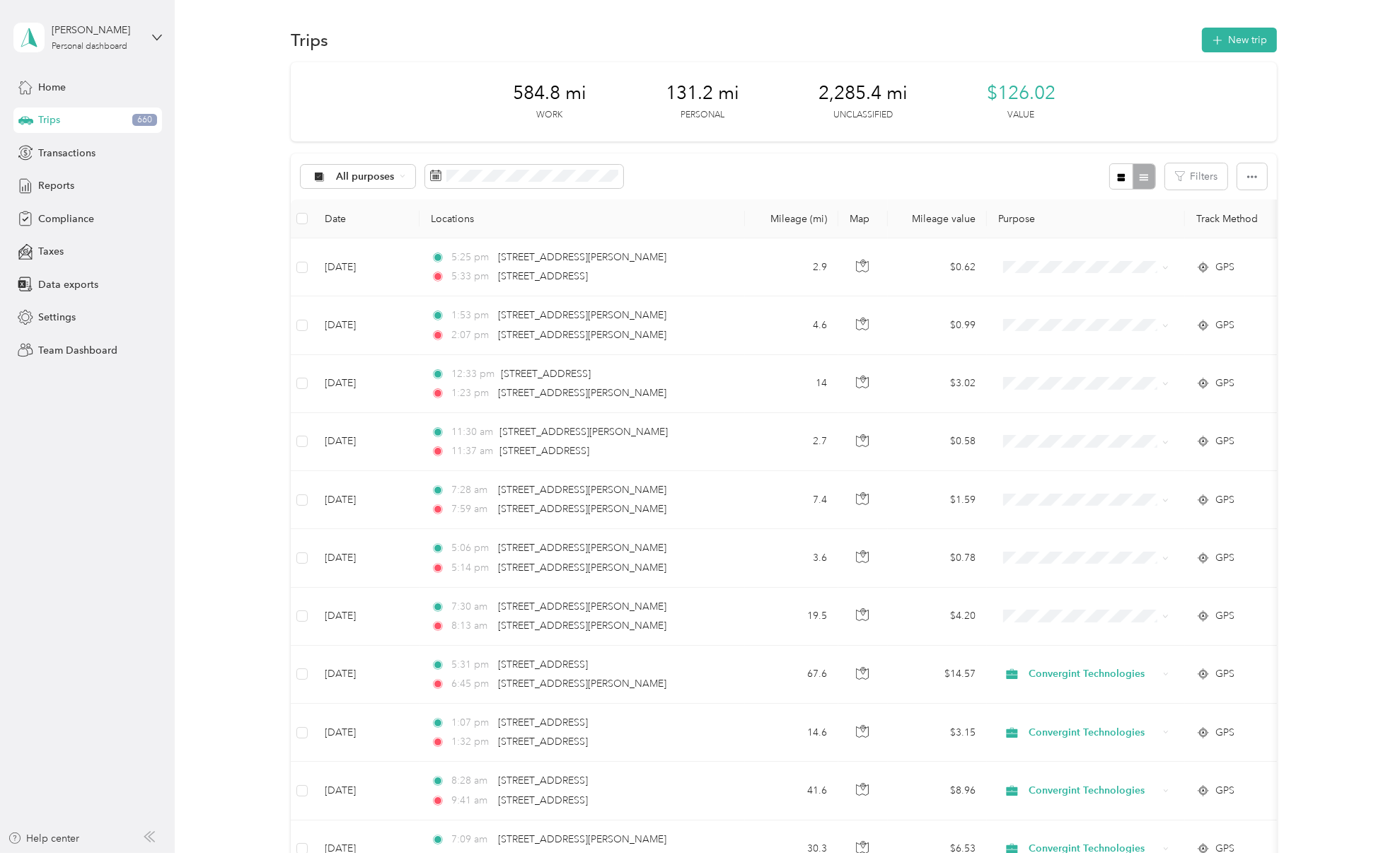
click at [715, 173] on div "All purposes Filters" at bounding box center [784, 176] width 986 height 46
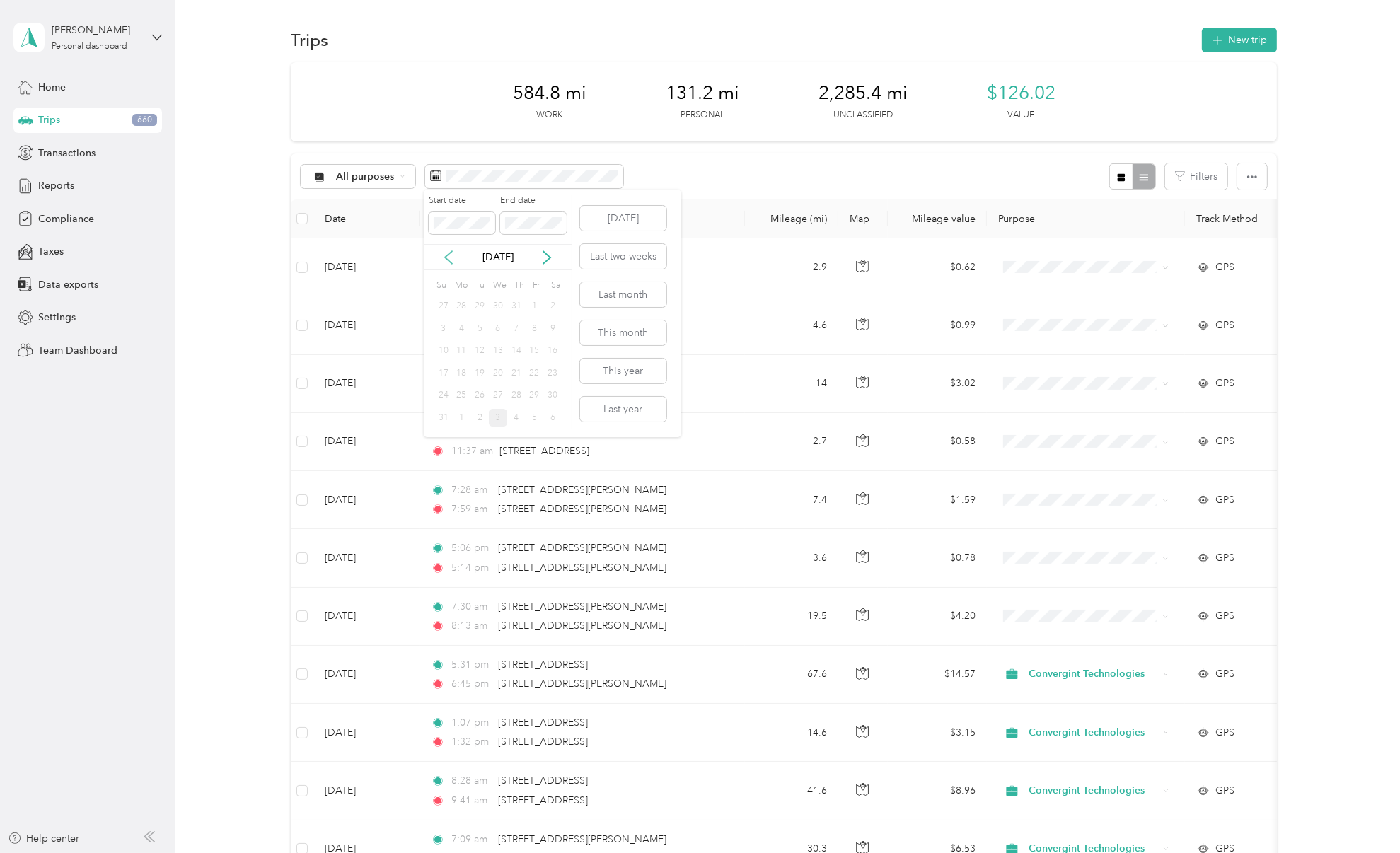
click at [455, 258] on icon at bounding box center [448, 257] width 14 height 14
click at [477, 302] on div "1" at bounding box center [480, 306] width 19 height 18
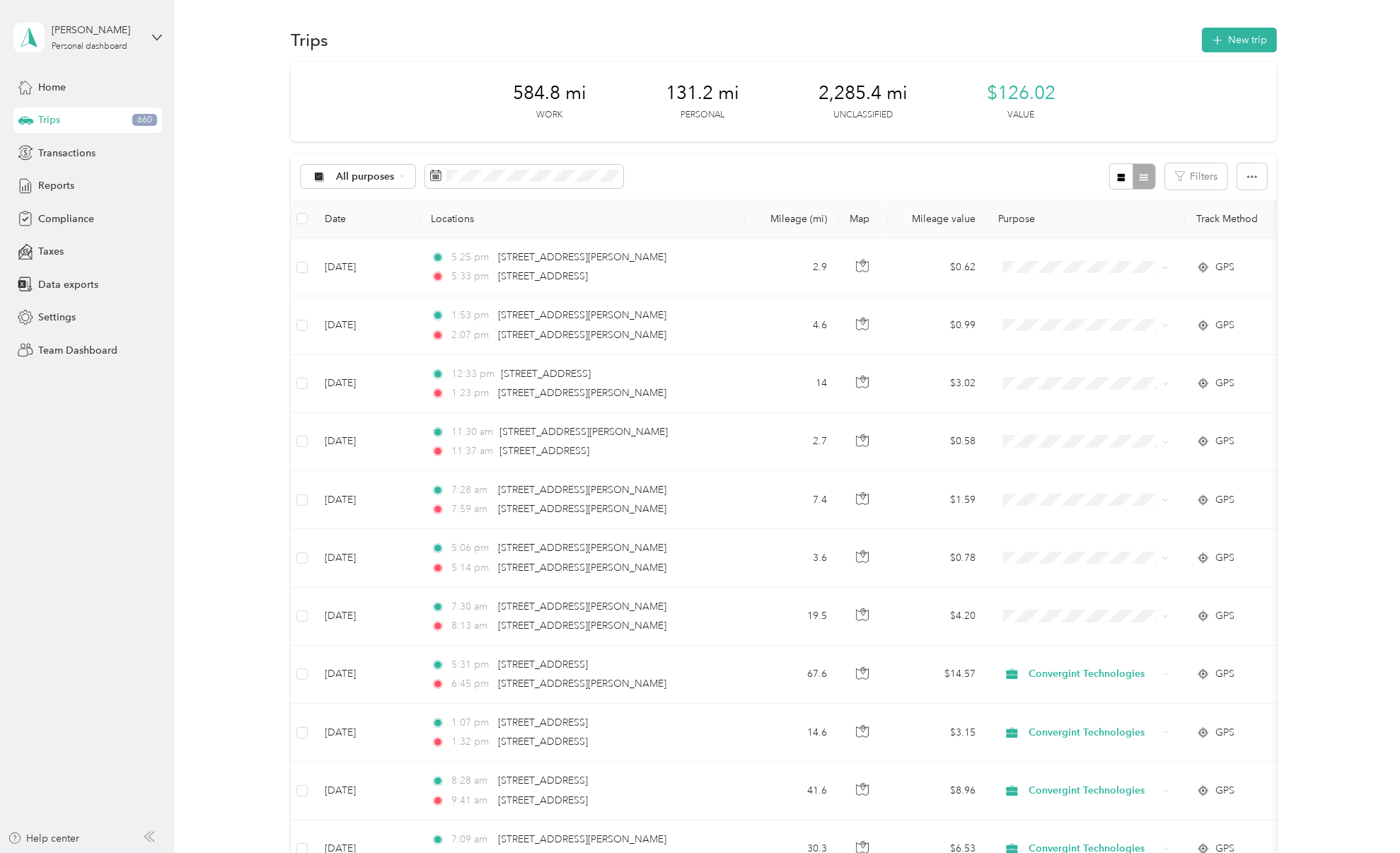
click at [767, 54] on div "Trips New trip" at bounding box center [784, 39] width 986 height 30
click at [76, 186] on div "Reports" at bounding box center [88, 186] width 148 height 25
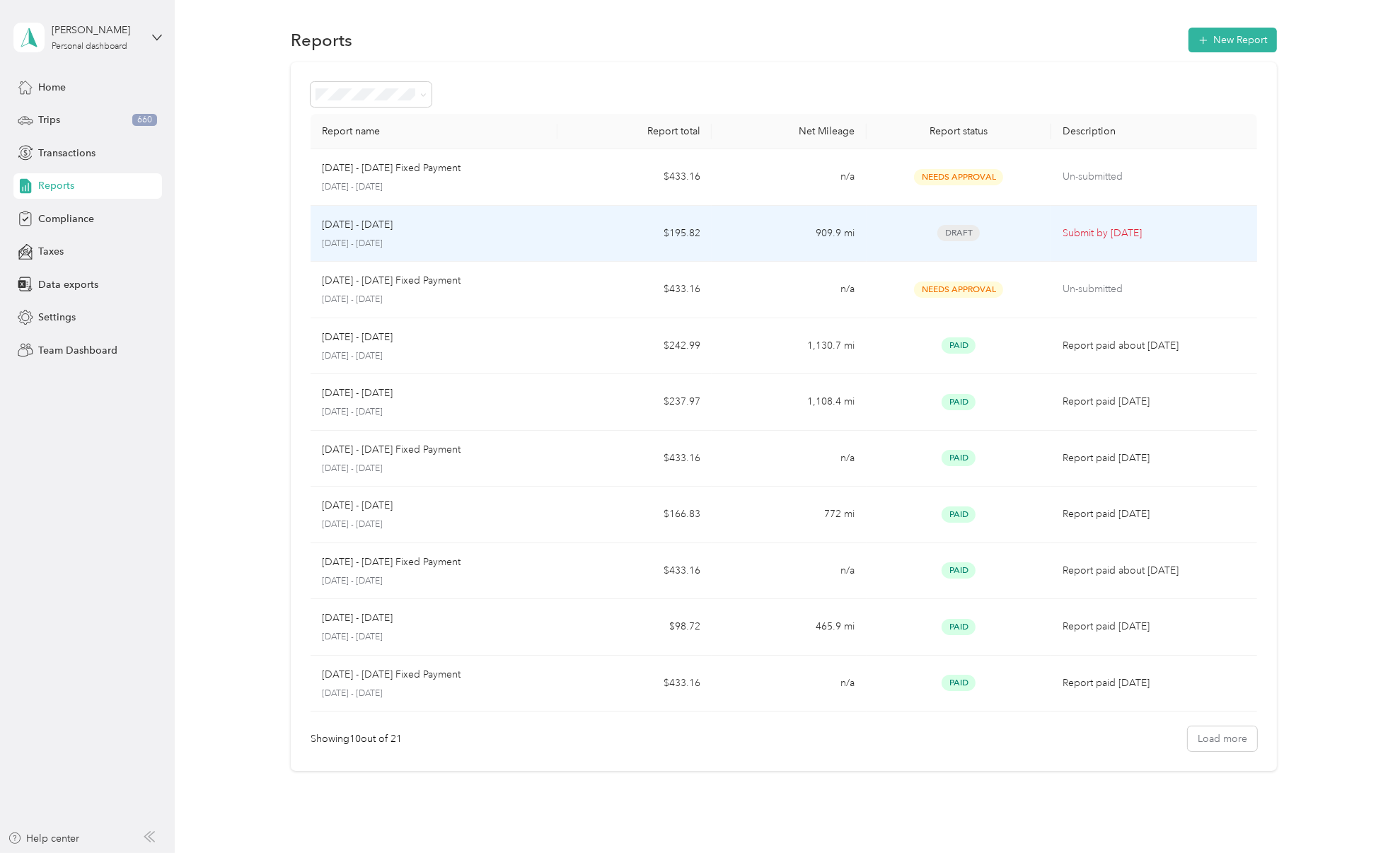
click at [464, 236] on div "[DATE] - [DATE] [DATE] - [DATE]" at bounding box center [434, 233] width 224 height 33
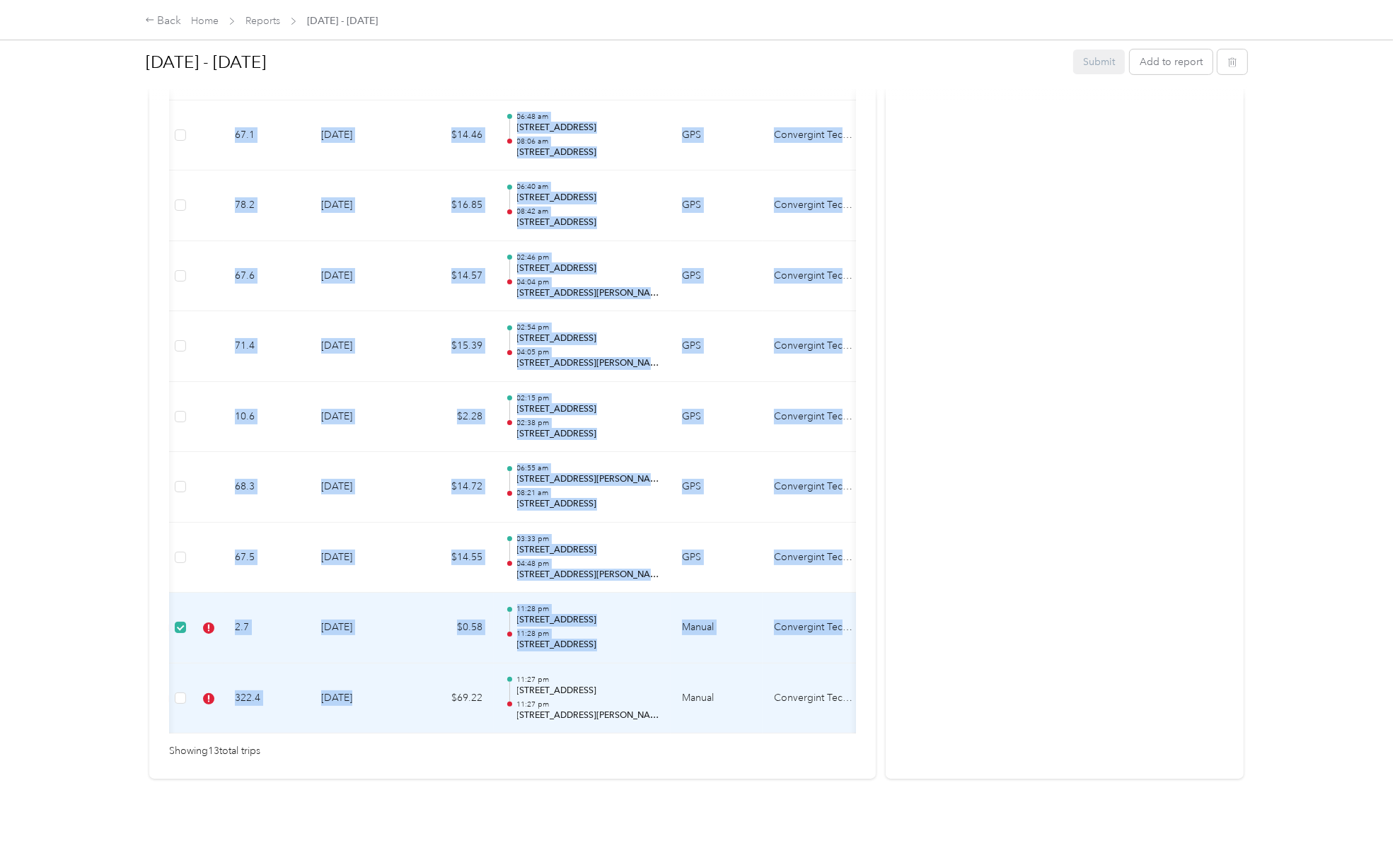
drag, startPoint x: 343, startPoint y: 722, endPoint x: 346, endPoint y: 686, distance: 36.1
click at [346, 686] on div "Gross Miles Trip Date Value Location Track Method Purpose Notes Tags 67.6 [DATE…" at bounding box center [512, 257] width 687 height 954
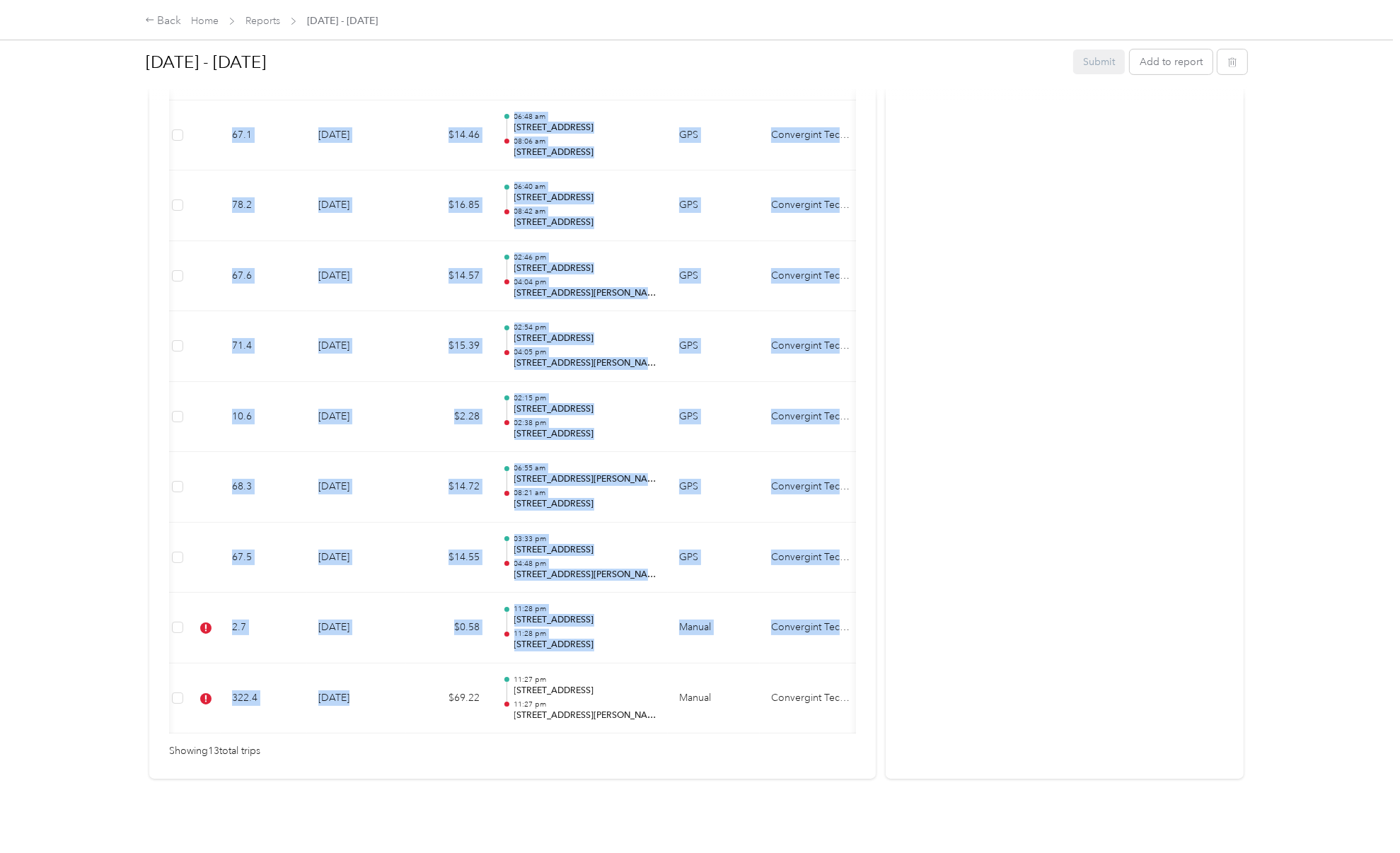
scroll to position [0, 174]
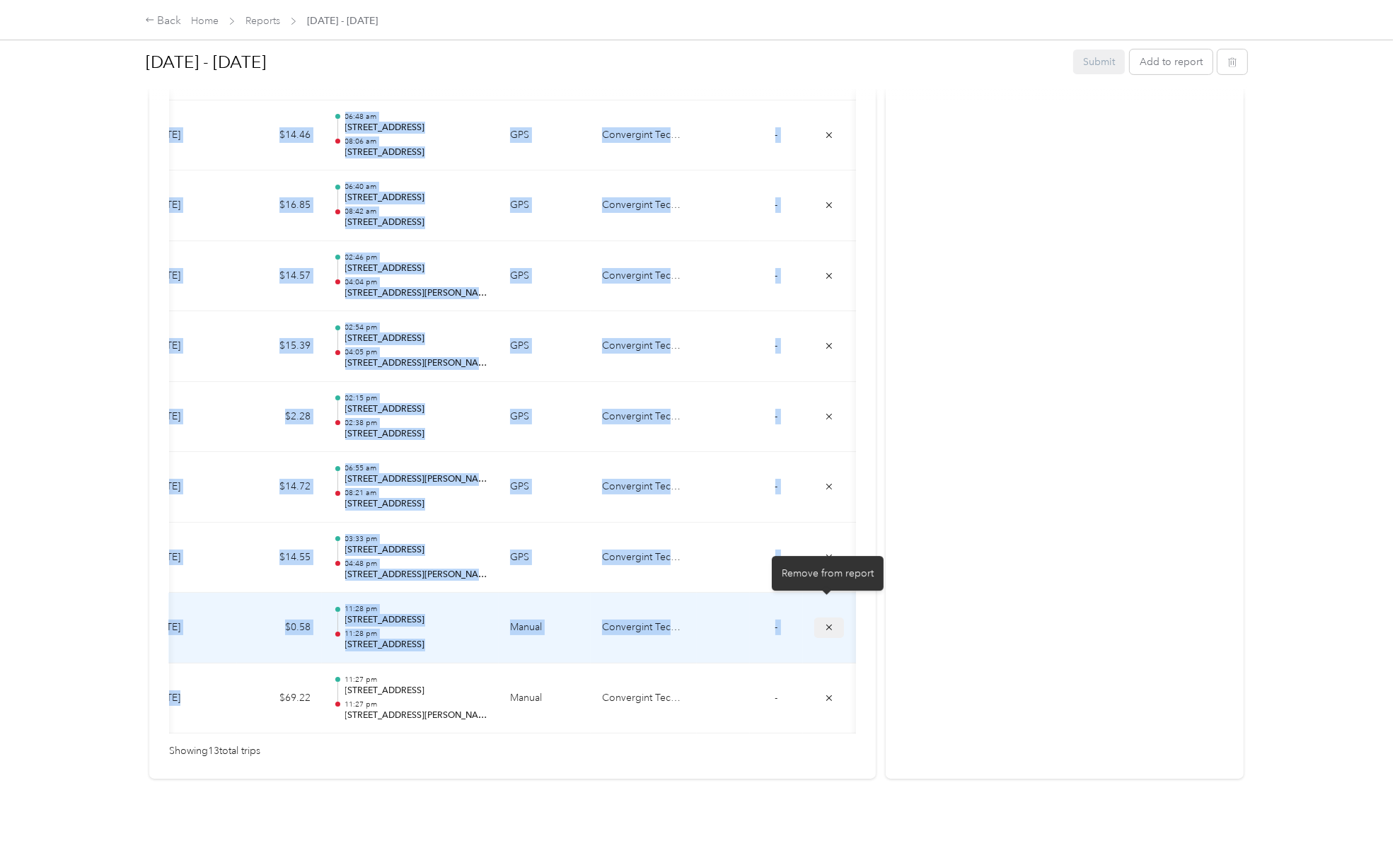
click at [826, 625] on icon "submit" at bounding box center [829, 627] width 6 height 6
click at [679, 593] on td "Convergint Technologies" at bounding box center [644, 628] width 106 height 71
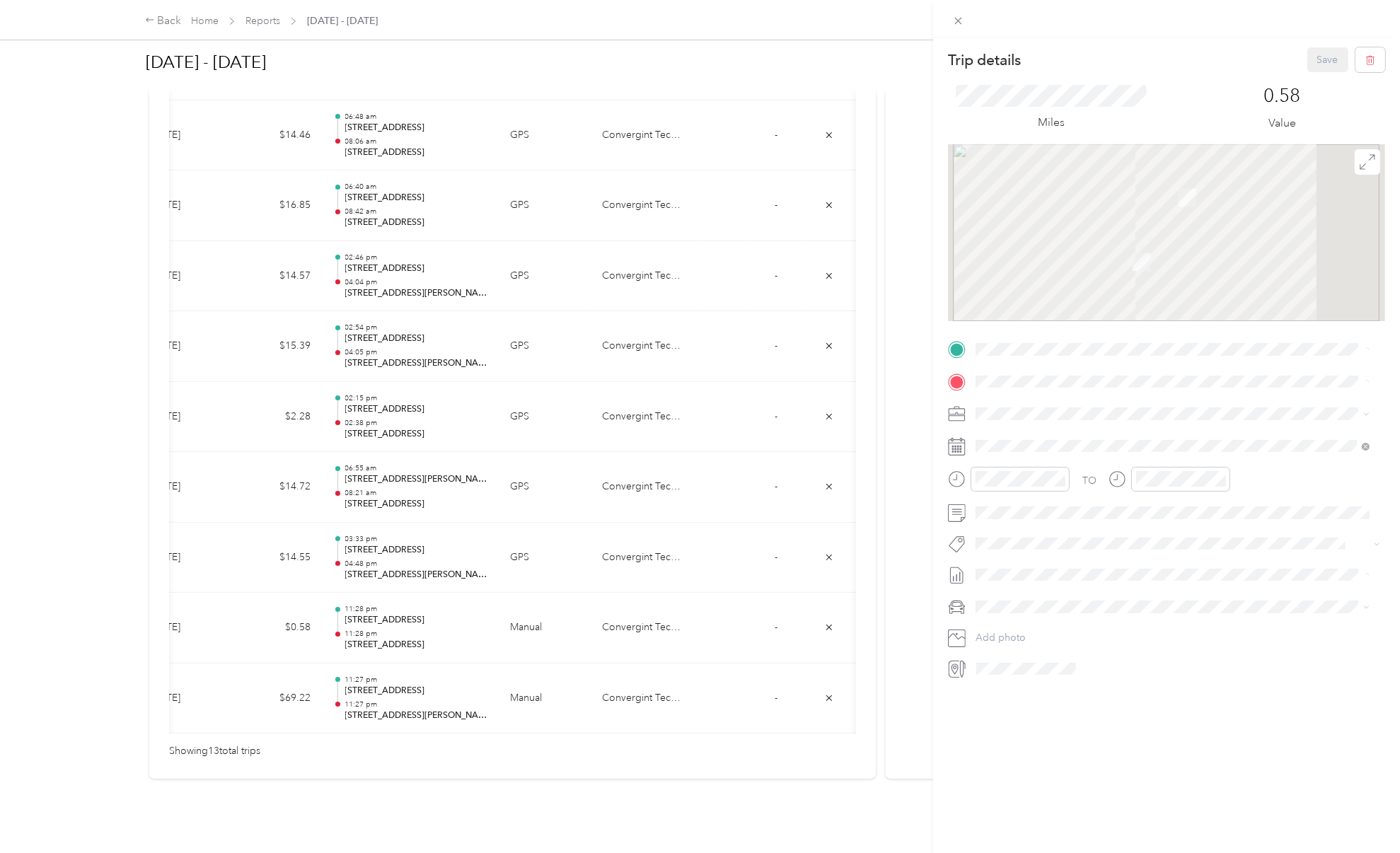
scroll to position [701, 0]
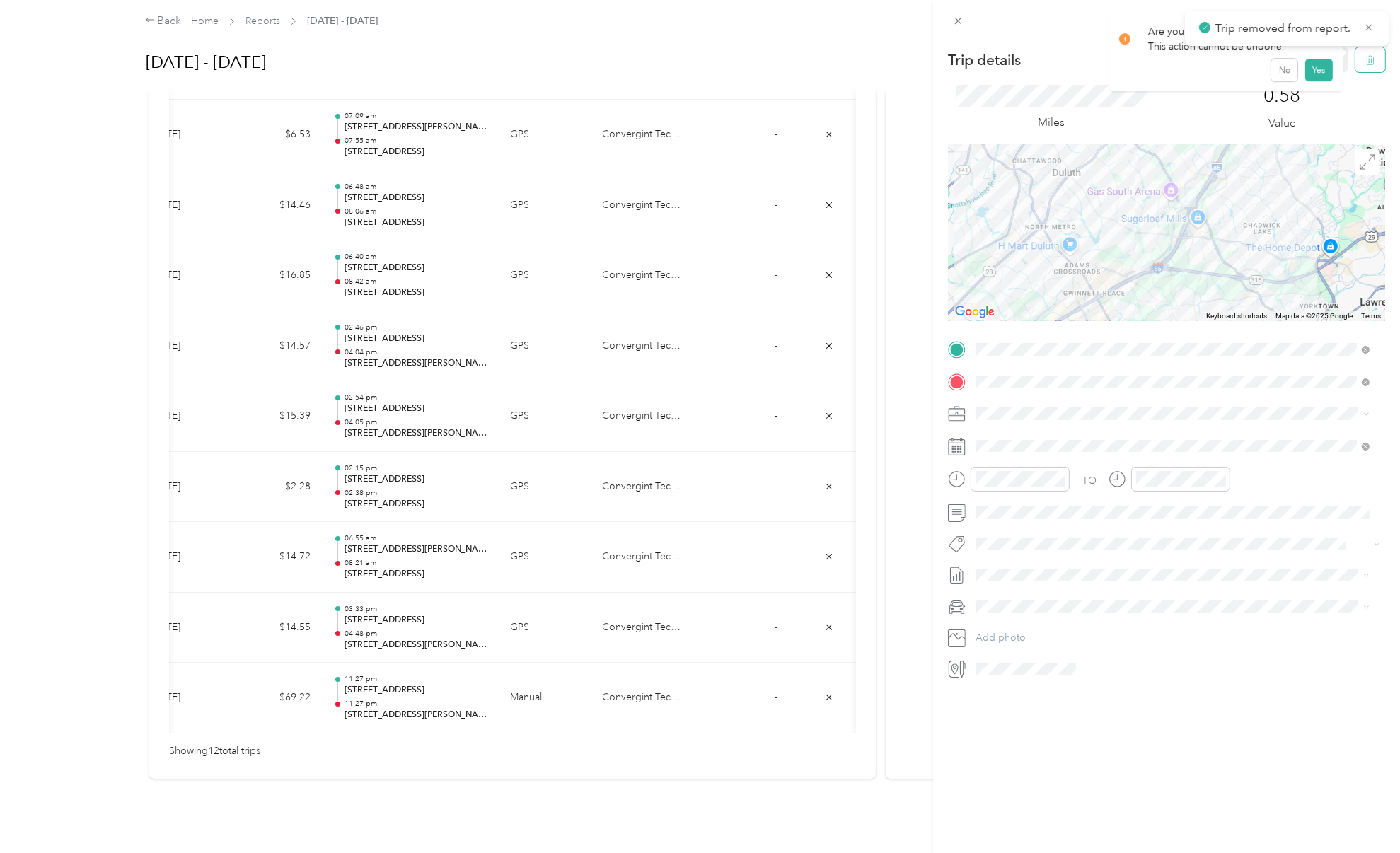
click at [1358, 50] on button "button" at bounding box center [1370, 59] width 30 height 24
click at [1307, 81] on button "Yes" at bounding box center [1318, 77] width 28 height 23
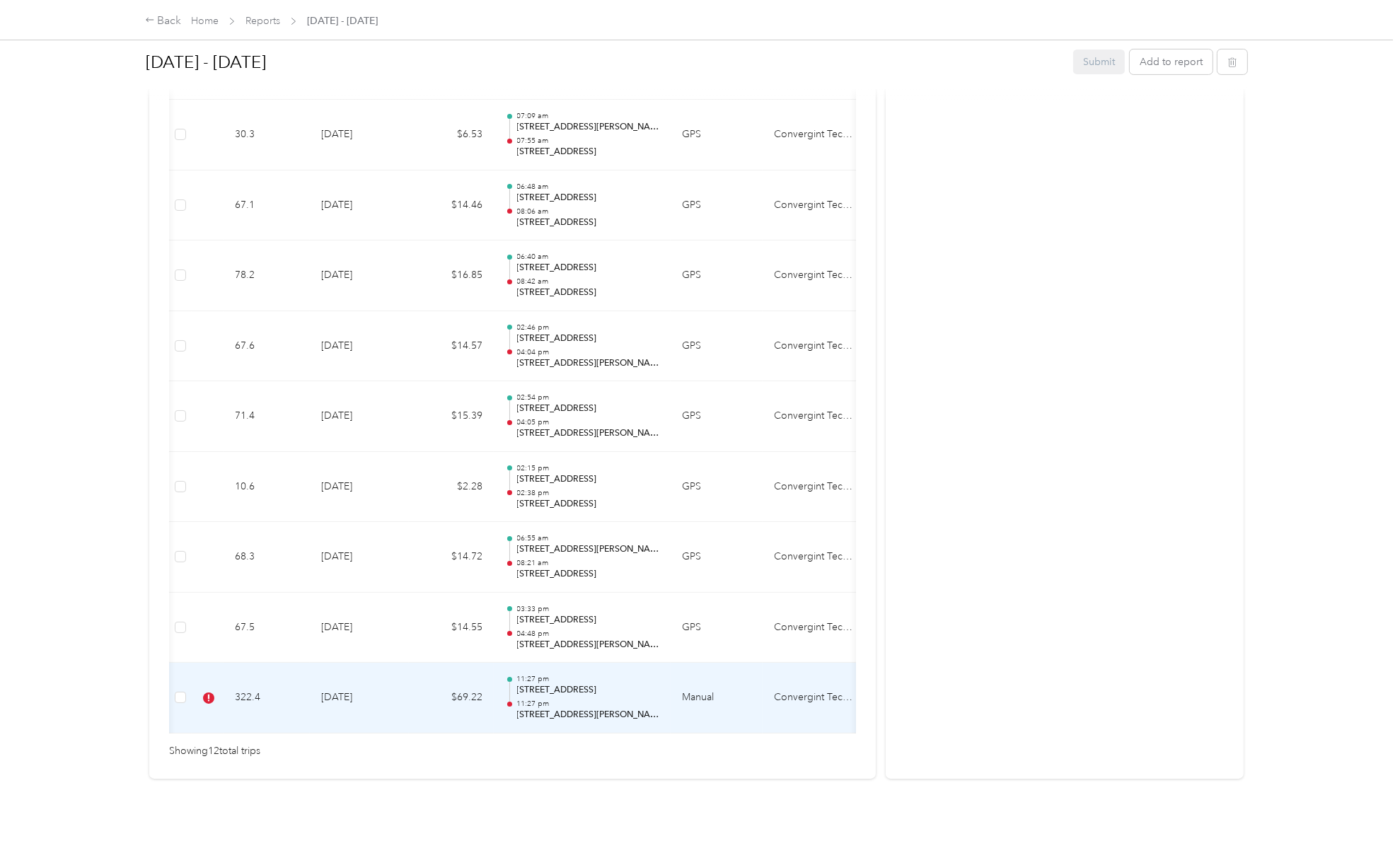
scroll to position [0, 174]
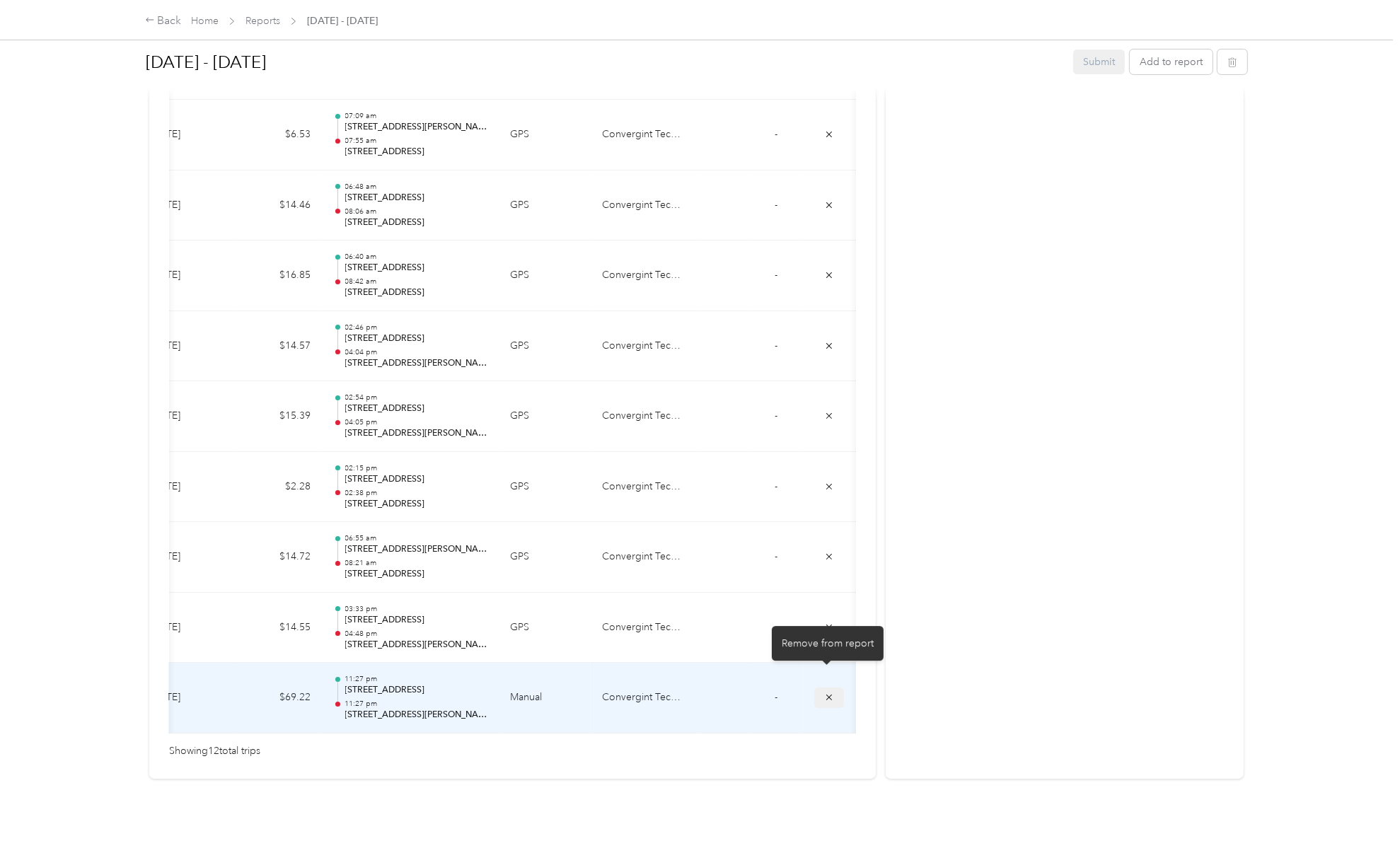
click at [826, 693] on icon "submit" at bounding box center [829, 698] width 10 height 10
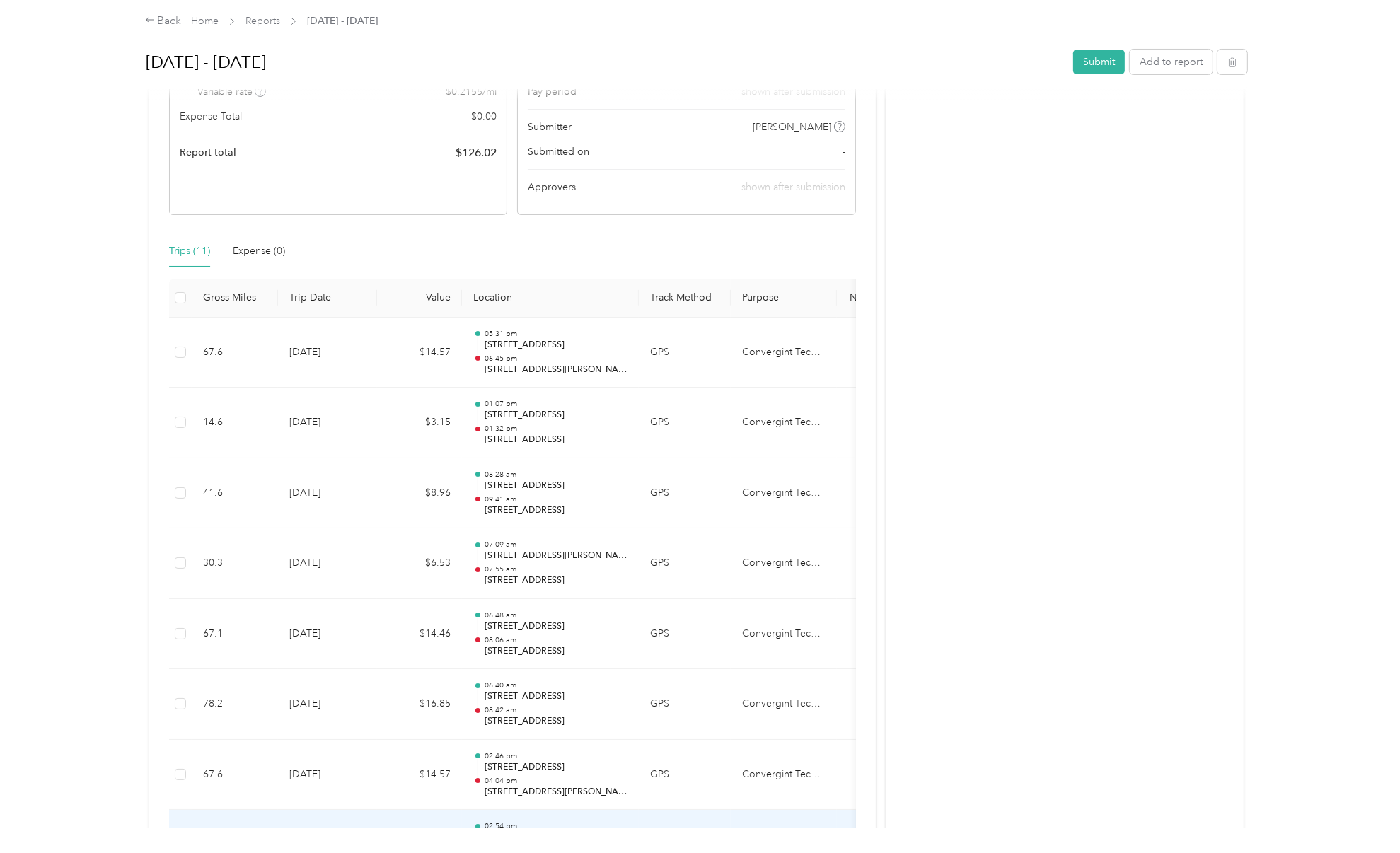
scroll to position [0, 0]
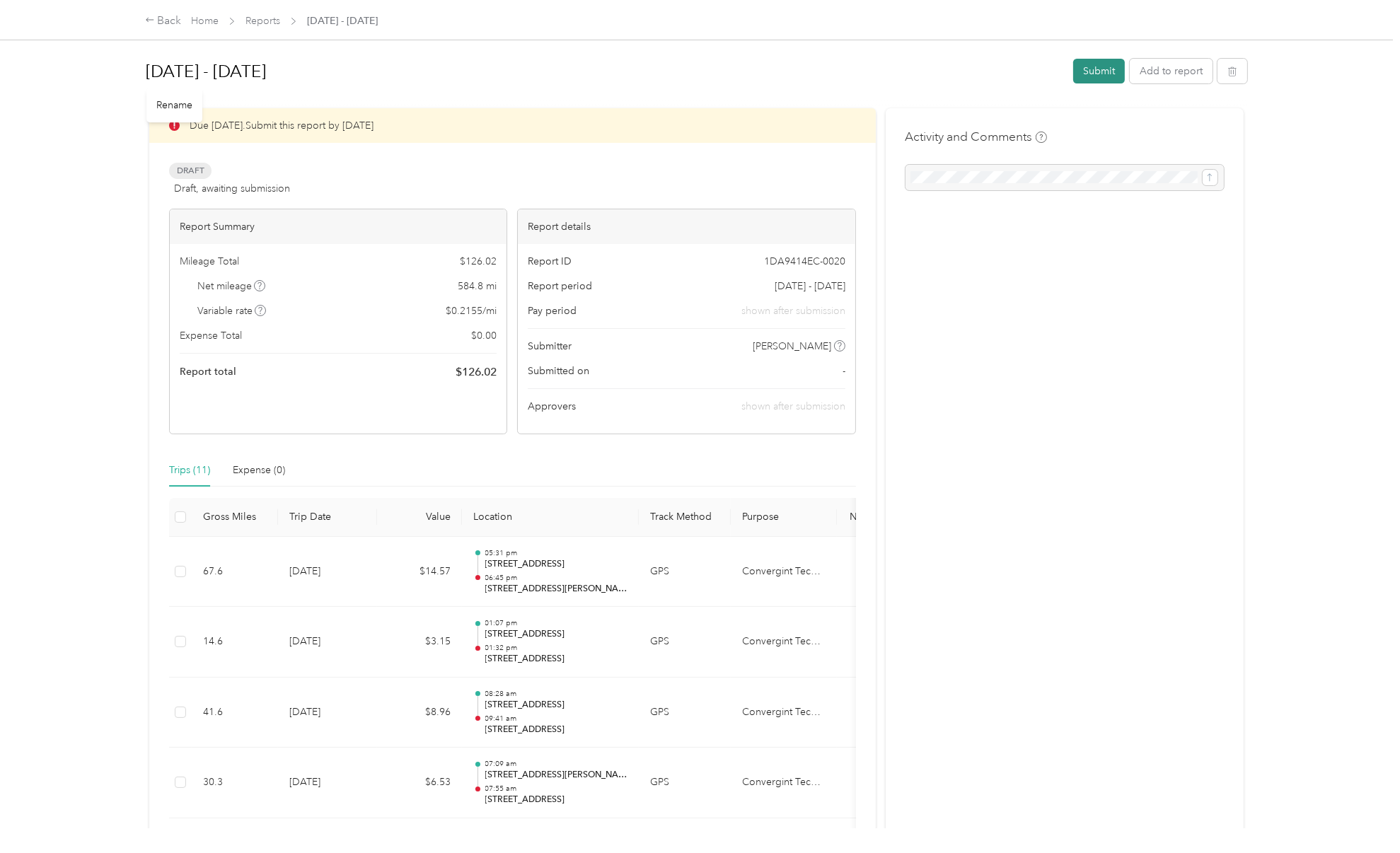
click at [1096, 72] on button "Submit" at bounding box center [1098, 71] width 51 height 24
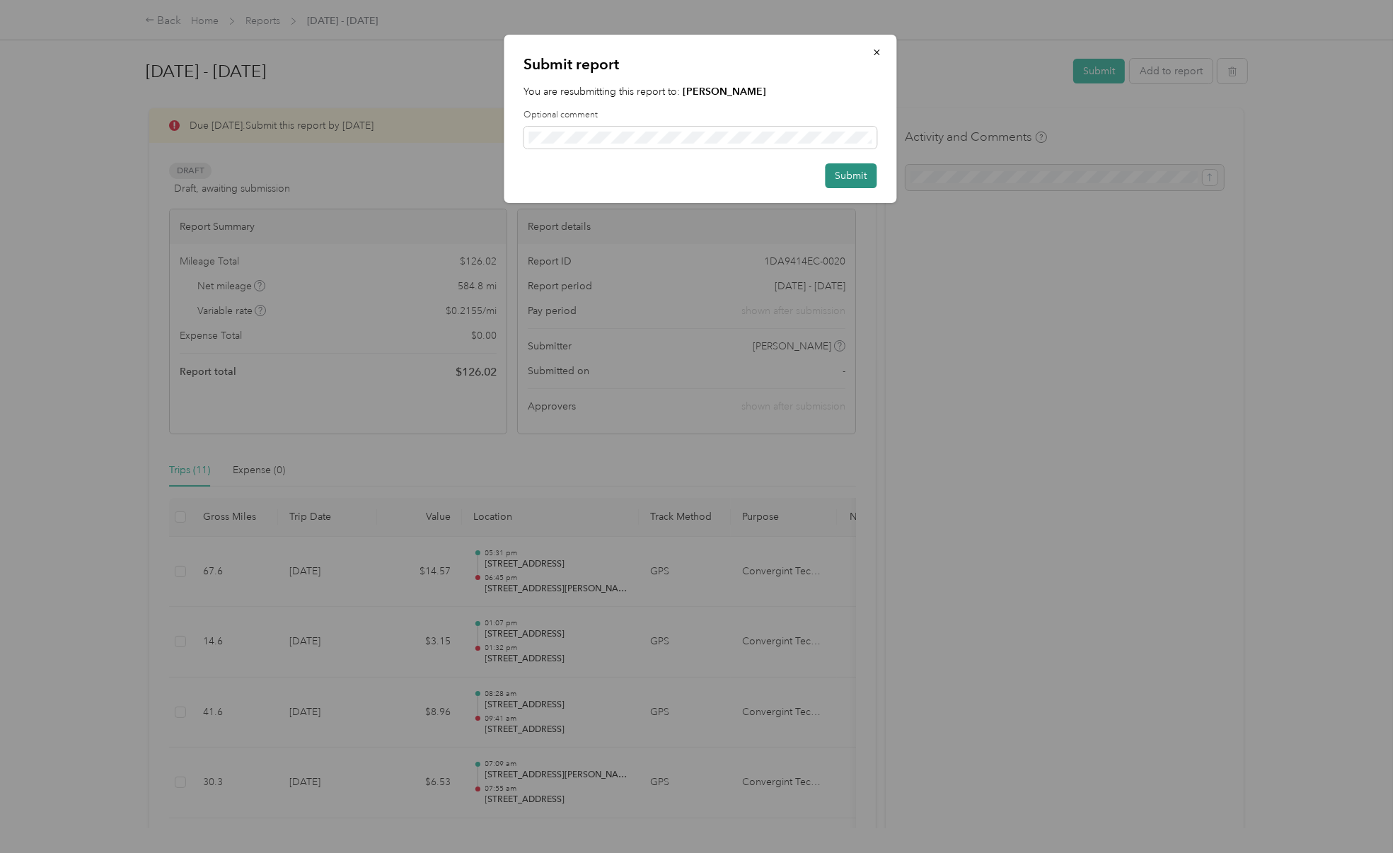
click at [852, 179] on button "Submit" at bounding box center [850, 175] width 51 height 24
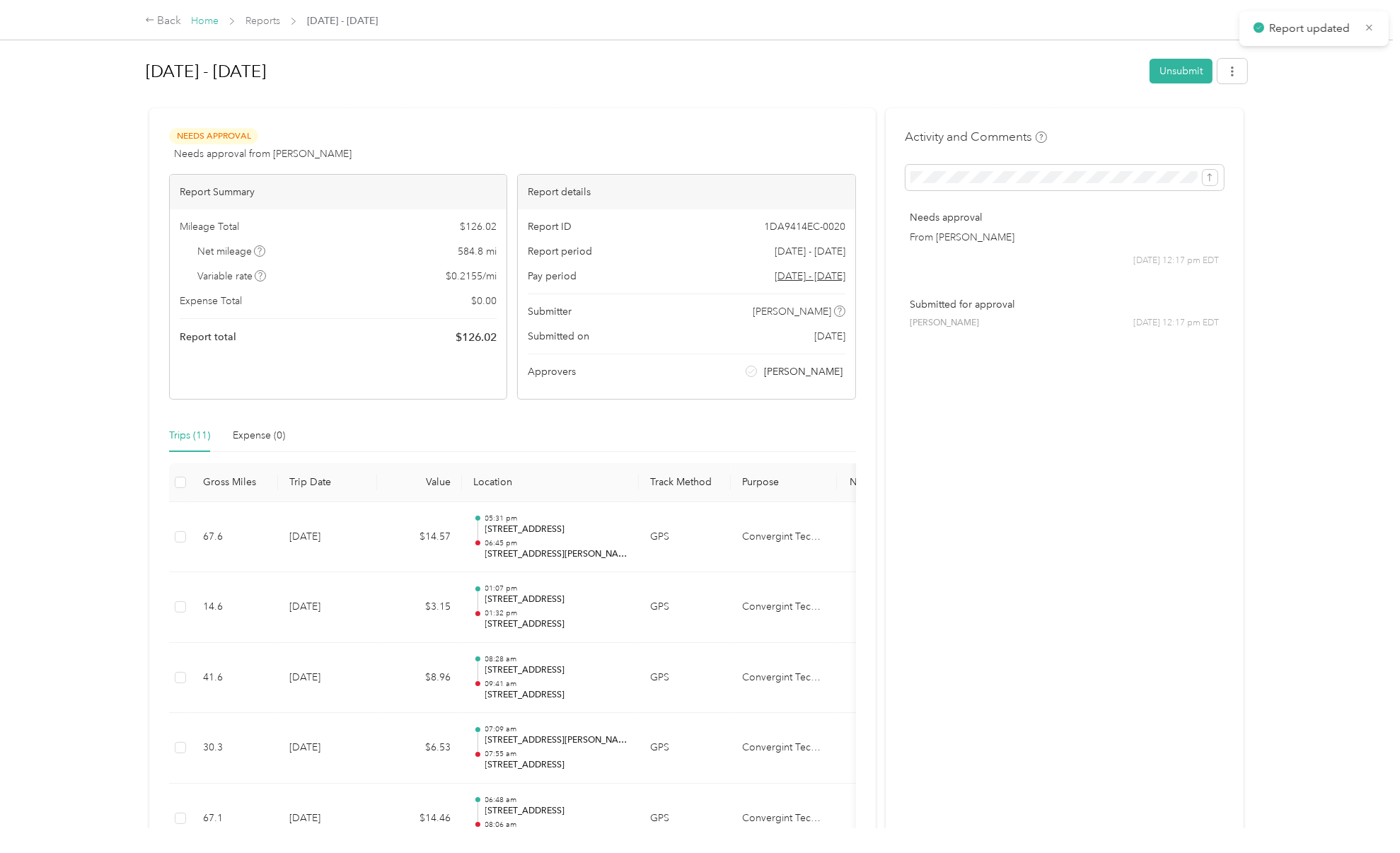
click at [204, 20] on link "Home" at bounding box center [205, 21] width 28 height 12
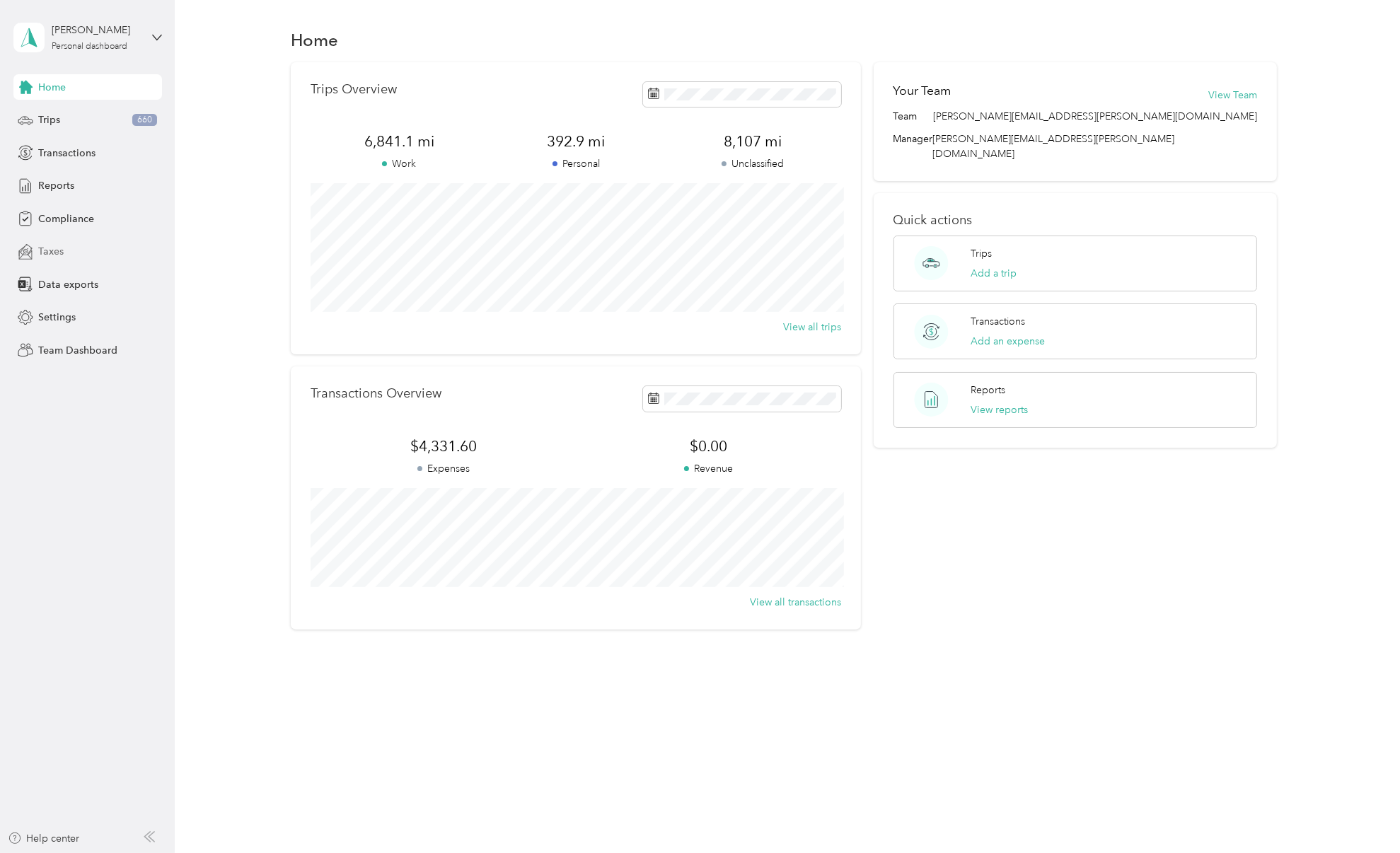
click at [68, 244] on div "Taxes" at bounding box center [88, 252] width 148 height 25
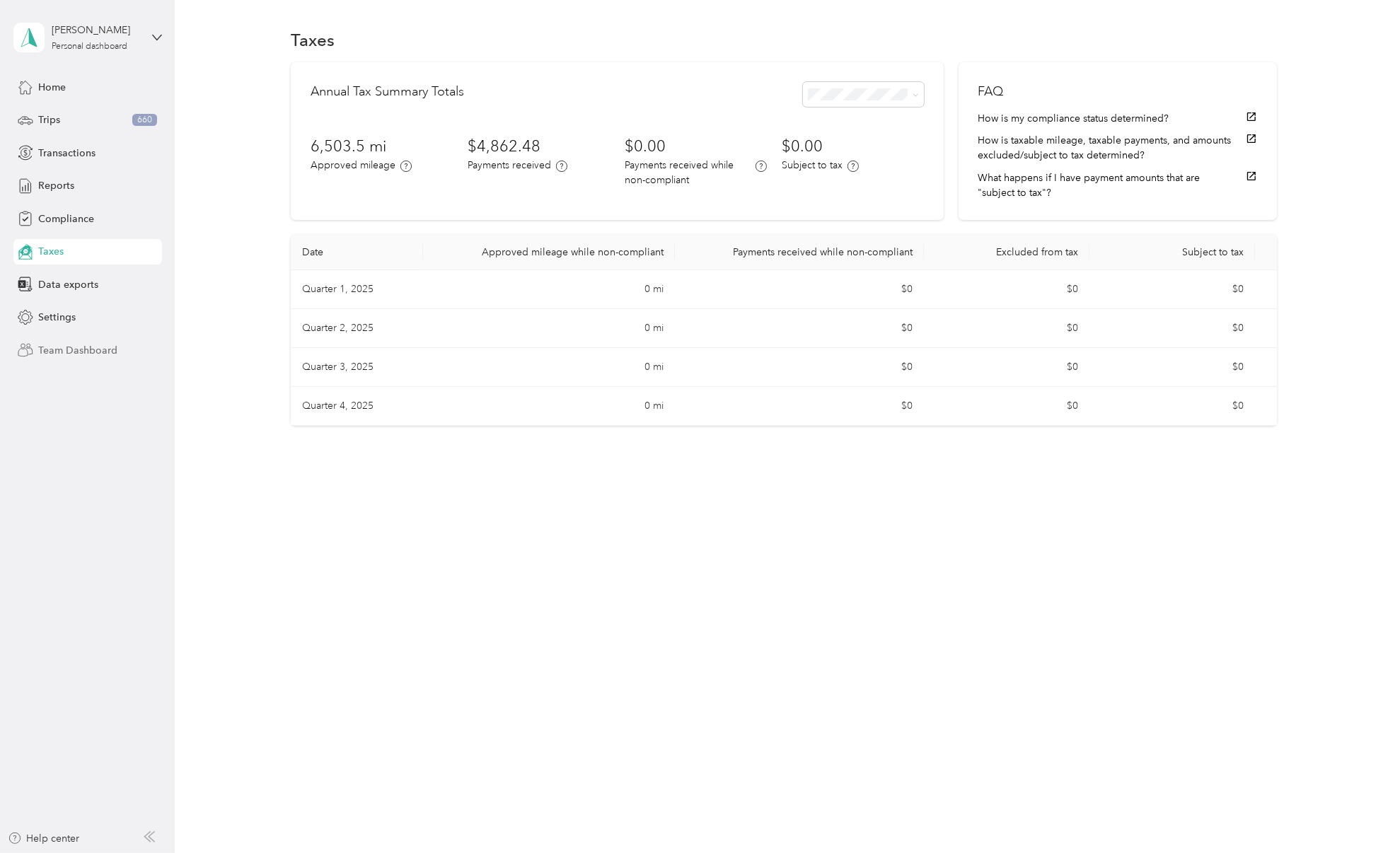
click at [80, 361] on div "Team Dashboard" at bounding box center [88, 350] width 148 height 25
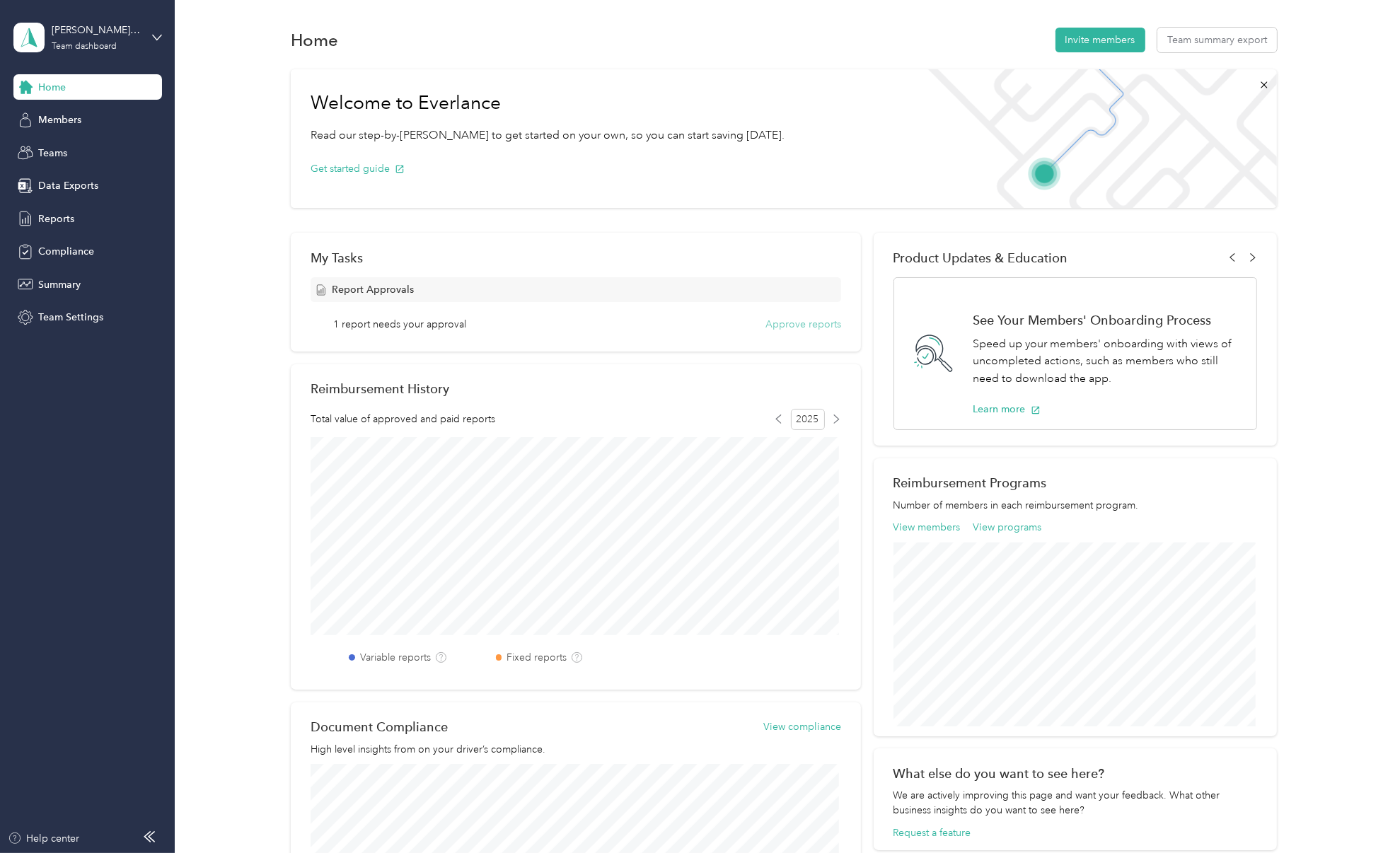
click at [773, 325] on button "Approve reports" at bounding box center [803, 325] width 76 height 15
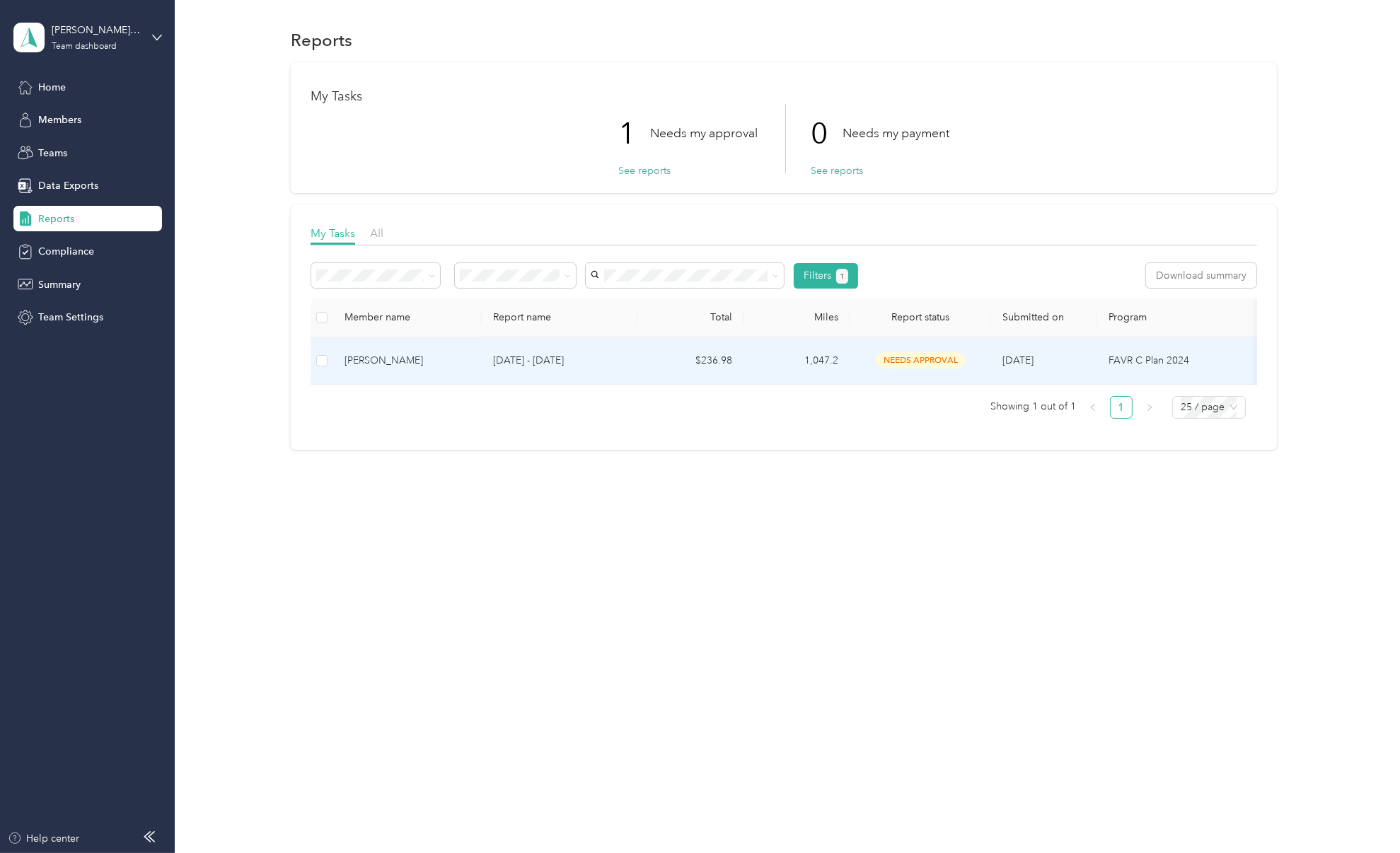
click at [696, 359] on td "$236.98" at bounding box center [690, 361] width 106 height 47
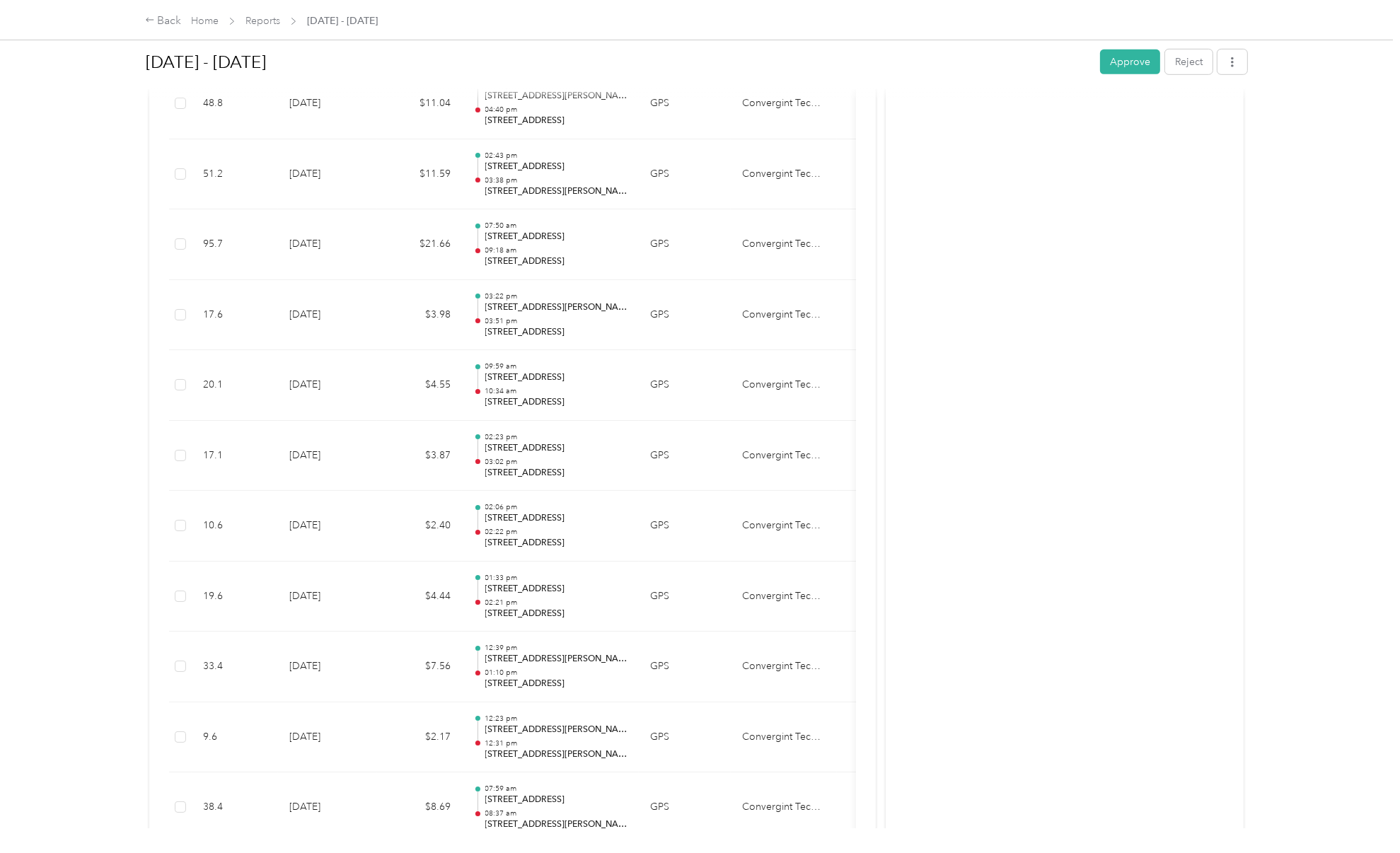
scroll to position [1081, 0]
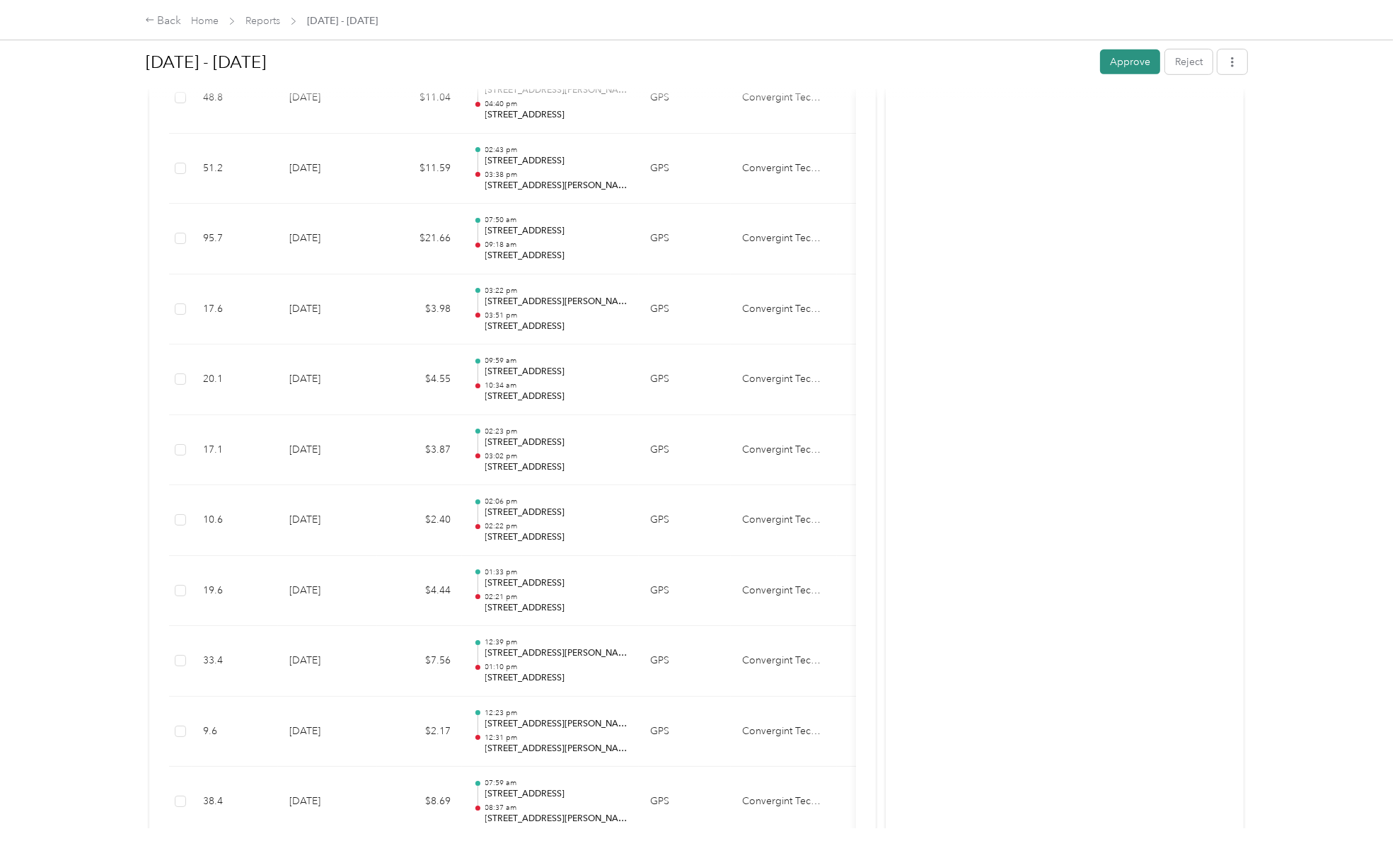
click at [1134, 65] on button "Approve" at bounding box center [1129, 62] width 60 height 24
